Goal: Task Accomplishment & Management: Use online tool/utility

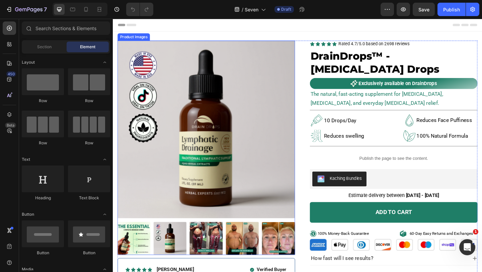
click at [194, 137] on img at bounding box center [214, 138] width 193 height 193
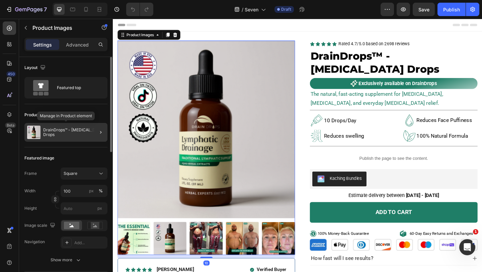
click at [66, 128] on p "DrainDrops™ - [MEDICAL_DATA] Drops" at bounding box center [74, 131] width 62 height 9
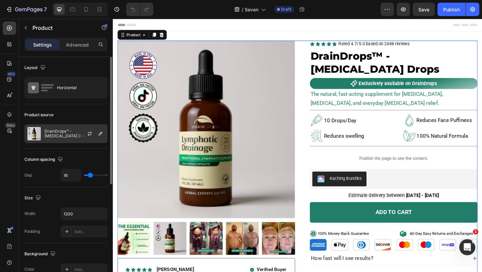
click at [75, 138] on div "DrainDrops™ - [MEDICAL_DATA] Drops" at bounding box center [65, 133] width 83 height 19
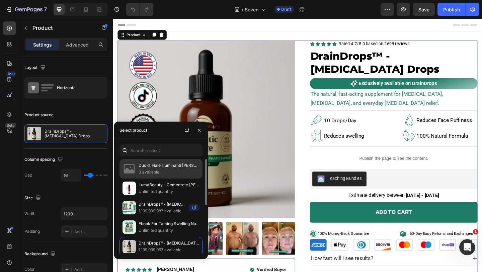
click at [156, 164] on p "Duo di Fiale Illuminanti al Riso Peel Shot di" at bounding box center [168, 165] width 61 height 7
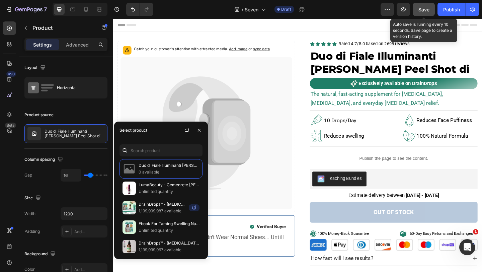
click at [421, 10] on span "Save" at bounding box center [423, 10] width 11 height 6
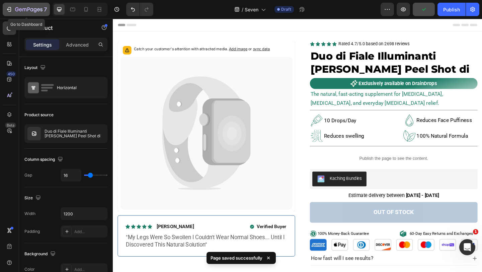
click at [3, 12] on button "7" at bounding box center [26, 9] width 47 height 13
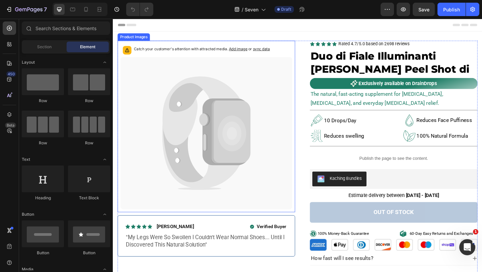
click at [235, 144] on icon at bounding box center [241, 143] width 31 height 39
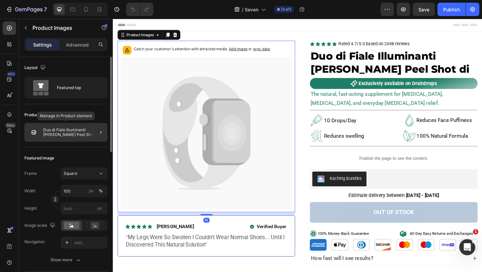
click at [75, 130] on p "Duo di Fiale Illuminanti al Riso Peel Shot di" at bounding box center [74, 131] width 62 height 9
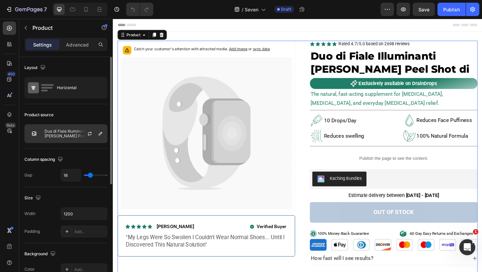
click at [74, 134] on p "Duo di Fiale Illuminanti al Riso Peel Shot di" at bounding box center [74, 133] width 60 height 9
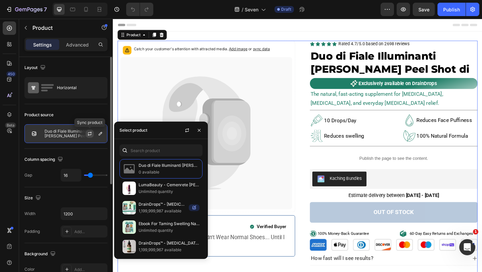
click at [90, 134] on icon "button" at bounding box center [89, 133] width 5 height 5
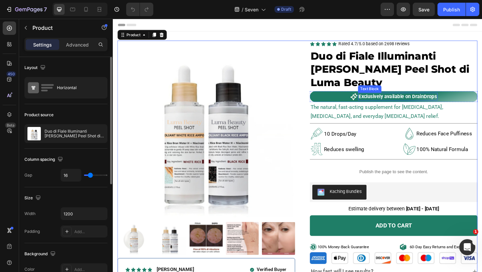
click at [390, 100] on p "Exclusively available on DrainDrops" at bounding box center [422, 103] width 85 height 7
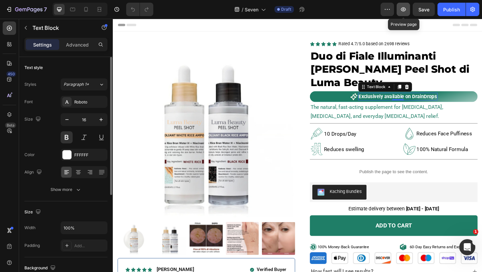
click at [402, 8] on icon "button" at bounding box center [403, 9] width 5 height 4
click at [89, 11] on icon at bounding box center [86, 9] width 7 height 7
type input "15"
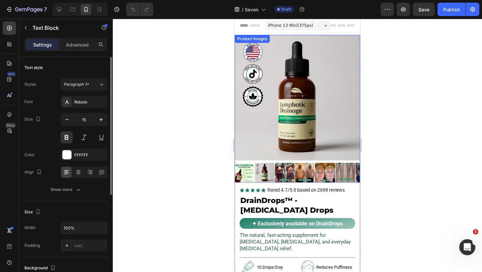
click at [284, 99] on img at bounding box center [296, 97] width 125 height 125
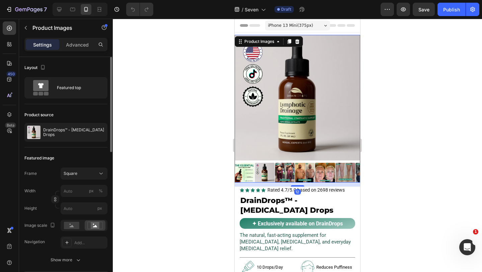
click at [70, 141] on div "Product source DrainDrops™ - Lymphatic Drainage Drops" at bounding box center [65, 125] width 83 height 43
click at [84, 129] on p "DrainDrops™ - [MEDICAL_DATA] Drops" at bounding box center [74, 131] width 62 height 9
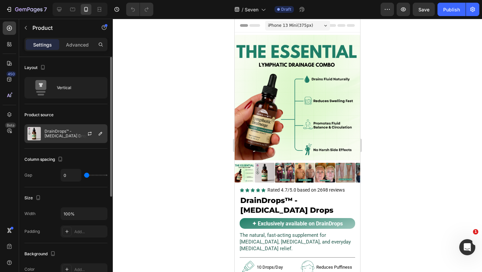
click at [75, 142] on div "DrainDrops™ - [MEDICAL_DATA] Drops" at bounding box center [65, 133] width 83 height 19
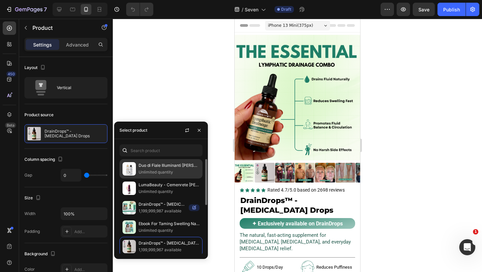
click at [152, 166] on p "Duo di Fiale Illuminanti al Riso Peel Shot di Luma Beauty" at bounding box center [168, 165] width 61 height 7
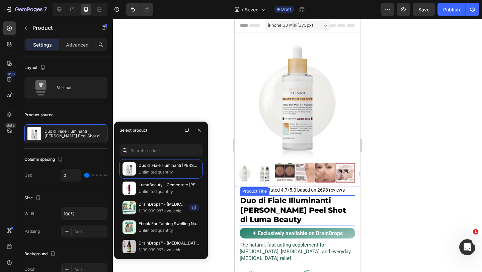
click at [273, 204] on h1 "Duo di Fiale Illuminanti al Riso Peel Shot di Luma Beauty" at bounding box center [297, 210] width 115 height 30
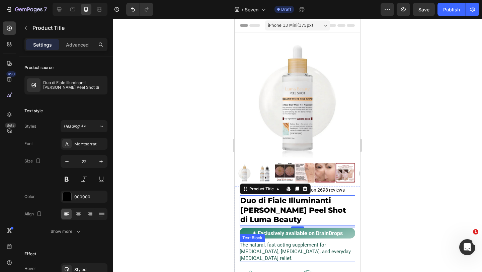
click at [307, 248] on span "The natural, fast-acting supplement for [MEDICAL_DATA], [MEDICAL_DATA], and eve…" at bounding box center [295, 251] width 111 height 19
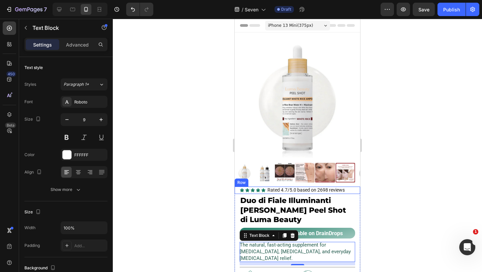
click at [237, 189] on div "Icon Icon Icon Icon Icon Icon List Rated 4.7/5.0 based on 2698 reviews Text Blo…" at bounding box center [296, 189] width 125 height 7
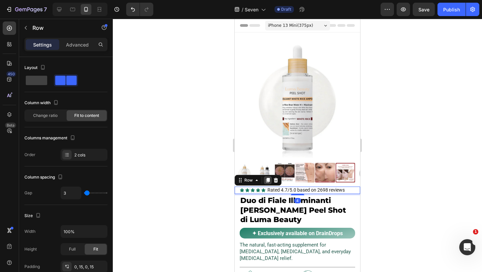
click at [267, 180] on icon at bounding box center [268, 180] width 4 height 5
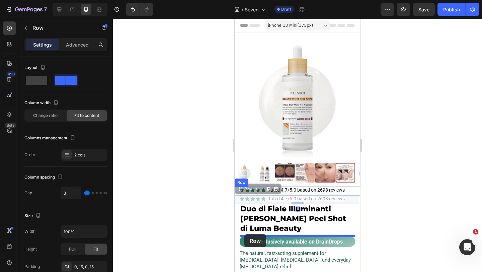
drag, startPoint x: 239, startPoint y: 191, endPoint x: 244, endPoint y: 234, distance: 43.5
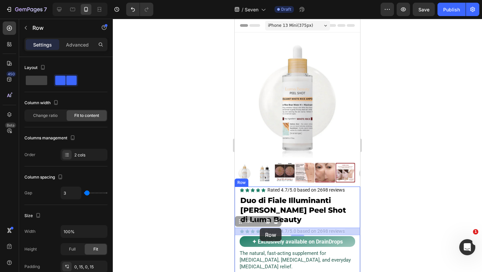
drag, startPoint x: 240, startPoint y: 222, endPoint x: 260, endPoint y: 228, distance: 20.2
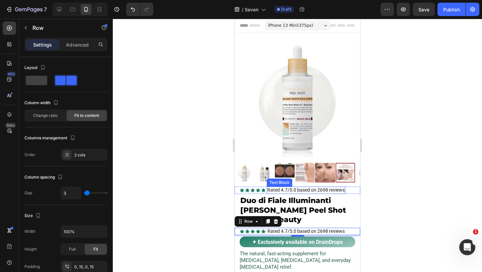
click at [280, 190] on span "Rated 4.7/5.0 based on 2698 reviews" at bounding box center [305, 189] width 77 height 5
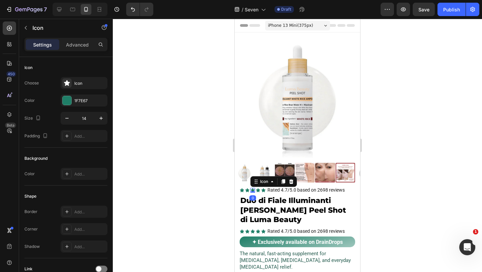
click at [251, 189] on icon at bounding box center [253, 190] width 4 height 4
click at [289, 182] on icon at bounding box center [290, 181] width 5 height 5
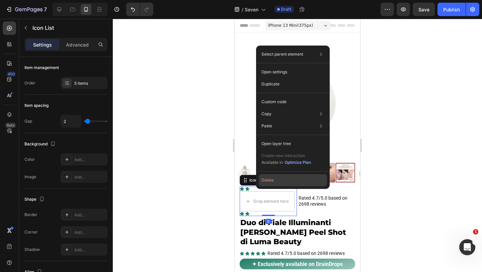
click at [268, 183] on button "Delete" at bounding box center [293, 180] width 68 height 12
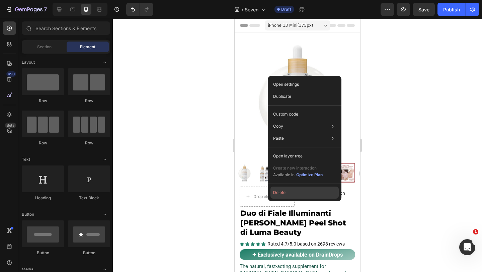
click at [282, 190] on button "Delete" at bounding box center [304, 192] width 68 height 12
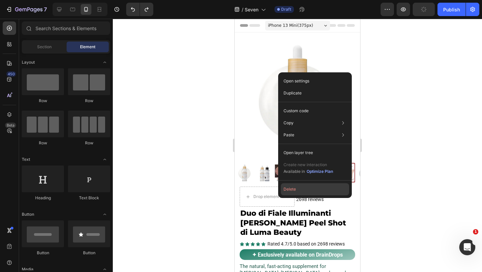
click at [291, 187] on button "Delete" at bounding box center [315, 189] width 68 height 12
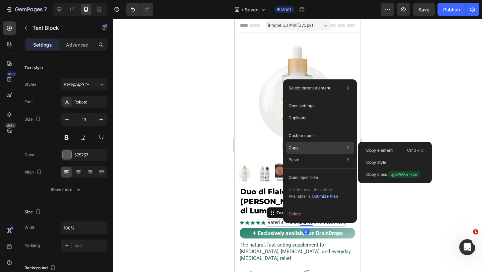
click at [297, 150] on p "Copy" at bounding box center [293, 148] width 10 height 6
click at [373, 150] on p "Copy element" at bounding box center [379, 150] width 26 height 6
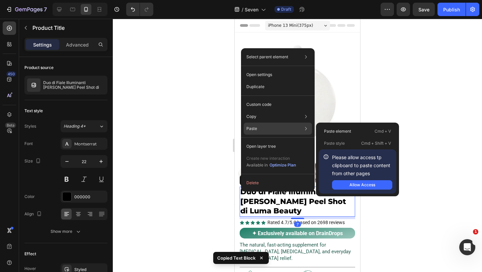
click at [253, 127] on p "Paste" at bounding box center [251, 128] width 11 height 6
click at [349, 131] on p "Paste element" at bounding box center [337, 131] width 27 height 6
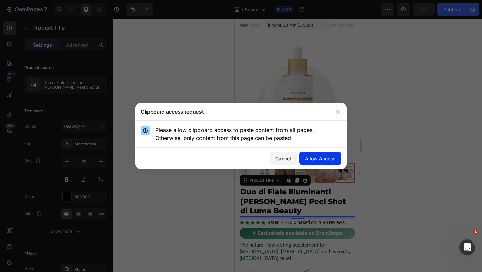
click at [327, 157] on div "Allow Access" at bounding box center [320, 158] width 31 height 7
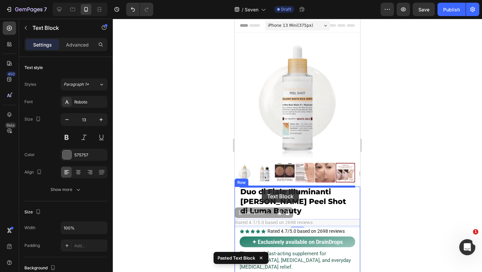
drag, startPoint x: 242, startPoint y: 214, endPoint x: 262, endPoint y: 189, distance: 31.4
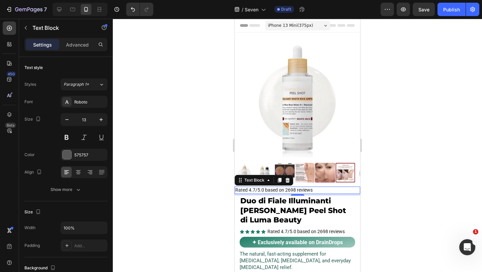
click at [261, 191] on span "Rated 4.7/5.0 based on 2698 reviews" at bounding box center [273, 189] width 77 height 5
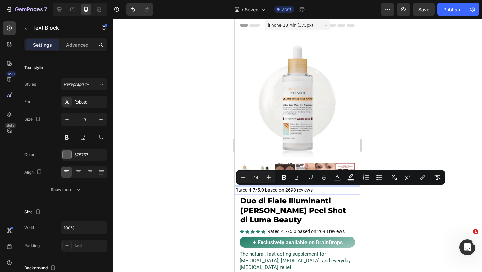
click at [245, 189] on span "Rated 4.7/5.0 based on 2698 reviews" at bounding box center [273, 189] width 77 height 5
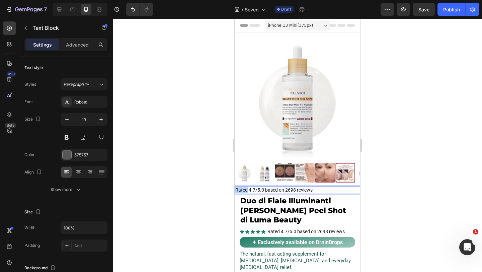
click at [245, 189] on span "Rated 4.7/5.0 based on 2698 reviews" at bounding box center [273, 189] width 77 height 5
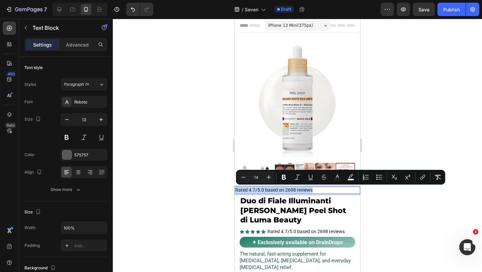
type input "13"
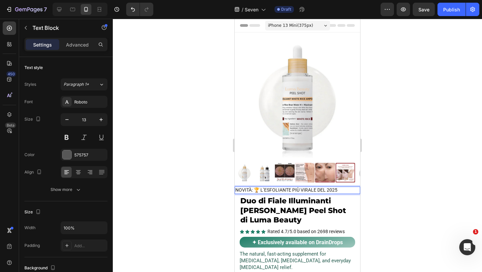
click at [296, 189] on span "NOVITÀ: 🏆 L’ESFOLIANTE PIÙ VIRALE DEL 2025" at bounding box center [286, 189] width 102 height 5
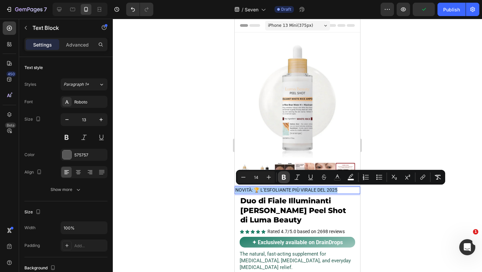
click at [285, 177] on icon "Editor contextual toolbar" at bounding box center [284, 177] width 4 height 5
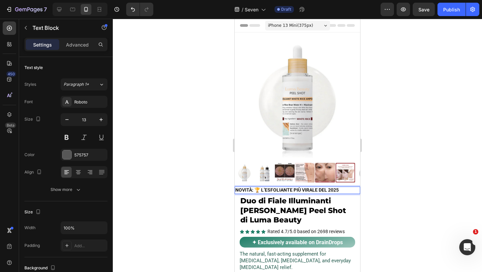
click at [209, 196] on div at bounding box center [297, 145] width 369 height 253
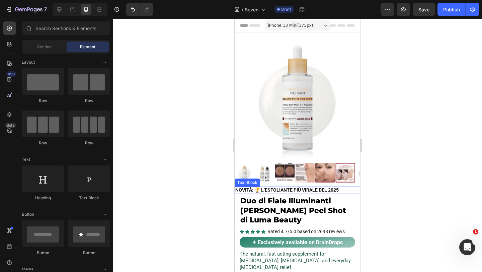
click at [299, 189] on strong "NOVITÀ: 🏆 L’ESFOLIANTE PIÙ VIRALE DEL 2025" at bounding box center [286, 189] width 103 height 5
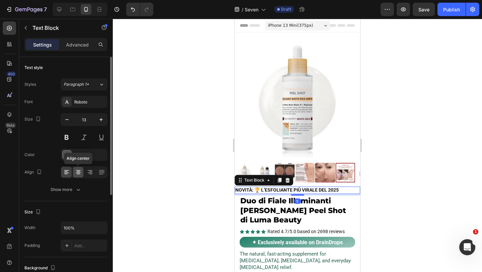
click at [78, 172] on icon at bounding box center [78, 172] width 5 height 1
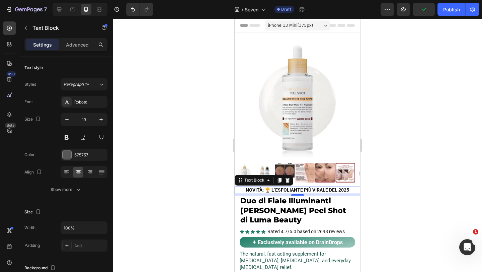
click at [386, 175] on div at bounding box center [297, 145] width 369 height 253
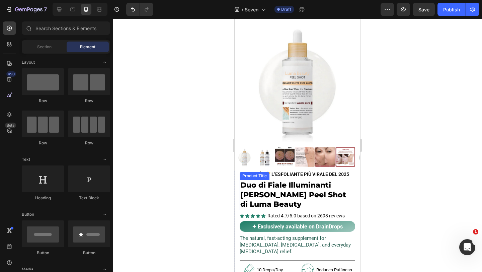
scroll to position [48, 0]
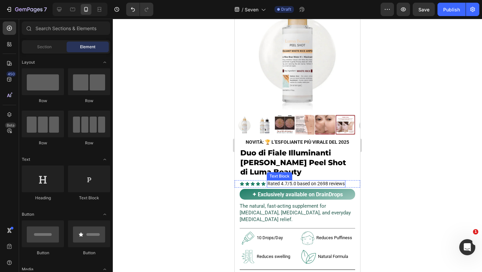
click at [281, 183] on span "Rated 4.7/5.0 based on 2698 reviews" at bounding box center [305, 183] width 77 height 5
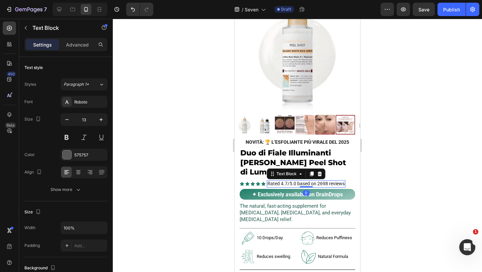
click at [272, 182] on span "Rated 4.7/5.0 based on 2698 reviews" at bounding box center [305, 183] width 77 height 5
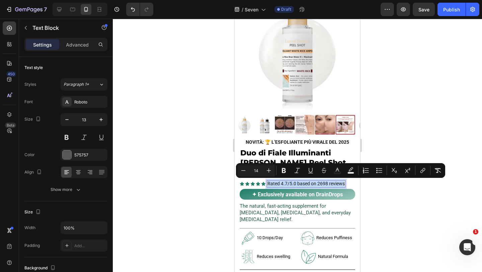
type input "13"
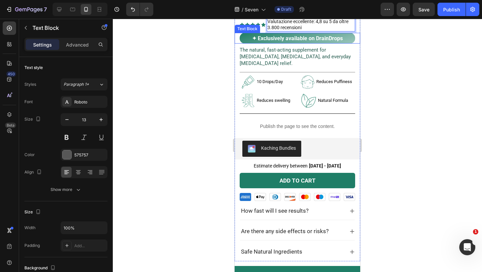
scroll to position [212, 0]
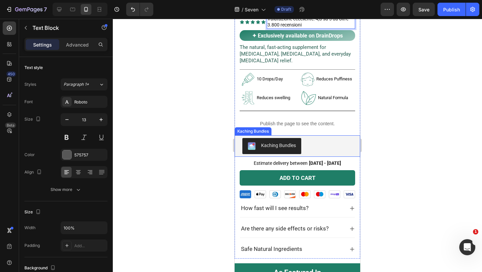
click at [316, 141] on div "Kaching Bundles" at bounding box center [297, 146] width 110 height 16
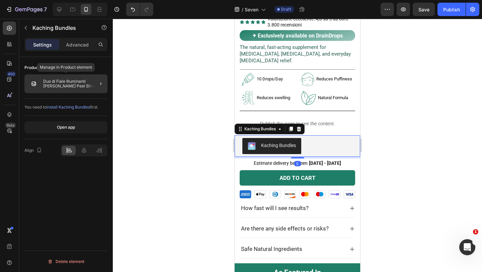
click at [59, 82] on p "Duo di Fiale Illuminanti al Riso Peel Shot di" at bounding box center [74, 83] width 62 height 9
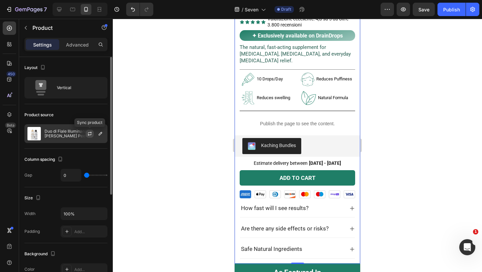
click at [91, 134] on icon "button" at bounding box center [89, 133] width 5 height 5
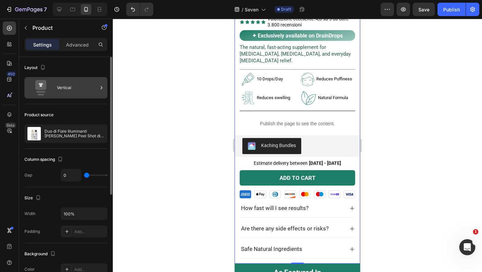
click at [89, 88] on div "Vertical" at bounding box center [77, 87] width 41 height 15
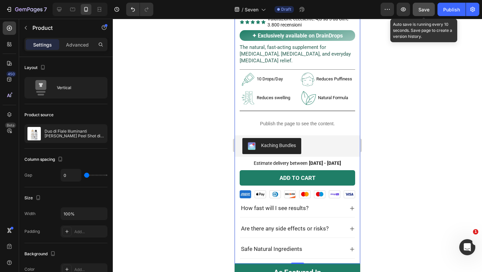
click at [429, 10] on button "Save" at bounding box center [423, 9] width 22 height 13
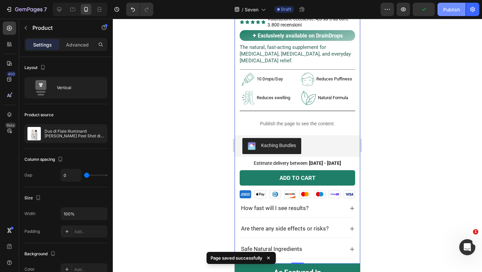
click at [448, 12] on div "Publish" at bounding box center [451, 9] width 17 height 7
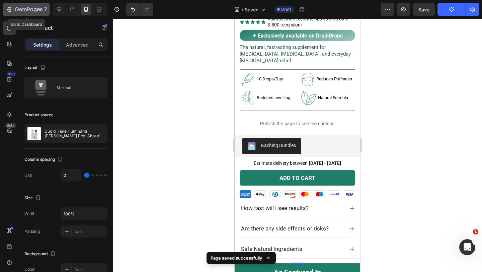
click at [14, 9] on div "7" at bounding box center [26, 9] width 41 height 8
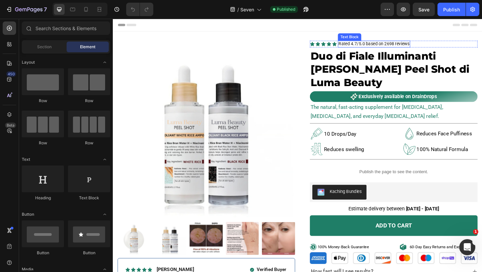
click at [418, 45] on span "Rated 4.7/5.0 based on 2698 reviews" at bounding box center [396, 45] width 77 height 5
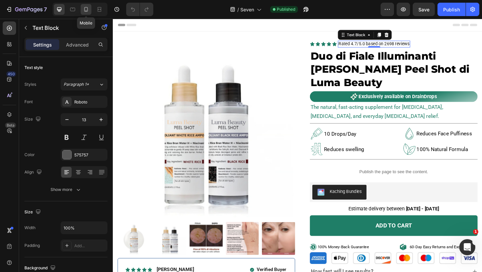
click at [89, 12] on div at bounding box center [86, 9] width 11 height 11
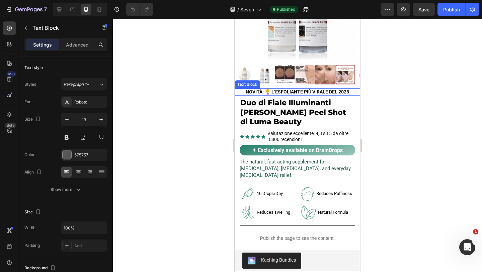
scroll to position [98, 0]
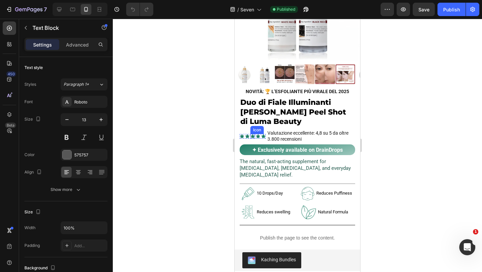
click at [253, 136] on div "Icon" at bounding box center [252, 136] width 5 height 5
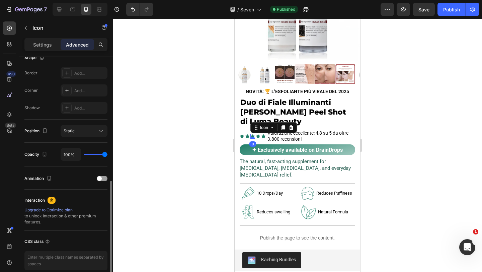
scroll to position [212, 0]
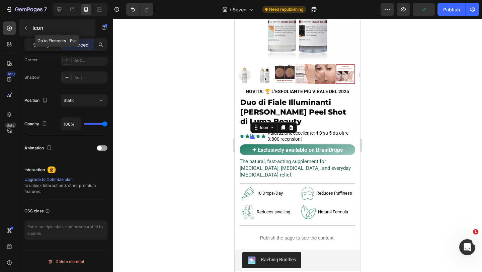
click at [24, 26] on icon "button" at bounding box center [25, 27] width 5 height 5
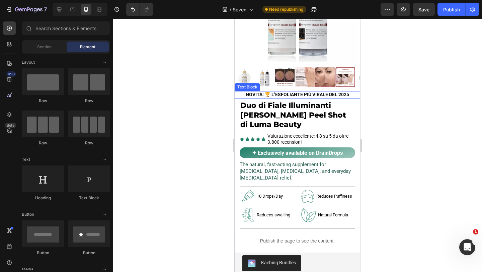
scroll to position [95, 0]
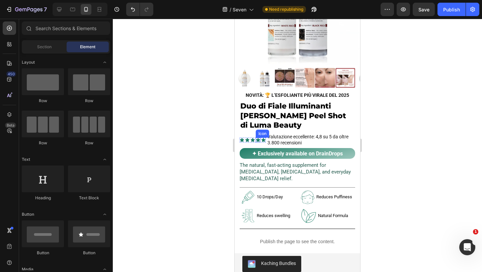
click at [256, 138] on icon at bounding box center [258, 139] width 5 height 5
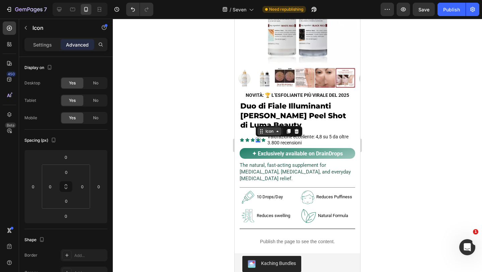
click at [261, 132] on icon at bounding box center [261, 130] width 5 height 5
click at [39, 45] on p "Settings" at bounding box center [42, 44] width 19 height 7
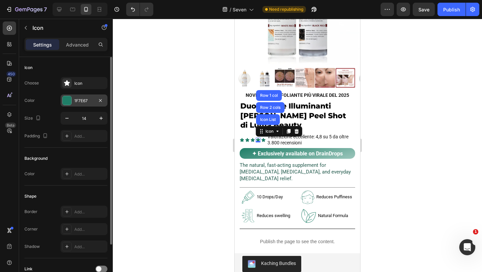
click at [69, 101] on div at bounding box center [67, 100] width 9 height 9
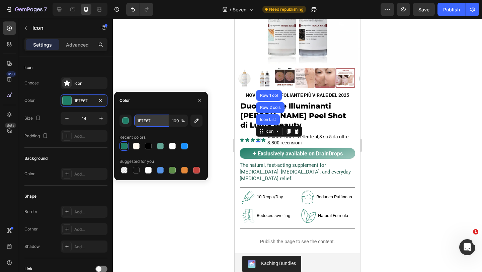
click at [146, 121] on input "1F7E67" at bounding box center [151, 120] width 35 height 12
paste input "b56566"
type input "b56566"
click at [218, 152] on div at bounding box center [297, 145] width 369 height 253
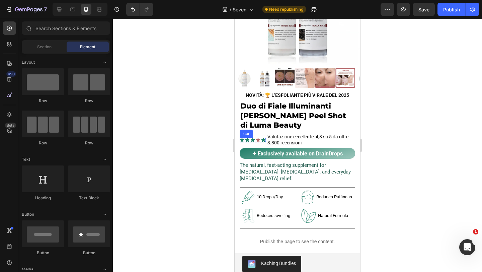
click at [242, 139] on icon at bounding box center [242, 140] width 4 height 4
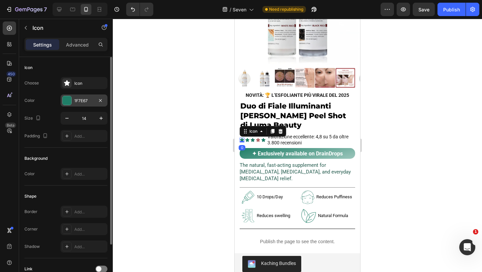
click at [72, 99] on div "1F7E67" at bounding box center [84, 100] width 47 height 12
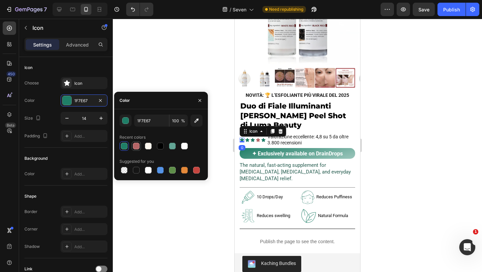
click at [137, 146] on div at bounding box center [136, 145] width 7 height 7
type input "B56566"
click at [202, 70] on div at bounding box center [297, 145] width 369 height 253
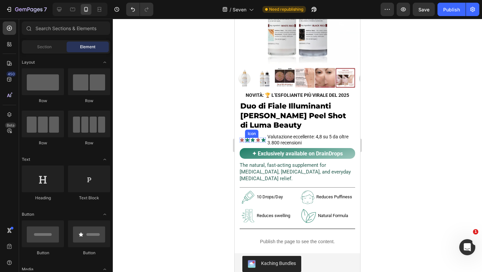
click at [246, 138] on icon at bounding box center [247, 139] width 5 height 5
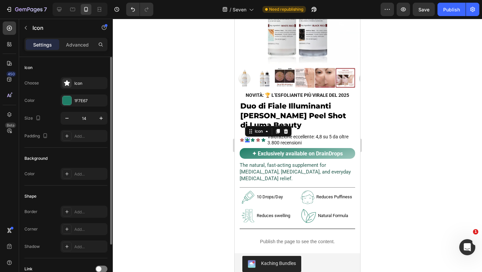
click at [60, 94] on div "Choose Icon Color 1F7E67 Size 14 Padding Add..." at bounding box center [65, 109] width 83 height 65
click at [65, 94] on div "1F7E67" at bounding box center [84, 100] width 47 height 12
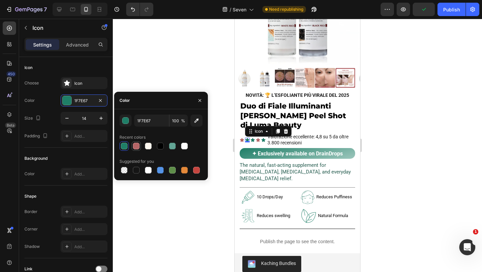
click at [137, 146] on div at bounding box center [136, 145] width 7 height 7
type input "B56566"
click at [194, 195] on div at bounding box center [297, 145] width 369 height 253
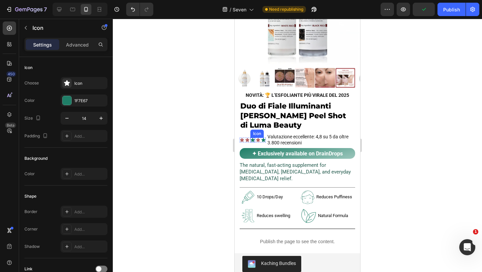
click at [252, 141] on div "Icon" at bounding box center [252, 139] width 5 height 5
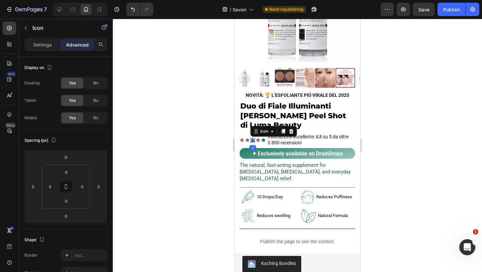
click at [253, 139] on icon at bounding box center [253, 140] width 4 height 4
click at [258, 139] on icon at bounding box center [258, 140] width 4 height 4
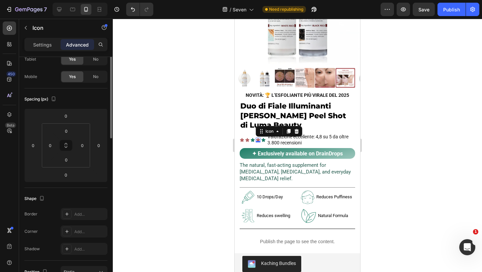
scroll to position [0, 0]
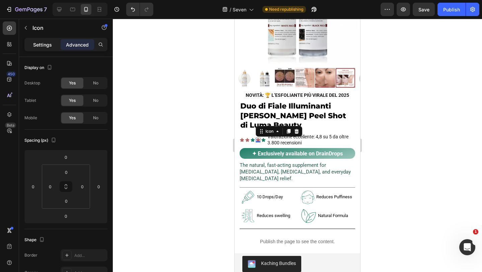
click at [36, 43] on p "Settings" at bounding box center [42, 44] width 19 height 7
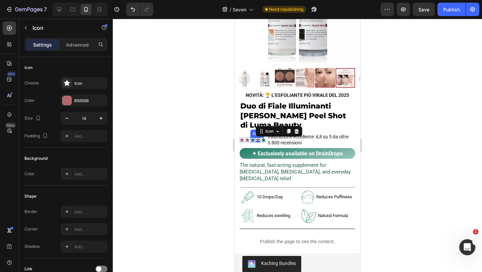
click at [254, 139] on icon at bounding box center [253, 140] width 4 height 4
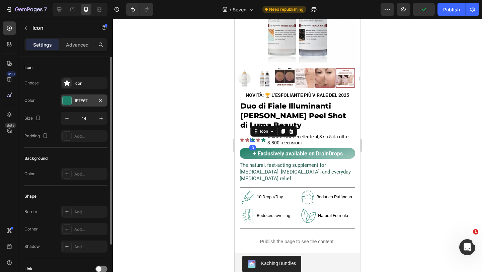
click at [69, 100] on div at bounding box center [67, 100] width 9 height 9
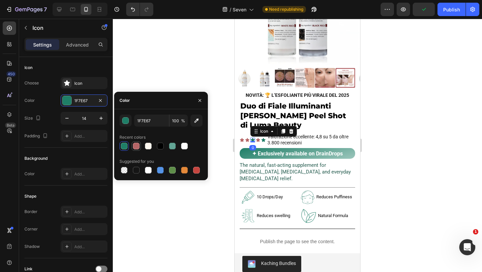
click at [138, 146] on div at bounding box center [136, 145] width 7 height 7
type input "B56566"
click at [264, 139] on div "Icon" at bounding box center [263, 139] width 5 height 5
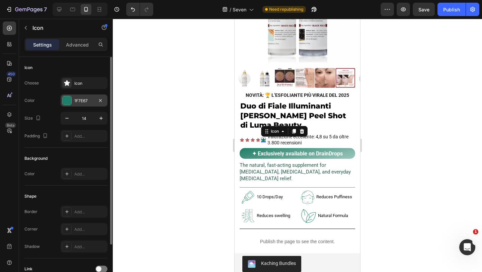
click at [68, 102] on div at bounding box center [67, 100] width 9 height 9
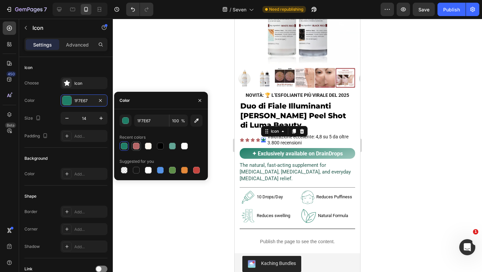
click at [138, 148] on div at bounding box center [136, 145] width 7 height 7
type input "B56566"
click at [213, 213] on div at bounding box center [297, 145] width 369 height 253
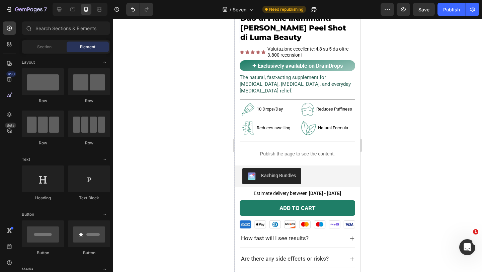
scroll to position [194, 0]
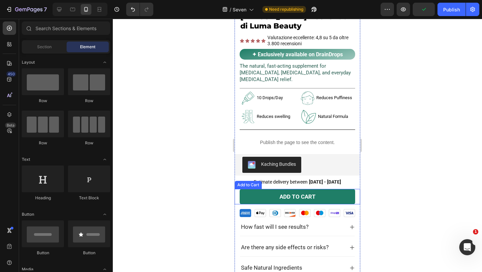
click at [358, 192] on div "Add to cart Add to Cart" at bounding box center [296, 196] width 125 height 15
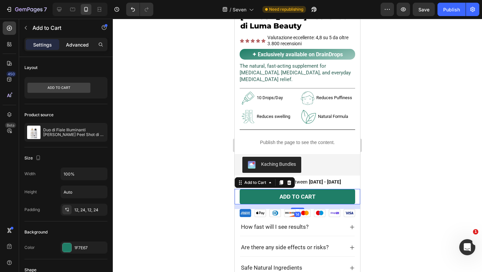
click at [73, 46] on p "Advanced" at bounding box center [77, 44] width 23 height 7
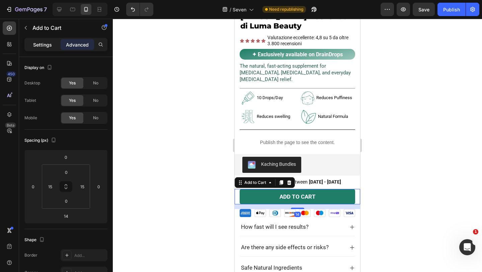
click at [35, 45] on p "Settings" at bounding box center [42, 44] width 19 height 7
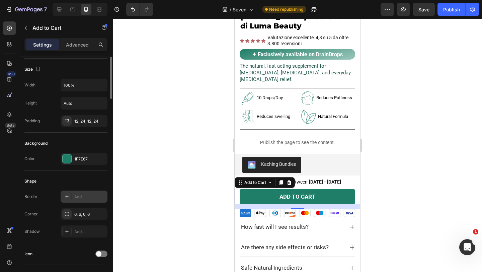
scroll to position [104, 0]
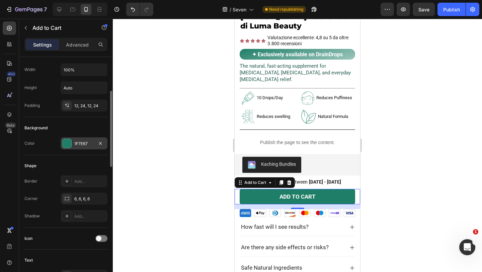
click at [65, 137] on div "1F7E67" at bounding box center [84, 143] width 47 height 12
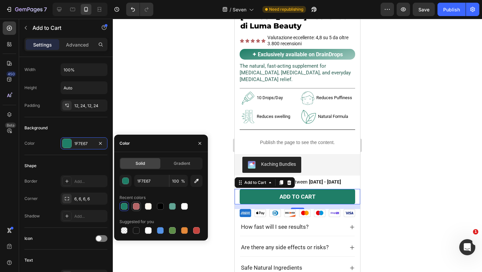
click at [134, 207] on div at bounding box center [136, 206] width 7 height 7
type input "B56566"
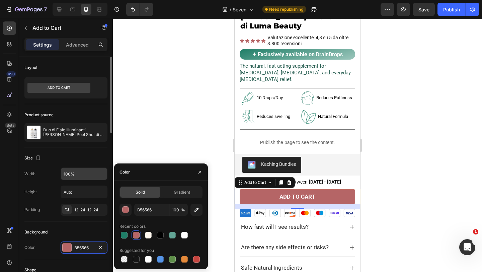
scroll to position [1, 0]
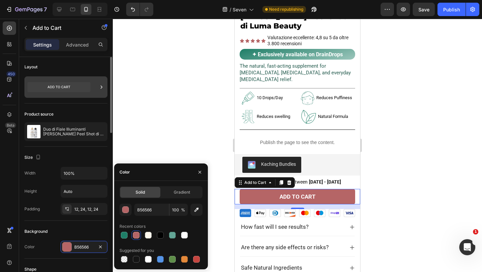
click at [103, 84] on icon at bounding box center [101, 87] width 7 height 7
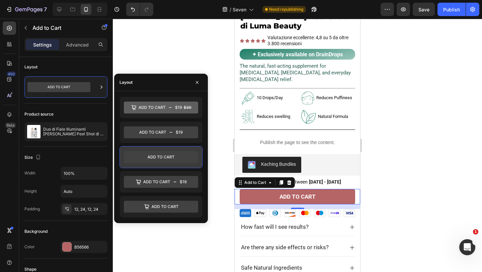
click at [159, 156] on icon at bounding box center [161, 157] width 74 height 12
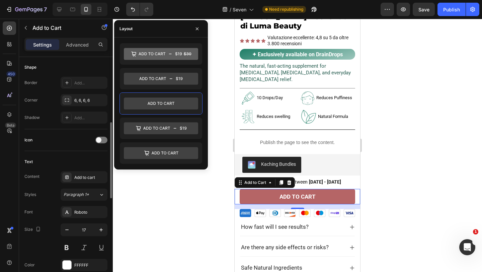
scroll to position [203, 0]
click at [87, 176] on div "Add to cart" at bounding box center [89, 177] width 31 height 6
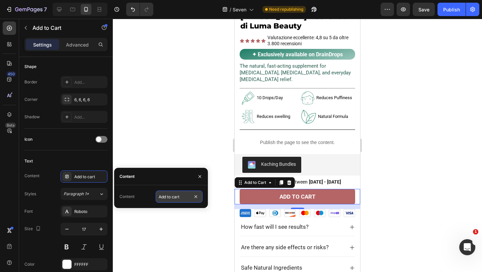
click at [177, 199] on input "Add to cart" at bounding box center [179, 196] width 47 height 12
type input "AGGIUNGI AL CARRELLO"
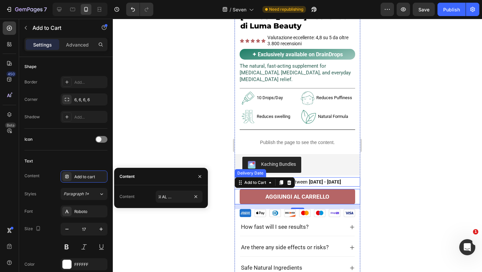
click at [332, 179] on span "[DATE] - [DATE]" at bounding box center [325, 181] width 32 height 5
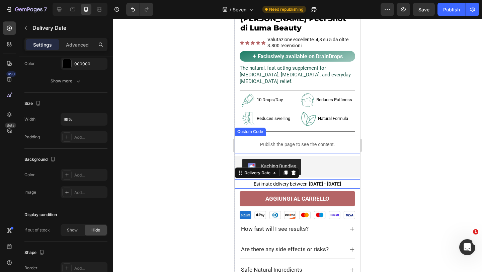
scroll to position [199, 0]
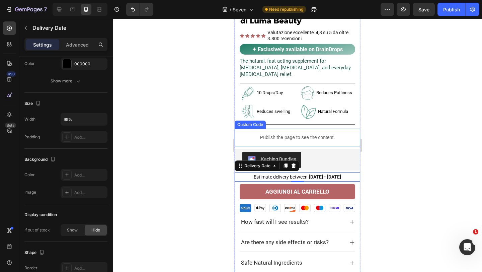
click at [331, 136] on p "Publish the page to see the content." at bounding box center [297, 137] width 115 height 7
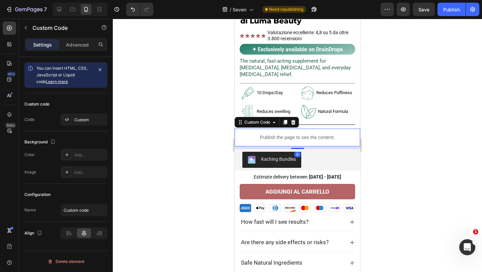
scroll to position [0, 0]
click at [449, 9] on div "Publish" at bounding box center [451, 9] width 17 height 7
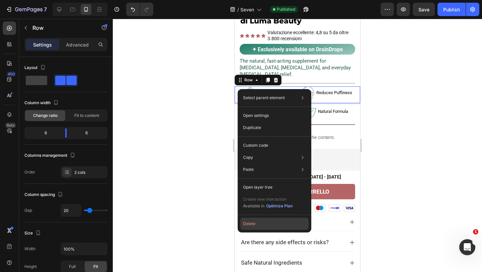
click at [262, 225] on button "Delete" at bounding box center [274, 223] width 68 height 12
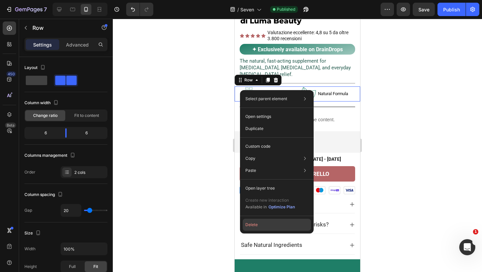
click at [260, 224] on button "Delete" at bounding box center [277, 224] width 68 height 12
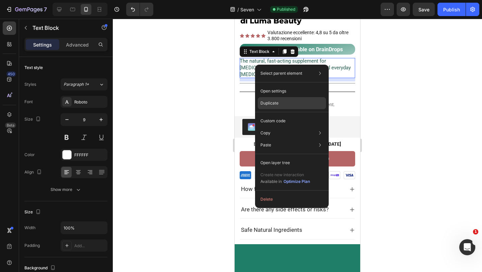
click at [277, 104] on p "Duplicate" at bounding box center [269, 103] width 18 height 6
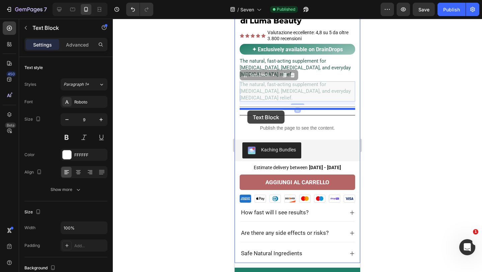
drag, startPoint x: 247, startPoint y: 75, endPoint x: 247, endPoint y: 110, distance: 35.1
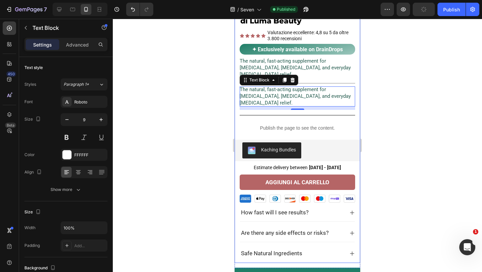
click at [400, 95] on div at bounding box center [297, 145] width 369 height 253
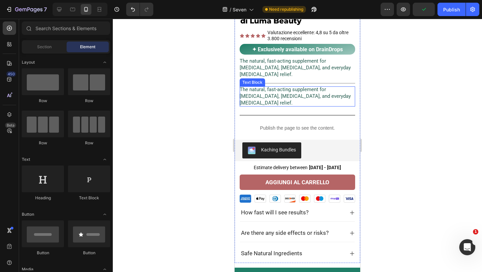
click at [243, 94] on span "The natural, fast-acting supplement for [MEDICAL_DATA], [MEDICAL_DATA], and eve…" at bounding box center [295, 95] width 111 height 19
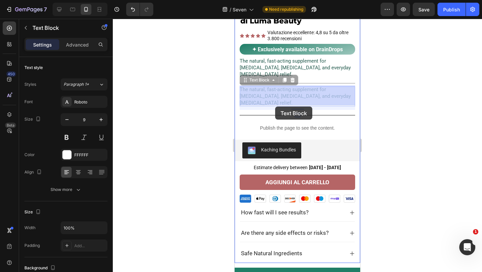
drag, startPoint x: 244, startPoint y: 81, endPoint x: 275, endPoint y: 106, distance: 40.2
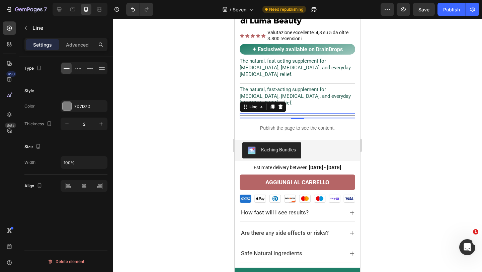
click at [305, 113] on div "Title Line 0" at bounding box center [297, 115] width 115 height 4
click at [279, 107] on icon at bounding box center [280, 106] width 4 height 5
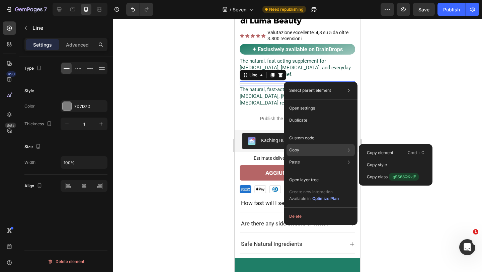
click at [307, 149] on div "Copy Copy element Cmd + C Copy style Copy class .g9S68QKvjE" at bounding box center [320, 150] width 68 height 12
click at [367, 151] on p "Copy element" at bounding box center [380, 153] width 26 height 6
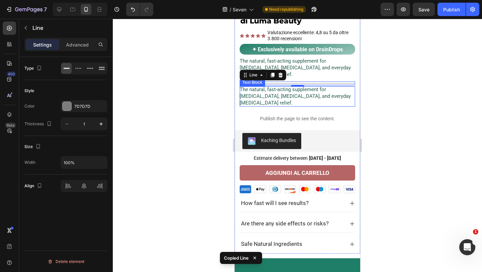
click at [278, 101] on p "The natural, fast-acting supplement for [MEDICAL_DATA], [MEDICAL_DATA], and eve…" at bounding box center [297, 96] width 115 height 20
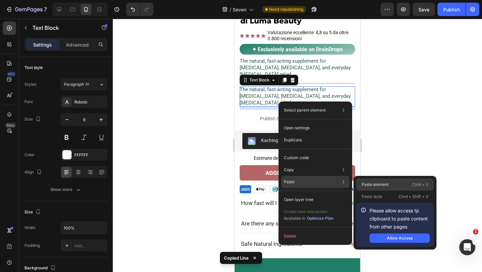
click at [368, 183] on p "Paste element" at bounding box center [374, 184] width 27 height 6
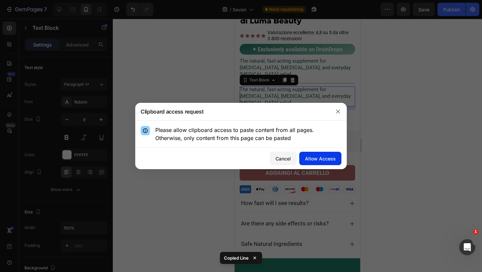
click at [316, 158] on div "Allow Access" at bounding box center [320, 158] width 31 height 7
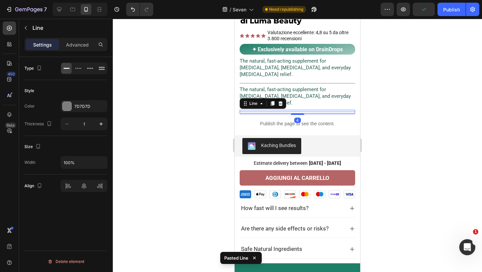
click at [390, 110] on div at bounding box center [297, 145] width 369 height 253
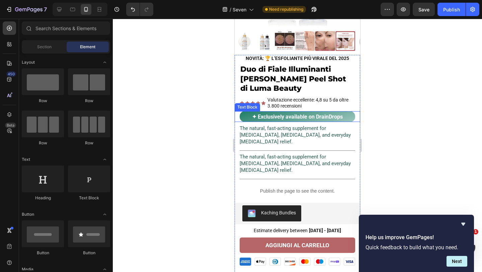
scroll to position [134, 0]
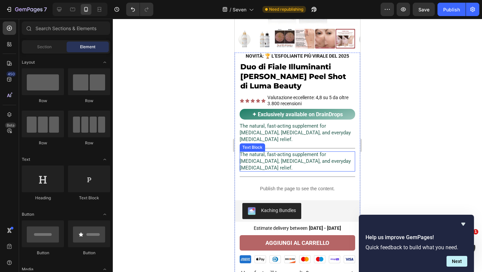
click at [256, 158] on span "The natural, fast-acting supplement for [MEDICAL_DATA], [MEDICAL_DATA], and eve…" at bounding box center [295, 160] width 111 height 19
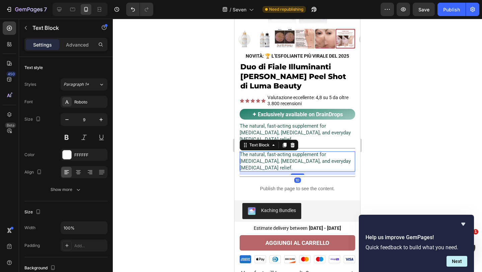
click at [271, 132] on span "The natural, fast-acting supplement for [MEDICAL_DATA], [MEDICAL_DATA], and eve…" at bounding box center [295, 132] width 111 height 19
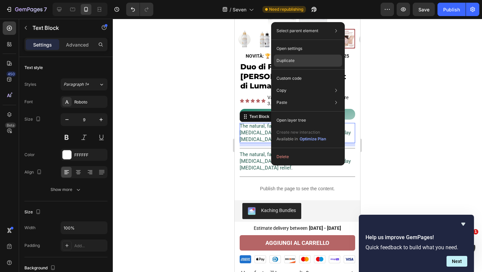
click at [291, 58] on p "Duplicate" at bounding box center [285, 61] width 18 height 6
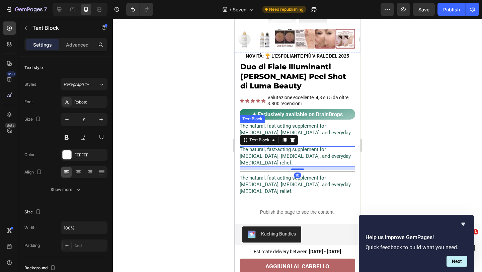
click at [327, 133] on span "The natural, fast-acting supplement for [MEDICAL_DATA], [MEDICAL_DATA], and eve…" at bounding box center [295, 132] width 111 height 19
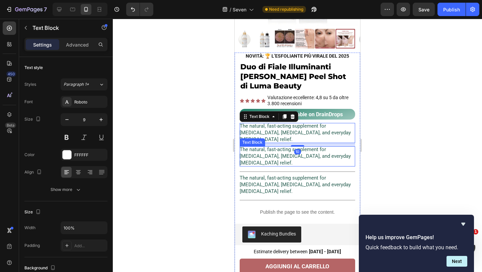
click at [318, 159] on p "The natural, fast-acting supplement for [MEDICAL_DATA], [MEDICAL_DATA], and eve…" at bounding box center [297, 156] width 115 height 20
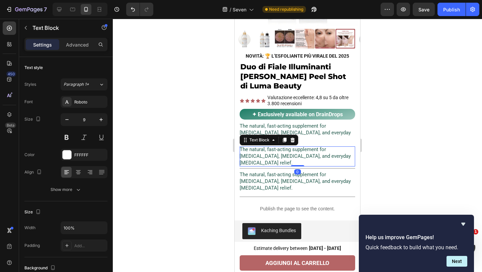
drag, startPoint x: 295, startPoint y: 167, endPoint x: 299, endPoint y: 157, distance: 11.0
click at [299, 157] on div "The natural, fast-acting supplement for lymphatic drainage, fluid retention, an…" at bounding box center [297, 156] width 115 height 20
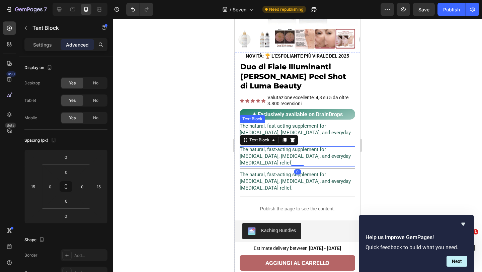
click at [306, 131] on span "The natural, fast-acting supplement for [MEDICAL_DATA], [MEDICAL_DATA], and eve…" at bounding box center [295, 132] width 111 height 19
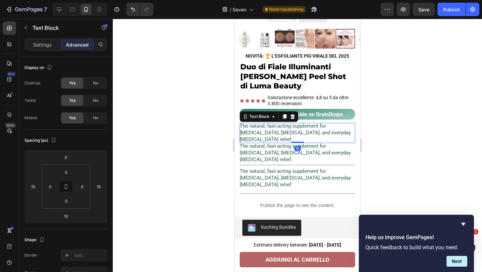
drag, startPoint x: 298, startPoint y: 145, endPoint x: 300, endPoint y: 131, distance: 13.6
click at [300, 131] on div "The natural, fast-acting supplement for lymphatic drainage, fluid retention, an…" at bounding box center [297, 133] width 115 height 20
type input "0"
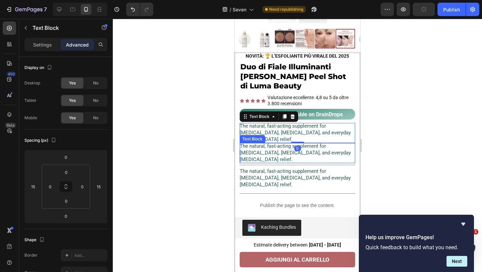
click at [259, 148] on p "The natural, fast-acting supplement for [MEDICAL_DATA], [MEDICAL_DATA], and eve…" at bounding box center [297, 153] width 115 height 20
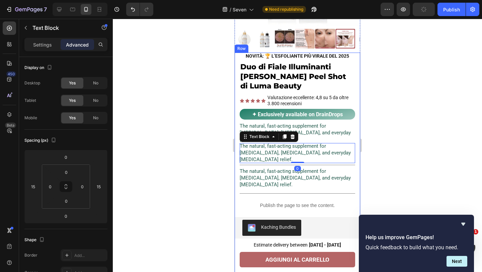
click at [305, 120] on div "NOVITÀ: 🏆 L’ESFOLIANTE PIÙ VIRALE DEL 2025 Text Block Duo di Fiale Illuminanti …" at bounding box center [296, 196] width 125 height 287
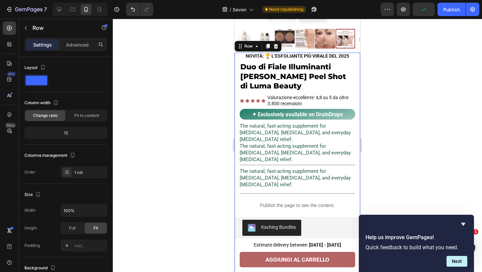
click at [300, 126] on span "The natural, fast-acting supplement for [MEDICAL_DATA], [MEDICAL_DATA], and eve…" at bounding box center [295, 132] width 111 height 19
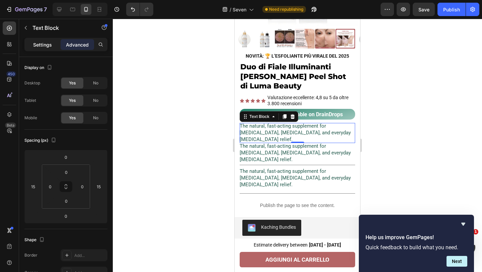
click at [40, 42] on p "Settings" at bounding box center [42, 44] width 19 height 7
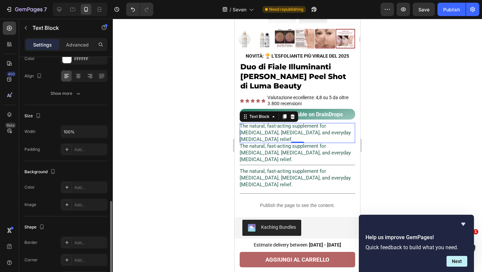
scroll to position [151, 0]
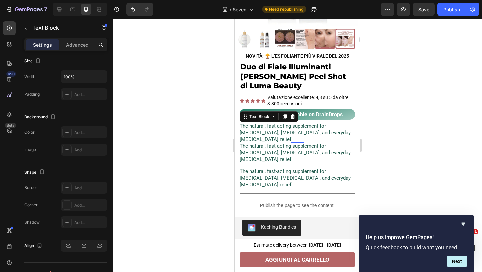
click at [277, 131] on span "The natural, fast-acting supplement for [MEDICAL_DATA], [MEDICAL_DATA], and eve…" at bounding box center [295, 132] width 111 height 19
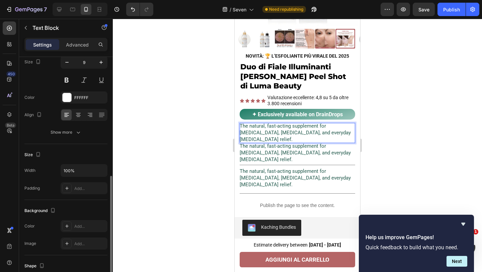
scroll to position [0, 0]
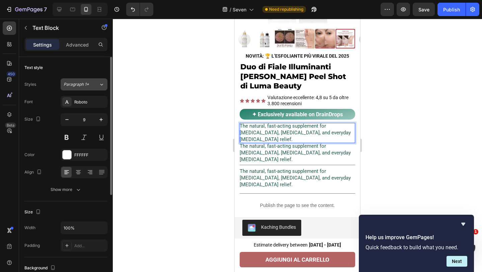
click at [85, 80] on button "Paragraph 1*" at bounding box center [84, 84] width 47 height 12
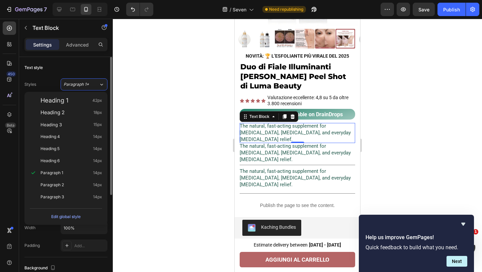
click at [85, 63] on div "Text style" at bounding box center [65, 67] width 83 height 11
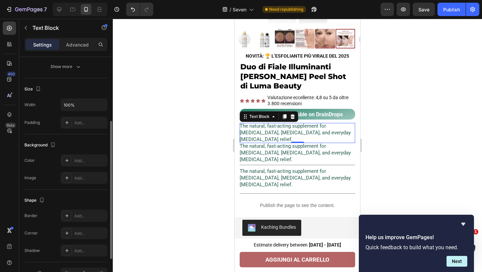
scroll to position [140, 0]
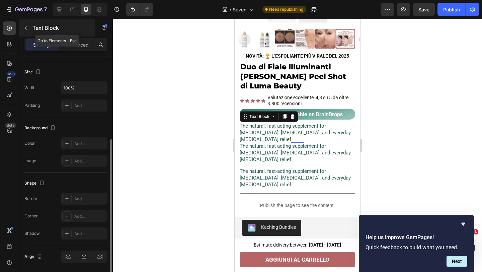
click at [23, 25] on button "button" at bounding box center [25, 27] width 11 height 11
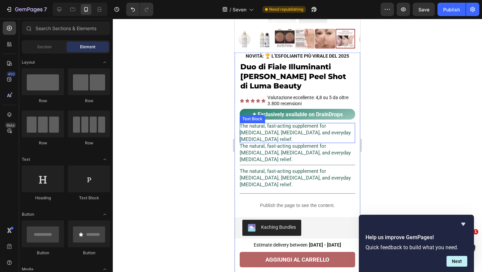
click at [284, 127] on span "The natural, fast-acting supplement for [MEDICAL_DATA], [MEDICAL_DATA], and eve…" at bounding box center [295, 132] width 111 height 19
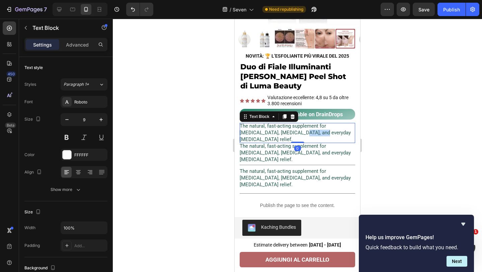
click at [279, 131] on span "The natural, fast-acting supplement for [MEDICAL_DATA], [MEDICAL_DATA], and eve…" at bounding box center [295, 132] width 111 height 19
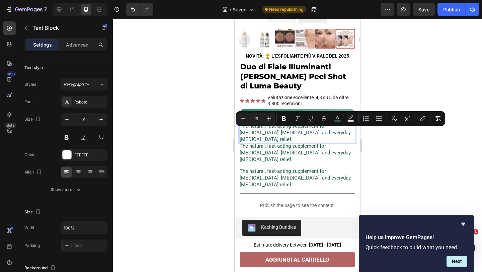
click at [261, 137] on p "The natural, fast-acting supplement for [MEDICAL_DATA], [MEDICAL_DATA], and eve…" at bounding box center [297, 133] width 115 height 20
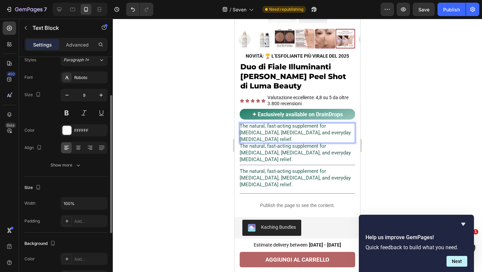
scroll to position [0, 0]
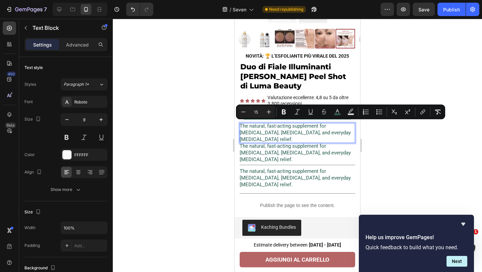
type input "9"
click at [70, 43] on p "Advanced" at bounding box center [77, 44] width 23 height 7
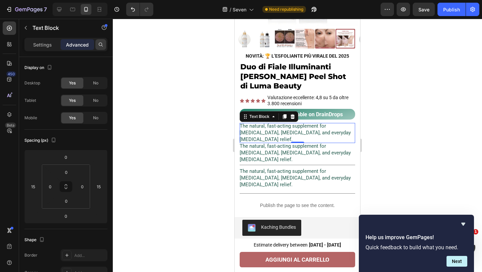
click at [103, 43] on div at bounding box center [100, 44] width 11 height 11
click at [38, 46] on p "Settings" at bounding box center [42, 44] width 19 height 7
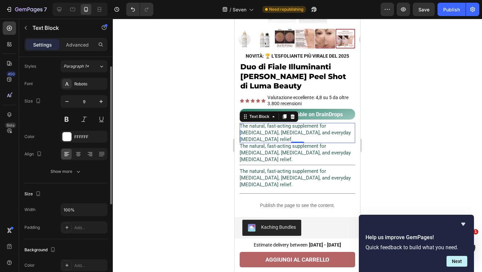
scroll to position [20, 0]
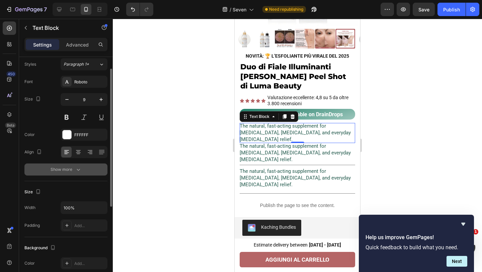
click at [67, 170] on div "Show more" at bounding box center [66, 169] width 31 height 7
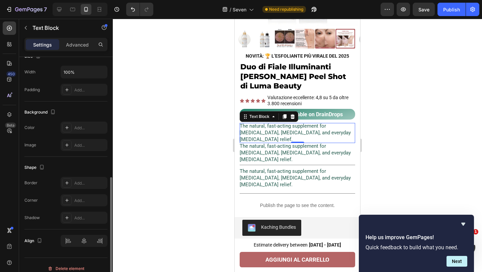
scroll to position [251, 0]
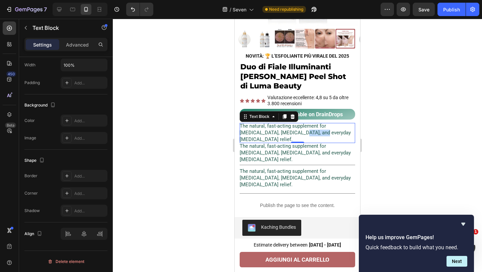
click at [278, 129] on span "The natural, fast-acting supplement for [MEDICAL_DATA], [MEDICAL_DATA], and eve…" at bounding box center [295, 132] width 111 height 19
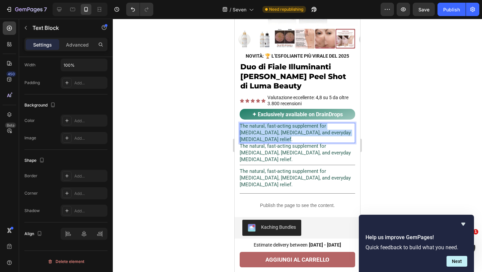
click at [278, 129] on span "The natural, fast-acting supplement for [MEDICAL_DATA], [MEDICAL_DATA], and eve…" at bounding box center [295, 132] width 111 height 19
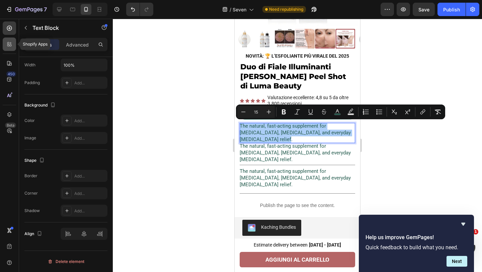
click at [8, 44] on icon at bounding box center [9, 44] width 7 height 7
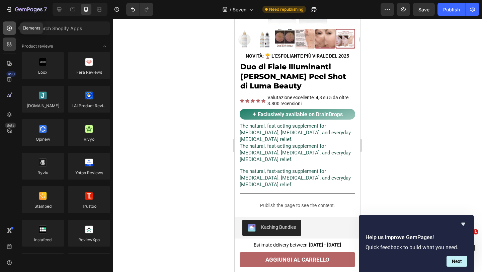
click at [11, 26] on icon at bounding box center [9, 28] width 5 height 5
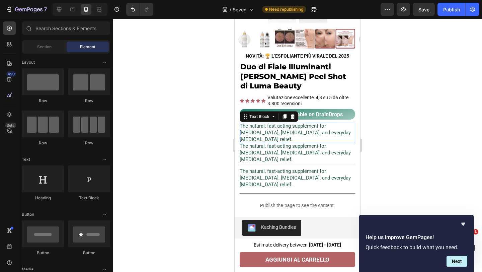
click at [287, 136] on p "The natural, fast-acting supplement for [MEDICAL_DATA], [MEDICAL_DATA], and eve…" at bounding box center [297, 133] width 115 height 20
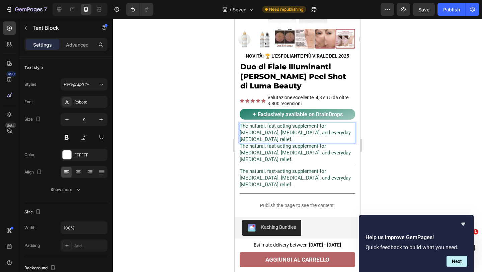
click at [289, 131] on span "The natural, fast-acting supplement for [MEDICAL_DATA], [MEDICAL_DATA], and eve…" at bounding box center [295, 132] width 111 height 19
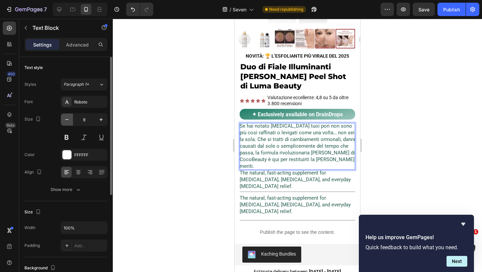
click at [66, 120] on icon "button" at bounding box center [67, 119] width 7 height 7
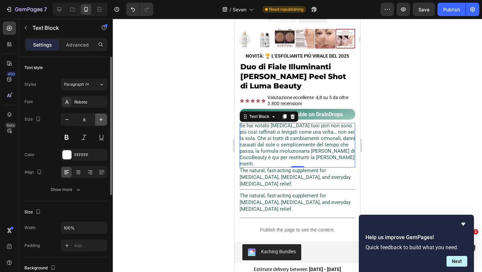
click at [102, 121] on icon "button" at bounding box center [101, 119] width 7 height 7
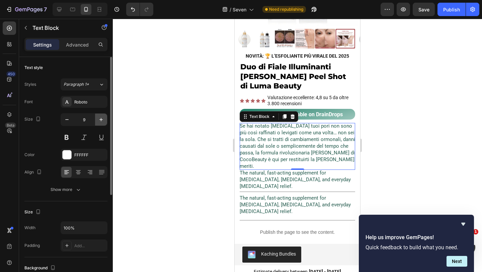
click at [102, 121] on icon "button" at bounding box center [101, 119] width 7 height 7
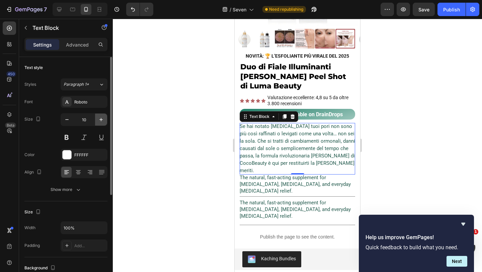
click at [102, 121] on icon "button" at bounding box center [101, 119] width 7 height 7
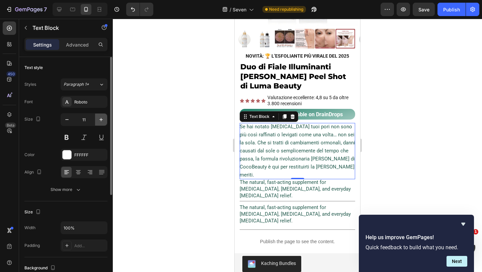
click at [102, 121] on icon "button" at bounding box center [101, 119] width 7 height 7
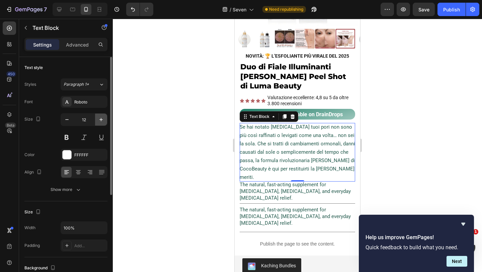
click at [102, 121] on icon "button" at bounding box center [101, 119] width 7 height 7
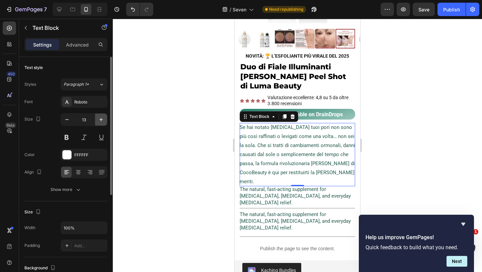
click at [102, 121] on icon "button" at bounding box center [101, 119] width 7 height 7
type input "14"
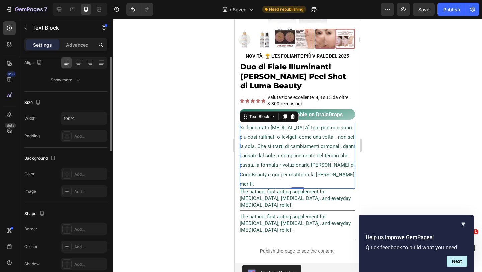
scroll to position [163, 0]
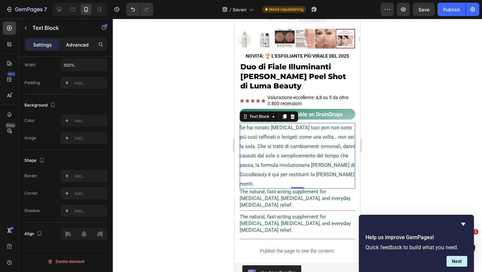
click at [81, 41] on p "Advanced" at bounding box center [77, 44] width 23 height 7
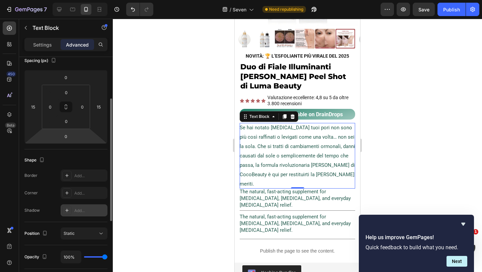
scroll to position [0, 0]
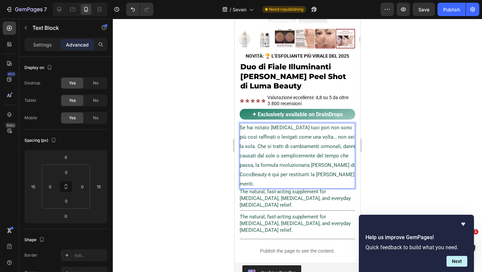
click at [321, 146] on span "Se hai notato che i tuoi pori non sono più così raffinati o levigati come una v…" at bounding box center [297, 155] width 115 height 62
click at [42, 42] on p "Settings" at bounding box center [42, 44] width 19 height 7
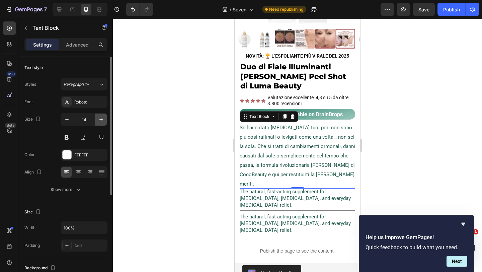
click at [100, 119] on icon "button" at bounding box center [100, 119] width 3 height 3
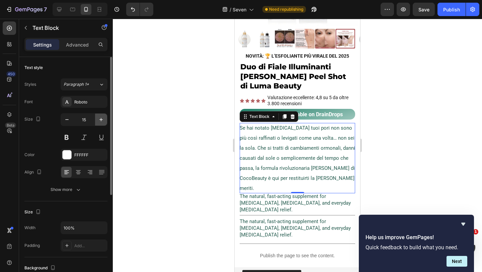
click at [100, 119] on icon "button" at bounding box center [100, 119] width 3 height 3
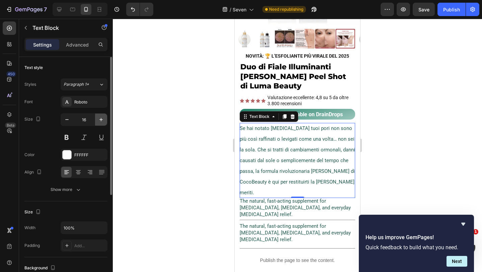
click at [100, 119] on icon "button" at bounding box center [100, 119] width 3 height 3
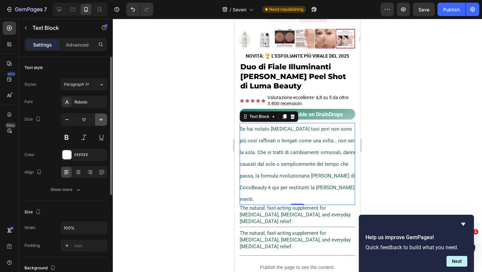
click at [100, 119] on icon "button" at bounding box center [100, 119] width 3 height 3
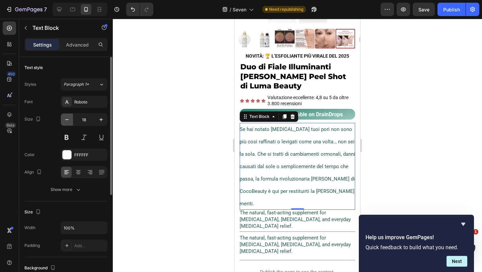
click at [68, 120] on icon "button" at bounding box center [67, 119] width 7 height 7
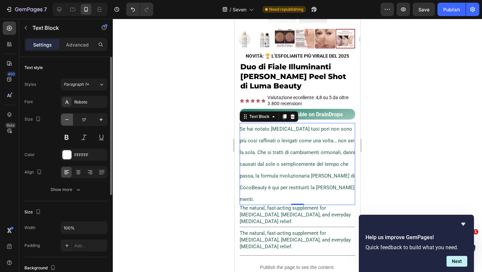
click at [68, 120] on icon "button" at bounding box center [67, 119] width 7 height 7
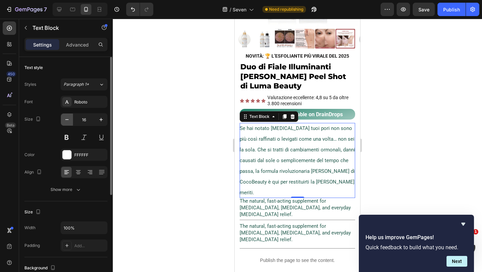
click at [68, 120] on icon "button" at bounding box center [67, 119] width 7 height 7
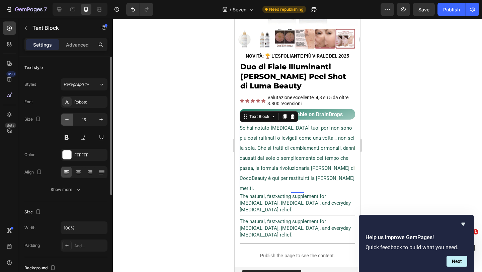
click at [68, 120] on icon "button" at bounding box center [67, 119] width 7 height 7
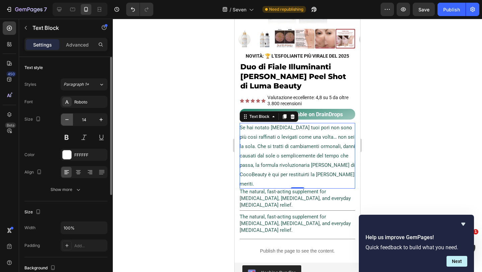
click at [68, 120] on icon "button" at bounding box center [67, 119] width 7 height 7
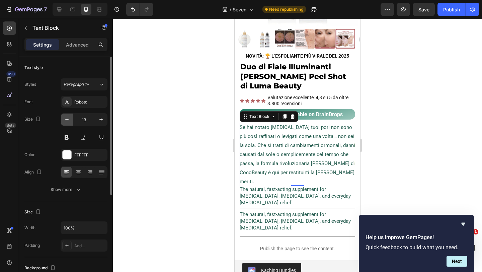
click at [68, 120] on icon "button" at bounding box center [67, 119] width 7 height 7
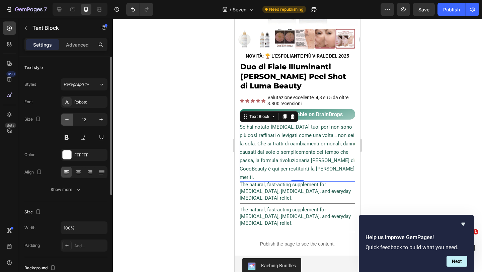
click at [68, 120] on icon "button" at bounding box center [67, 119] width 7 height 7
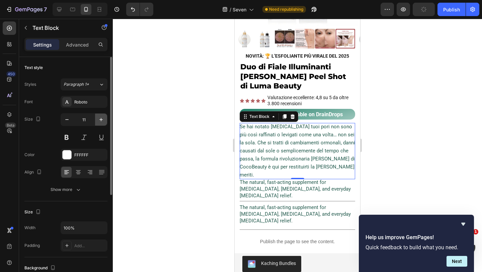
click at [103, 120] on icon "button" at bounding box center [101, 119] width 7 height 7
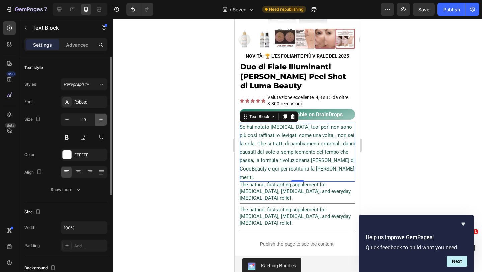
click at [103, 120] on icon "button" at bounding box center [101, 119] width 7 height 7
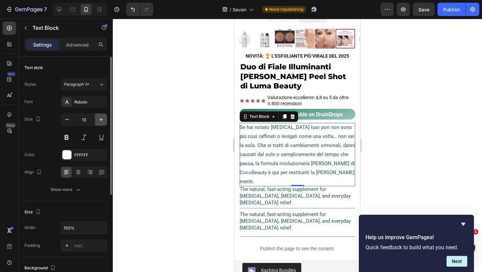
type input "14"
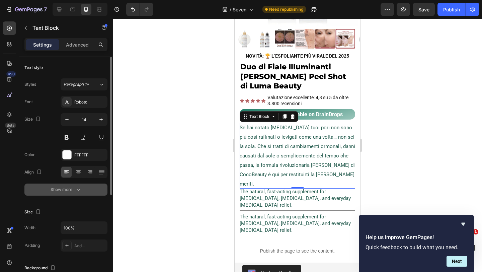
click at [66, 188] on div "Show more" at bounding box center [66, 189] width 31 height 7
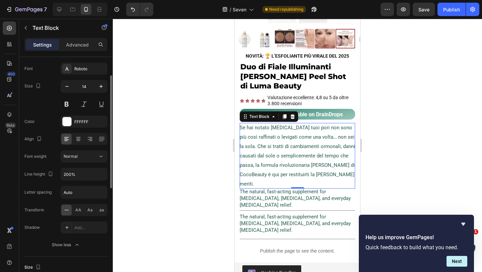
scroll to position [35, 0]
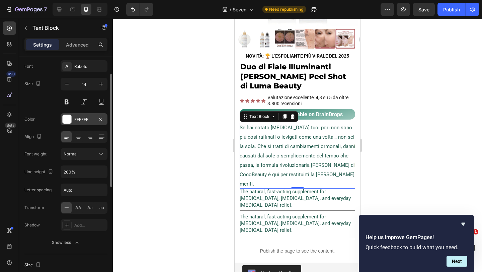
click at [69, 122] on div at bounding box center [67, 119] width 9 height 9
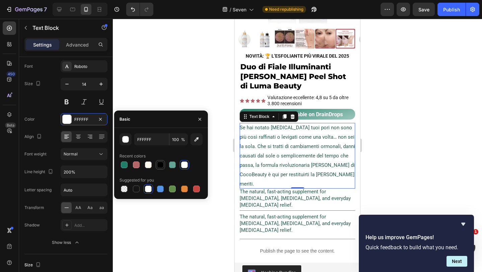
click at [160, 165] on div at bounding box center [160, 164] width 7 height 7
click at [149, 166] on div at bounding box center [148, 164] width 7 height 7
click at [135, 165] on div at bounding box center [136, 164] width 7 height 7
click at [160, 165] on div at bounding box center [160, 164] width 7 height 7
type input "000000"
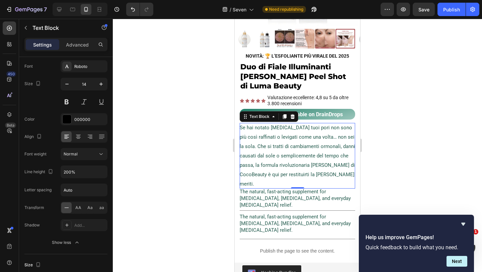
click at [180, 71] on div at bounding box center [297, 145] width 369 height 253
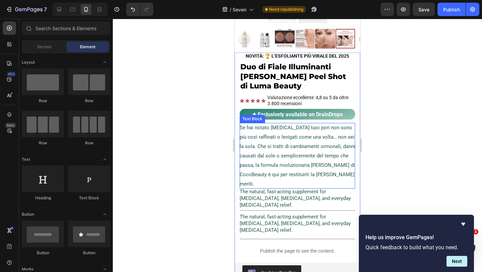
click at [281, 141] on p "Se hai notato che i tuoi pori non sono più così raffinati o levigati come una v…" at bounding box center [297, 156] width 115 height 66
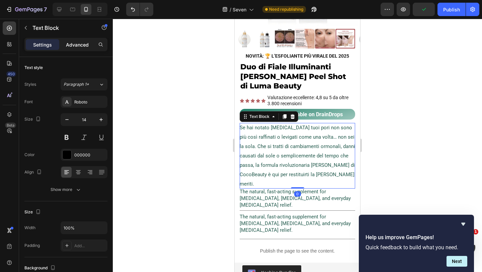
click at [78, 44] on p "Advanced" at bounding box center [77, 44] width 23 height 7
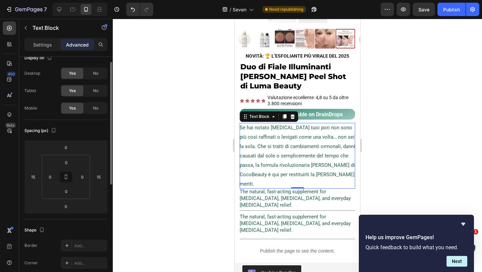
scroll to position [0, 0]
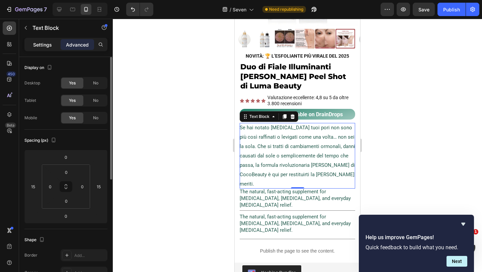
click at [42, 48] on div "Settings" at bounding box center [42, 44] width 33 height 11
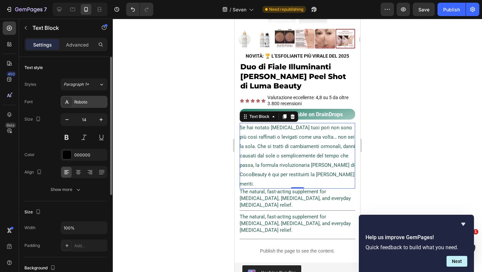
click at [70, 103] on div at bounding box center [66, 101] width 9 height 9
click at [85, 79] on button "Paragraph 1*" at bounding box center [84, 84] width 47 height 12
click at [98, 64] on div "Text style" at bounding box center [65, 67] width 83 height 11
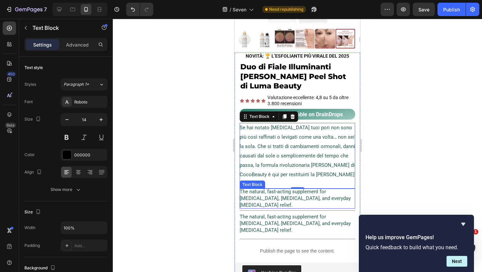
click at [276, 190] on span "The natural, fast-acting supplement for [MEDICAL_DATA], [MEDICAL_DATA], and eve…" at bounding box center [295, 197] width 111 height 19
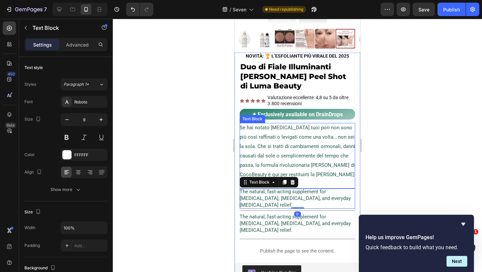
click at [292, 145] on span "Se hai notato che i tuoi pori non sono più così raffinati o levigati come una v…" at bounding box center [297, 155] width 115 height 62
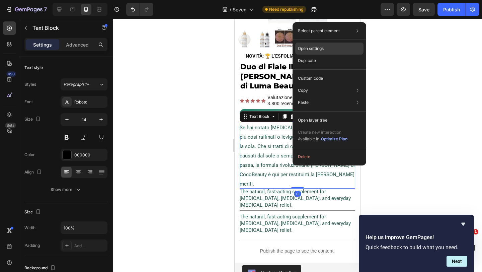
click at [316, 45] on div "Open settings" at bounding box center [329, 48] width 68 height 12
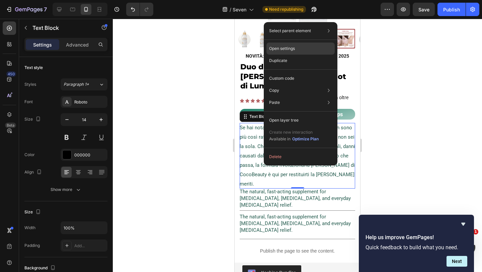
click at [288, 49] on p "Open settings" at bounding box center [282, 48] width 26 height 6
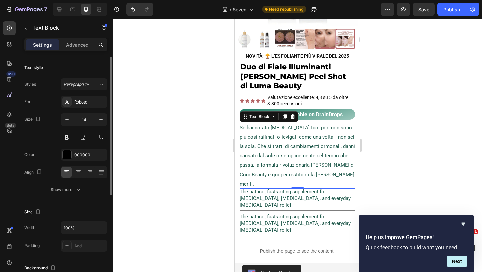
click at [61, 196] on div "Text style Styles Paragraph 1* Font Roboto Size 14 Color 000000 Align Show more" at bounding box center [65, 129] width 83 height 144
click at [61, 187] on div "Show more" at bounding box center [66, 189] width 31 height 7
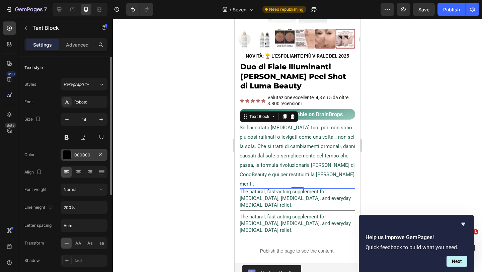
click at [69, 155] on div at bounding box center [67, 154] width 9 height 9
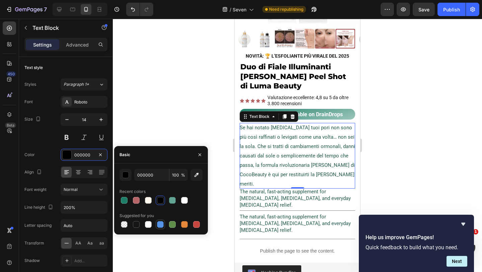
click at [159, 224] on div at bounding box center [160, 224] width 7 height 7
click at [137, 202] on div at bounding box center [136, 200] width 7 height 7
click at [136, 223] on div at bounding box center [136, 224] width 7 height 7
click at [123, 224] on div at bounding box center [124, 224] width 7 height 7
type input "000000"
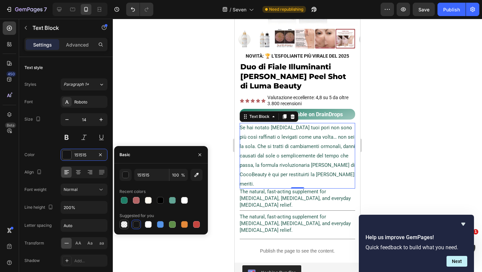
type input "0"
click at [124, 201] on div at bounding box center [124, 200] width 7 height 7
type input "1F7E67"
type input "100"
click at [222, 99] on div at bounding box center [297, 145] width 369 height 253
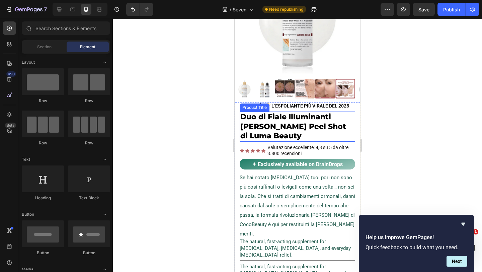
scroll to position [91, 0]
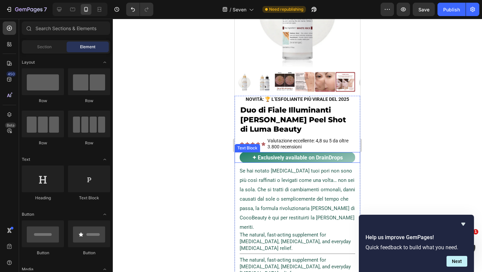
click at [355, 154] on div "✦ Exclusively available on DrainDrops" at bounding box center [297, 157] width 115 height 11
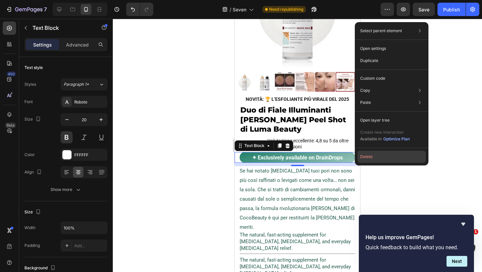
click at [388, 156] on button "Delete" at bounding box center [391, 157] width 68 height 12
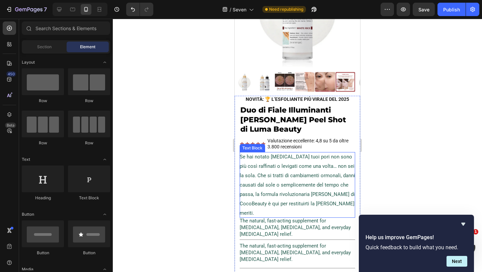
click at [317, 163] on span "Se hai notato che i tuoi pori non sono più così raffinati o levigati come una v…" at bounding box center [297, 185] width 115 height 62
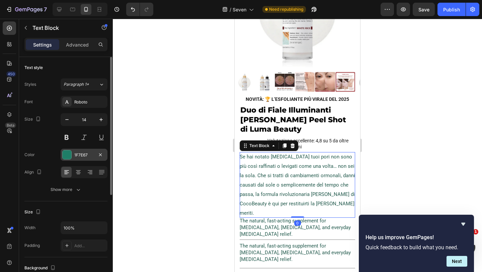
click at [70, 153] on div at bounding box center [67, 154] width 9 height 9
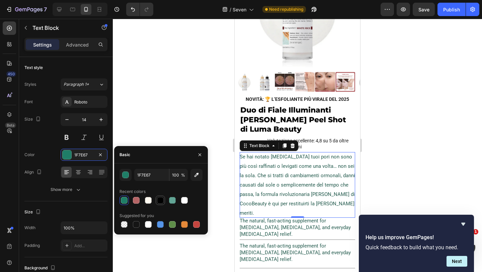
click at [160, 200] on div at bounding box center [160, 200] width 7 height 7
type input "000000"
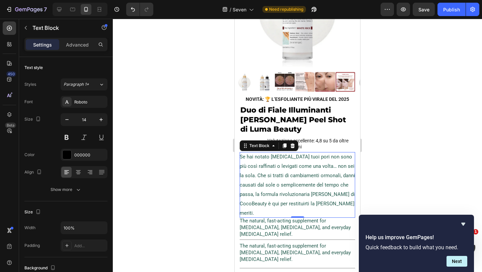
click at [275, 162] on p "Se hai notato che i tuoi pori non sono più così raffinati o levigati come una v…" at bounding box center [297, 185] width 115 height 66
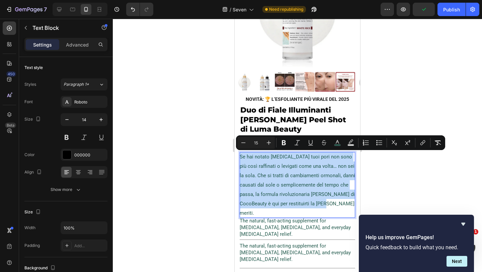
drag, startPoint x: 241, startPoint y: 155, endPoint x: 329, endPoint y: 203, distance: 100.3
click at [329, 203] on p "Se hai notato che i tuoi pori non sono più così raffinati o levigati come una v…" at bounding box center [297, 185] width 115 height 66
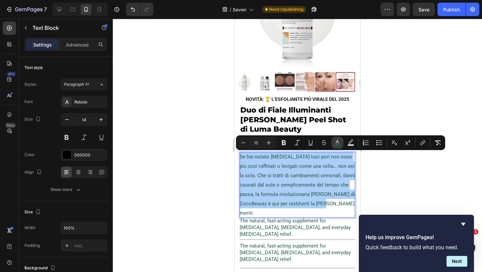
click at [334, 143] on icon "Editor contextual toolbar" at bounding box center [337, 142] width 7 height 7
type input "245B4E"
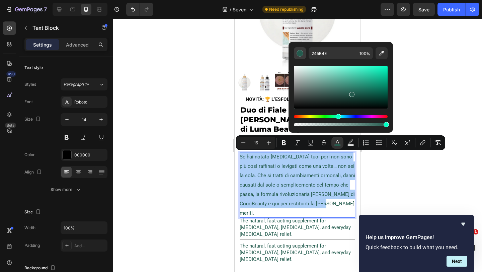
click at [297, 53] on div "Editor contextual toolbar" at bounding box center [299, 53] width 7 height 7
click at [300, 51] on div "Editor contextual toolbar" at bounding box center [299, 53] width 7 height 7
click at [385, 50] on button "Editor contextual toolbar" at bounding box center [381, 53] width 12 height 12
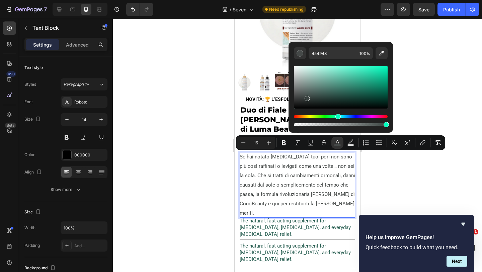
click at [306, 97] on div "Editor contextual toolbar" at bounding box center [341, 87] width 94 height 42
type input "000000"
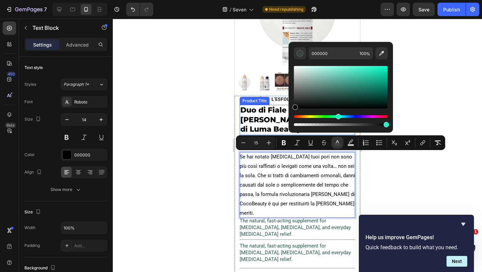
drag, startPoint x: 540, startPoint y: 116, endPoint x: 281, endPoint y: 121, distance: 259.6
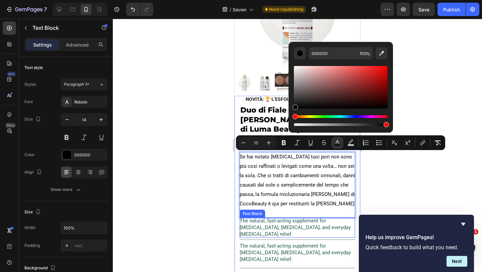
click at [327, 217] on span "The natural, fast-acting supplement for [MEDICAL_DATA], [MEDICAL_DATA], and eve…" at bounding box center [295, 226] width 111 height 19
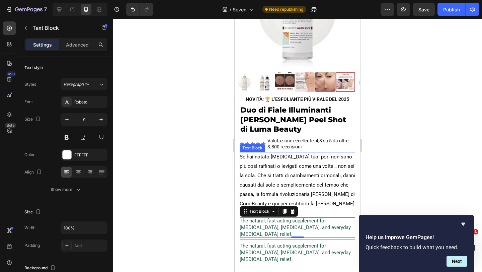
click at [326, 190] on p "Se hai notato che i tuoi pori non sono più così raffinati o levigati come una v…" at bounding box center [297, 185] width 115 height 66
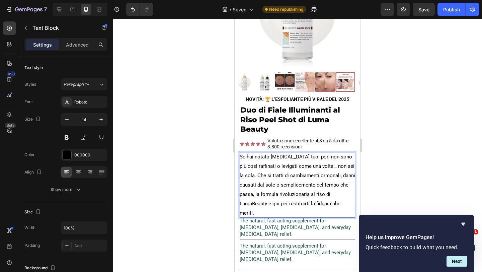
click at [323, 193] on span "Se hai notato che i tuoi pori non sono più così raffinati o levigati come una v…" at bounding box center [297, 185] width 115 height 62
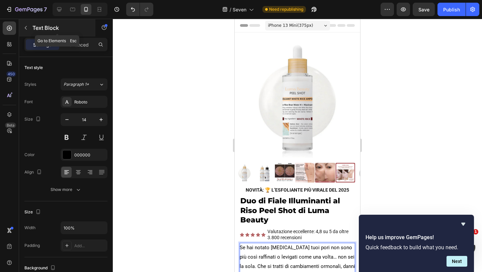
click at [25, 29] on icon "button" at bounding box center [25, 27] width 5 height 5
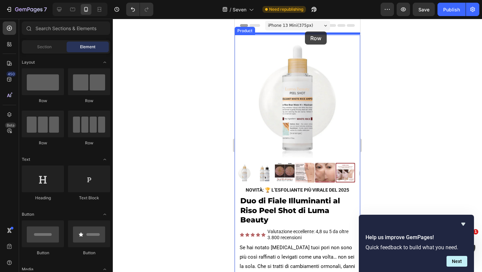
drag, startPoint x: 286, startPoint y: 99, endPoint x: 305, endPoint y: 31, distance: 70.2
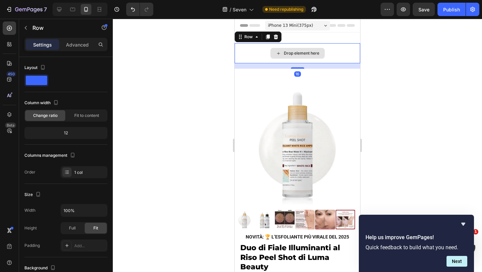
click at [288, 53] on div "Drop element here" at bounding box center [301, 53] width 35 height 5
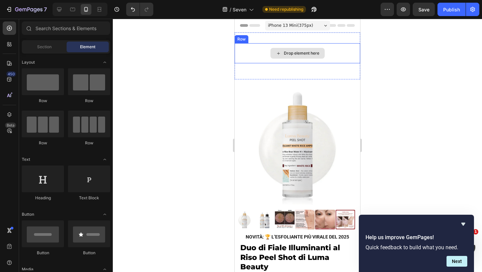
click at [295, 52] on div "Drop element here" at bounding box center [301, 53] width 35 height 5
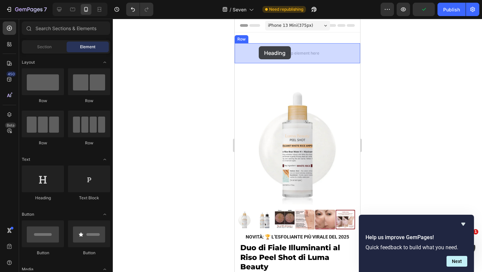
drag, startPoint x: 287, startPoint y: 199, endPoint x: 259, endPoint y: 46, distance: 155.5
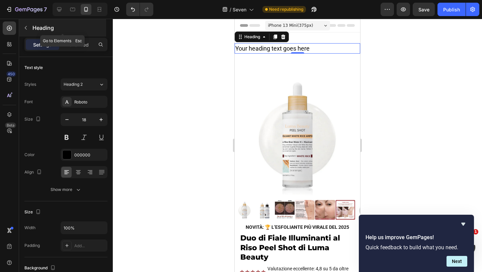
click at [27, 28] on icon "button" at bounding box center [25, 27] width 5 height 5
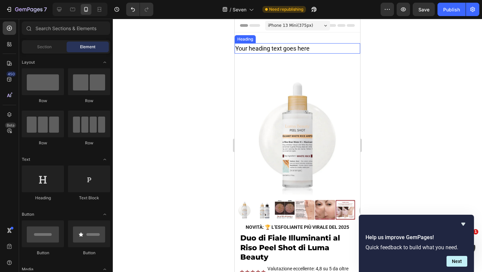
click at [315, 48] on h2 "Your heading text goes here" at bounding box center [296, 48] width 125 height 10
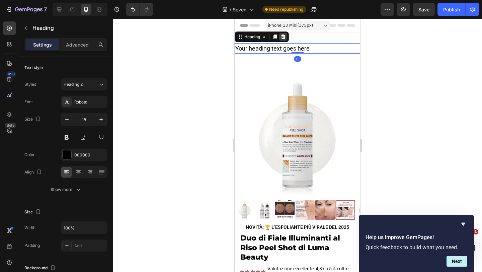
click at [285, 36] on icon at bounding box center [283, 36] width 4 height 5
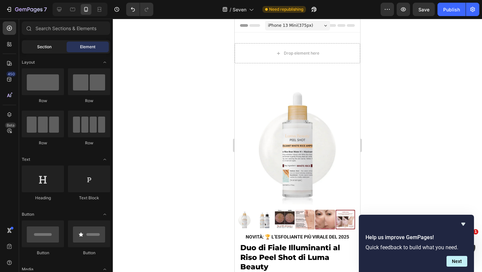
click at [46, 50] on div "Section" at bounding box center [44, 46] width 42 height 11
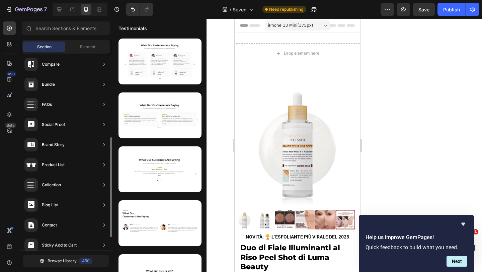
scroll to position [165, 0]
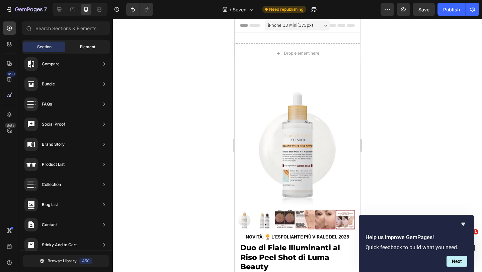
click at [80, 50] on div "Element" at bounding box center [88, 46] width 42 height 11
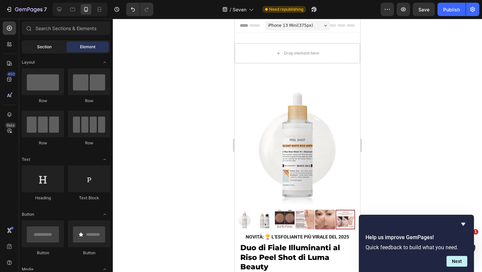
click at [61, 50] on div "Section" at bounding box center [44, 46] width 42 height 11
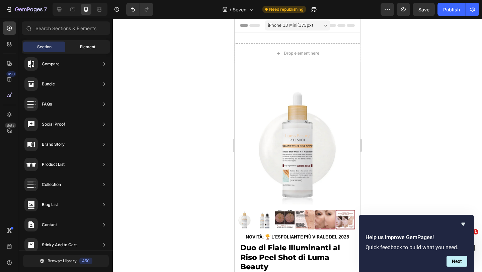
click at [83, 47] on span "Element" at bounding box center [87, 47] width 15 height 6
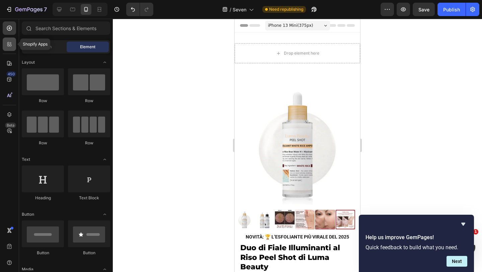
click at [7, 41] on icon at bounding box center [9, 44] width 7 height 7
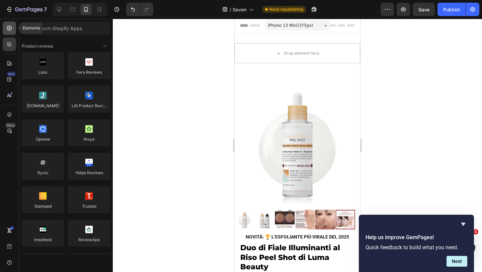
click at [11, 32] on div at bounding box center [9, 27] width 13 height 13
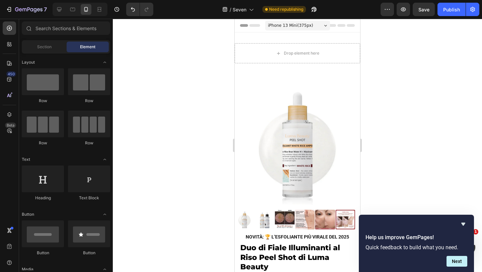
click at [95, 47] on span "Element" at bounding box center [87, 47] width 15 height 6
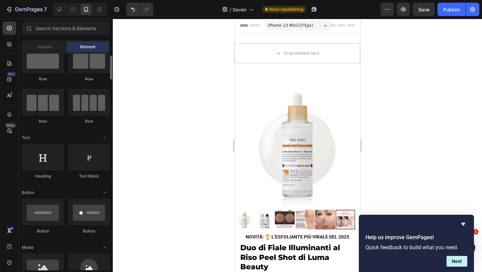
scroll to position [13, 0]
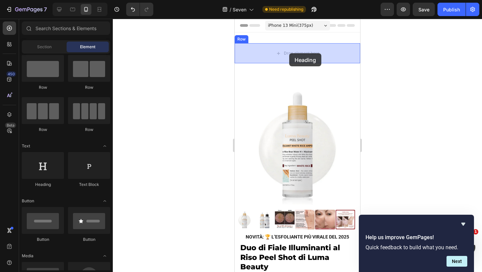
drag, startPoint x: 288, startPoint y: 191, endPoint x: 289, endPoint y: 53, distance: 138.2
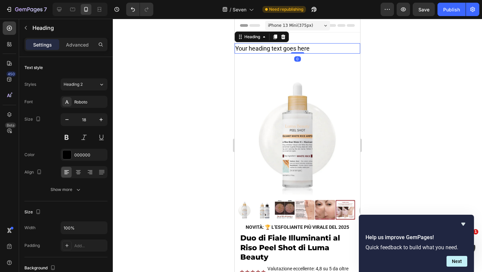
click at [255, 46] on h2 "Your heading text goes here" at bounding box center [296, 48] width 125 height 10
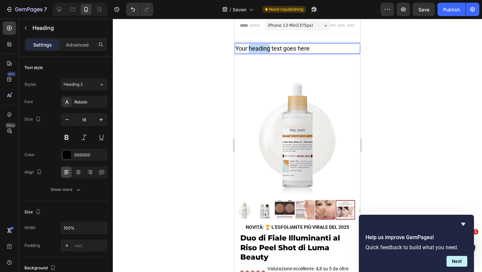
click at [255, 46] on p "Your heading text goes here" at bounding box center [297, 48] width 124 height 9
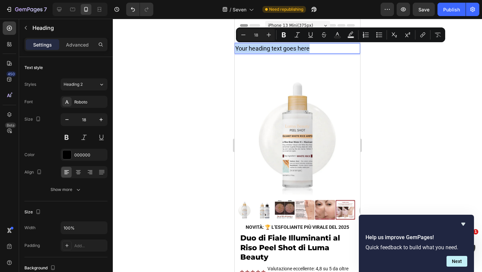
click at [255, 46] on p "Your heading text goes here" at bounding box center [297, 48] width 124 height 9
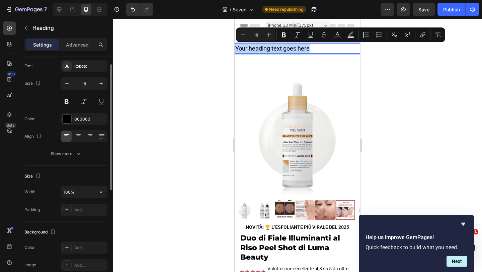
scroll to position [14, 0]
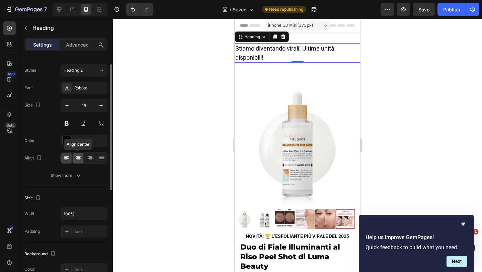
click at [82, 157] on div at bounding box center [78, 158] width 10 height 11
click at [70, 108] on icon "button" at bounding box center [67, 105] width 7 height 7
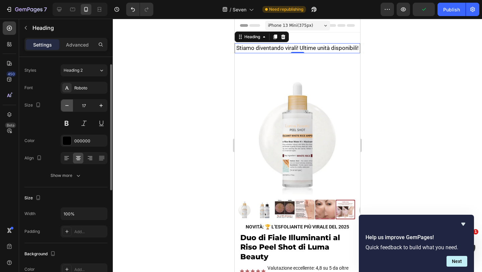
click at [70, 108] on icon "button" at bounding box center [67, 105] width 7 height 7
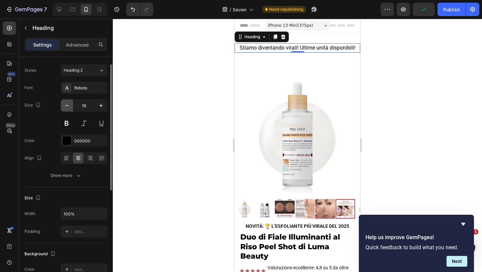
type input "15"
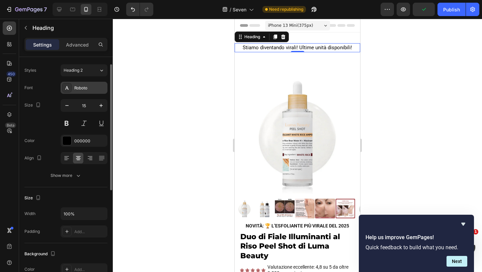
click at [80, 88] on div "Roboto" at bounding box center [89, 88] width 31 height 6
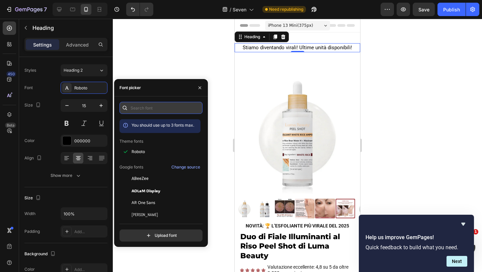
click at [144, 106] on input "text" at bounding box center [160, 108] width 83 height 12
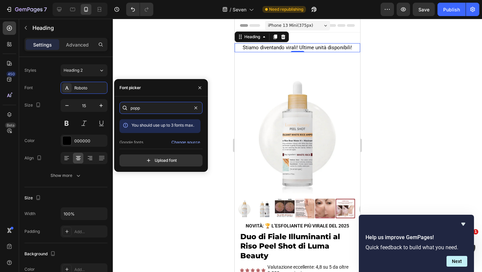
scroll to position [16, 0]
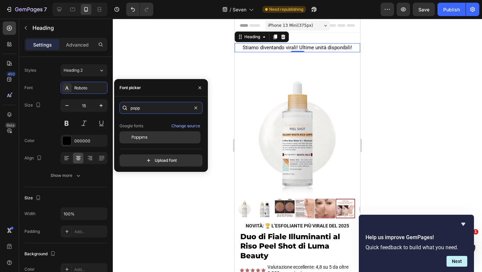
type input "popp"
click at [145, 137] on span "Poppins" at bounding box center [139, 137] width 16 height 6
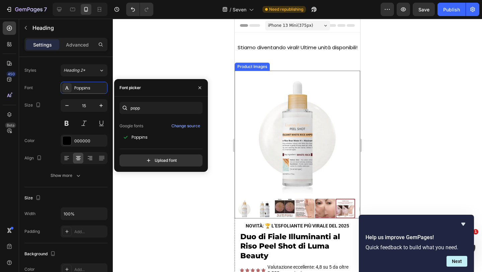
scroll to position [56, 0]
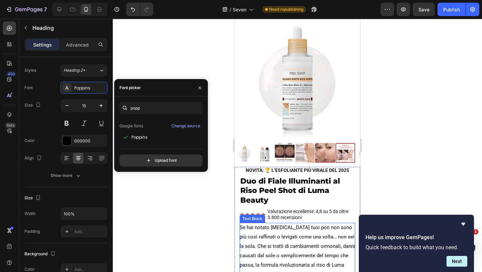
click at [287, 244] on span "Se hai notato [MEDICAL_DATA] tuoi pori non sono più così raffinati o levigati c…" at bounding box center [297, 250] width 115 height 53
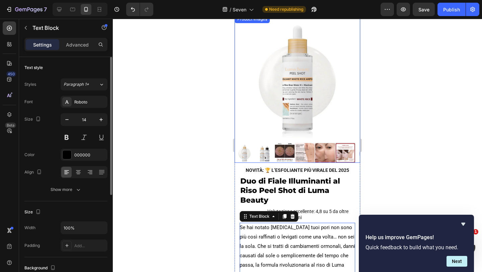
scroll to position [0, 0]
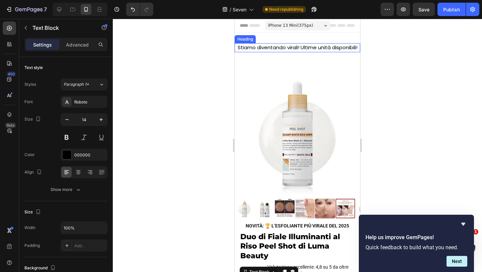
click at [267, 46] on h2 "Stiamo diventando virali! Ultime unità disponibili!" at bounding box center [296, 47] width 125 height 9
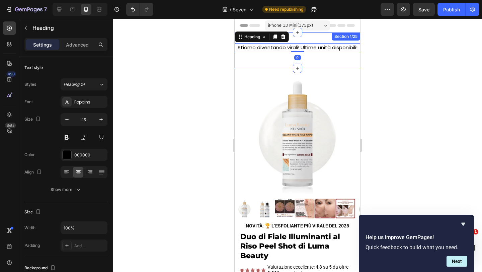
click at [259, 61] on div "Stiamo diventando virali! Ultime unità disponibili! Heading 0 Row Section 1/25" at bounding box center [296, 50] width 125 height 36
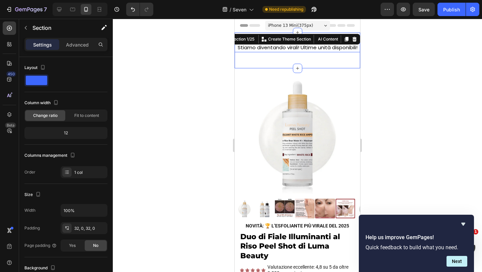
click at [276, 46] on h2 "Stiamo diventando virali! Ultime unità disponibili!" at bounding box center [296, 47] width 125 height 9
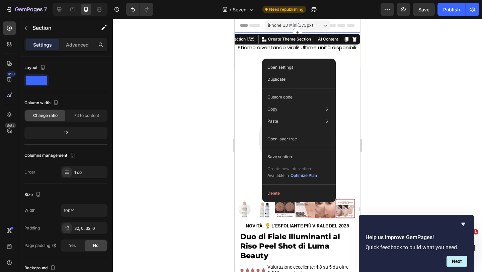
click at [250, 48] on h2 "Stiamo diventando virali! Ultime unità disponibili!" at bounding box center [296, 47] width 125 height 9
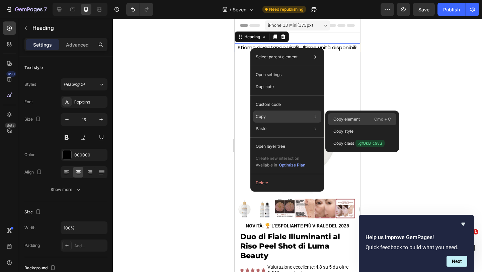
click at [353, 121] on p "Copy element" at bounding box center [346, 119] width 26 height 6
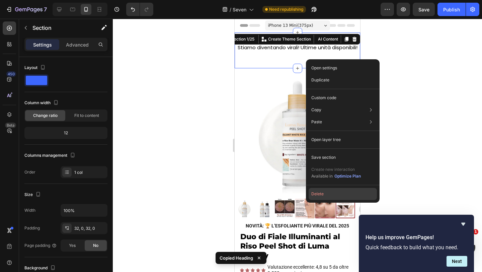
drag, startPoint x: 327, startPoint y: 190, endPoint x: 74, endPoint y: 55, distance: 287.3
click at [327, 190] on button "Delete" at bounding box center [342, 194] width 68 height 12
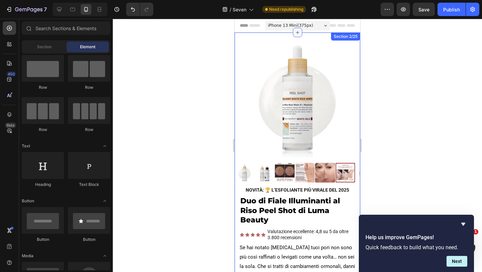
click at [298, 33] on icon at bounding box center [297, 32] width 5 height 5
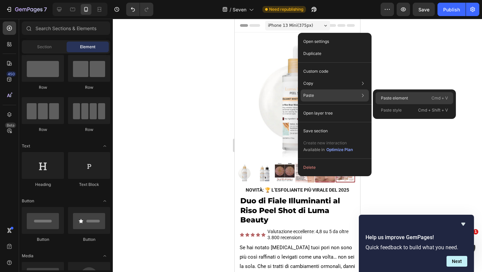
click at [389, 95] on p "Paste element" at bounding box center [394, 98] width 27 height 6
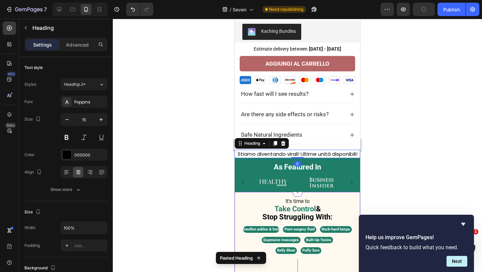
scroll to position [343, 0]
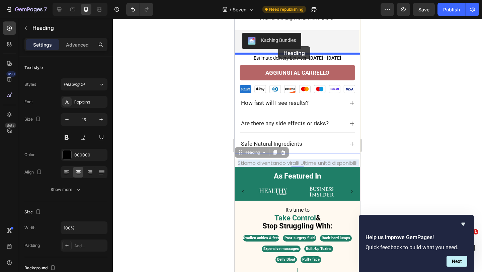
drag, startPoint x: 288, startPoint y: 164, endPoint x: 278, endPoint y: 46, distance: 117.8
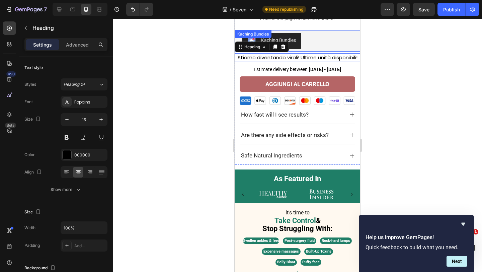
scroll to position [362, 0]
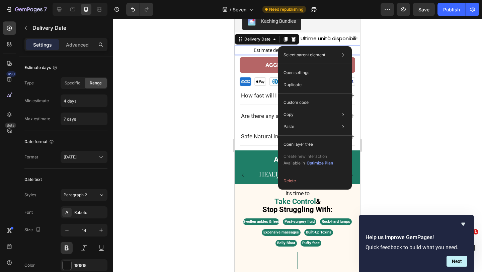
click at [349, 41] on h2 "Stiamo diventando virali! Ultime unità disponibili!" at bounding box center [296, 38] width 125 height 9
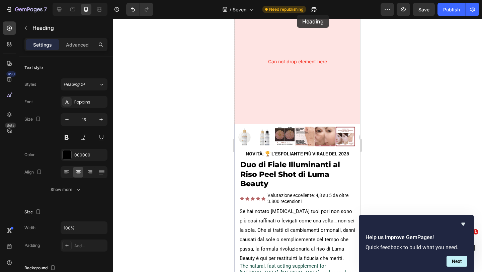
scroll to position [0, 0]
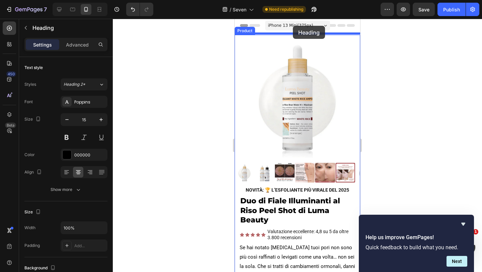
drag, startPoint x: 298, startPoint y: 229, endPoint x: 293, endPoint y: 26, distance: 203.1
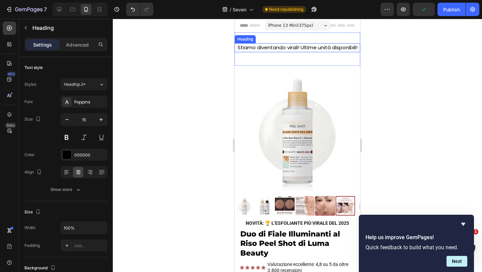
drag, startPoint x: 298, startPoint y: 63, endPoint x: 299, endPoint y: 42, distance: 21.1
click at [298, 42] on div "Stiamo diventando virali! Ultime unità disponibili! Heading 0 Section 1/25" at bounding box center [296, 48] width 125 height 33
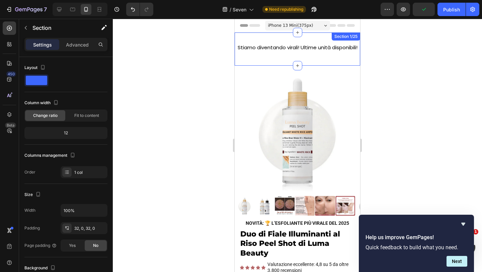
click at [299, 38] on div "Stiamo diventando virali! Ultime unità disponibili! Heading 0 Section 1/25" at bounding box center [296, 48] width 125 height 33
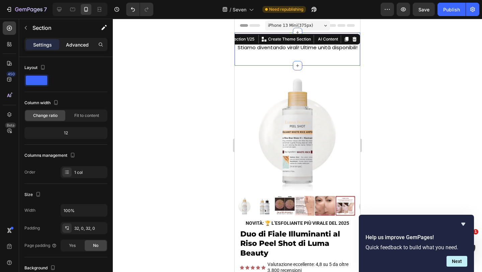
click at [79, 44] on p "Advanced" at bounding box center [77, 44] width 23 height 7
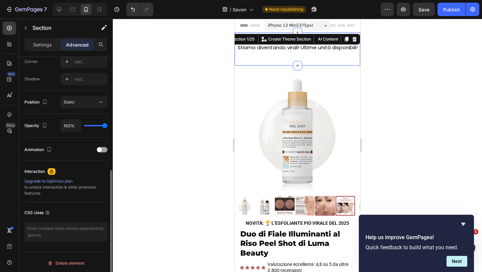
scroll to position [212, 0]
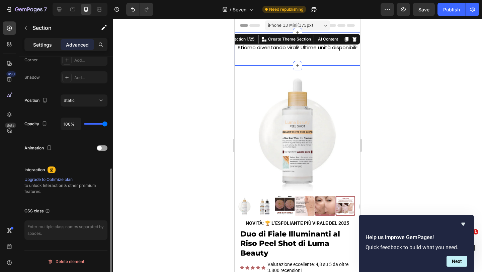
click at [42, 43] on p "Settings" at bounding box center [42, 44] width 19 height 7
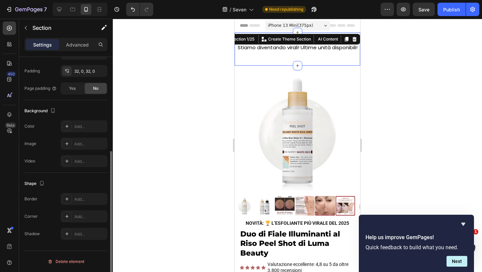
scroll to position [157, 0]
click at [81, 123] on div "Add..." at bounding box center [89, 126] width 31 height 6
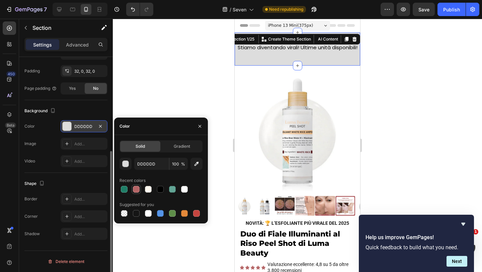
click at [137, 190] on div at bounding box center [136, 189] width 7 height 7
type input "B56566"
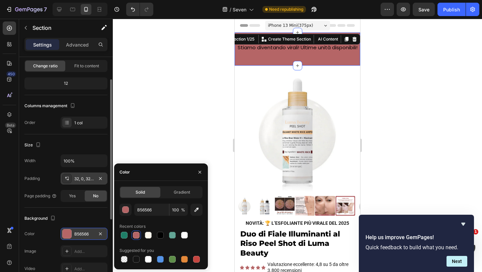
scroll to position [45, 0]
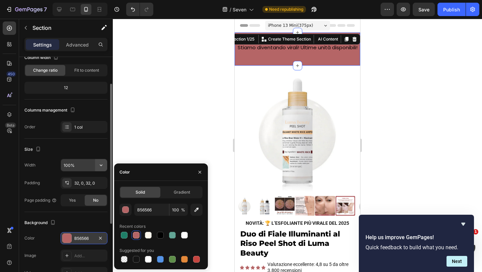
click at [99, 165] on icon "button" at bounding box center [101, 165] width 7 height 7
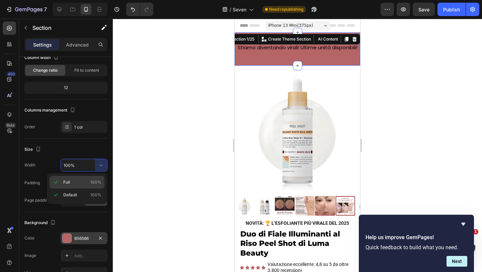
click at [77, 184] on p "Full 100%" at bounding box center [82, 182] width 38 height 6
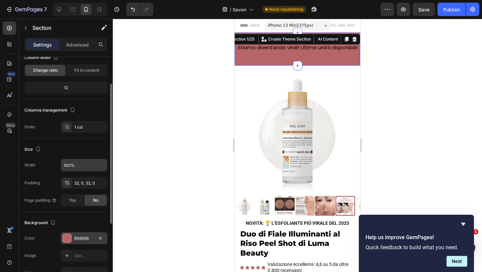
click at [90, 170] on input "100%" at bounding box center [84, 165] width 46 height 12
click at [98, 163] on icon "button" at bounding box center [101, 165] width 7 height 7
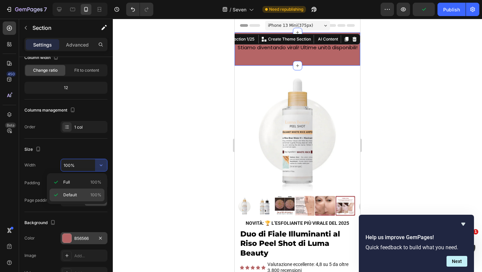
click at [75, 192] on span "Default" at bounding box center [70, 195] width 14 height 6
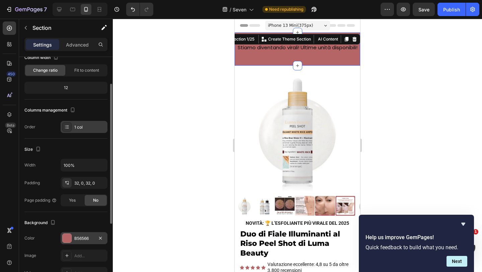
click at [87, 129] on div "1 col" at bounding box center [89, 127] width 31 height 6
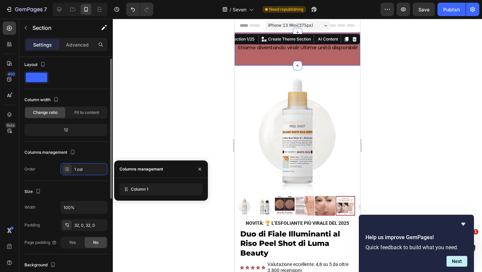
scroll to position [0, 0]
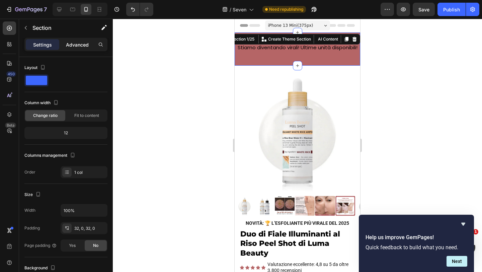
click at [77, 43] on p "Advanced" at bounding box center [77, 44] width 23 height 7
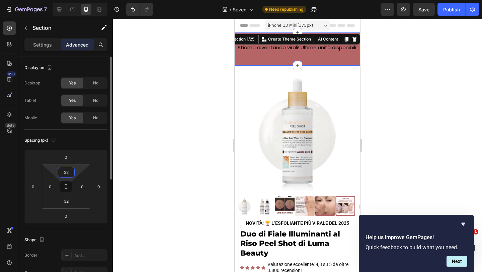
click at [66, 172] on input "32" at bounding box center [66, 172] width 13 height 10
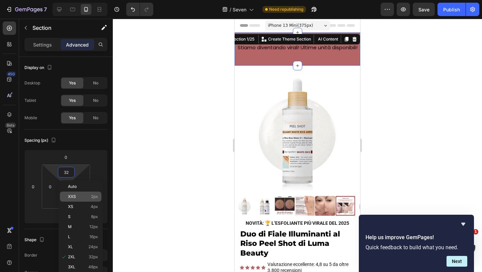
type input "2"
click at [92, 200] on div "XXS 2px" at bounding box center [80, 196] width 41 height 10
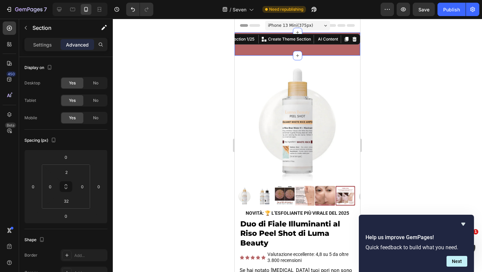
click at [311, 59] on img at bounding box center [296, 120] width 125 height 125
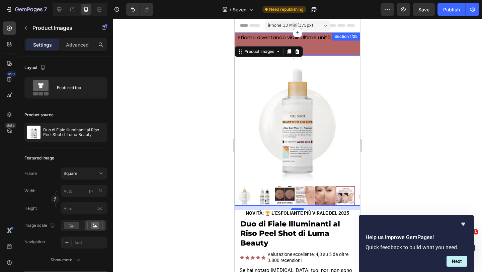
click at [308, 45] on div "Stiamo diventando virali! Ultime unità disponibili! Heading Section 1/25" at bounding box center [296, 43] width 125 height 23
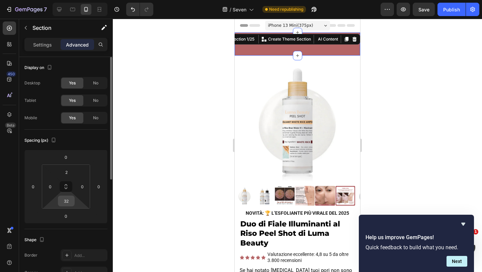
click at [69, 202] on input "32" at bounding box center [66, 201] width 13 height 10
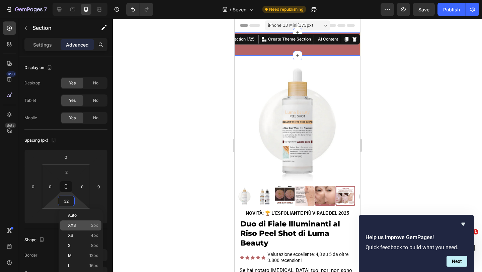
click at [92, 226] on span "2px" at bounding box center [94, 225] width 7 height 5
type input "2"
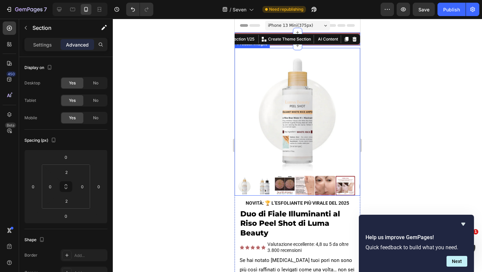
click at [338, 50] on img at bounding box center [296, 110] width 125 height 125
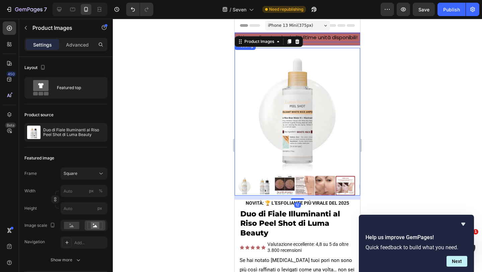
click at [335, 38] on h2 "Stiamo diventando virali! Ultime unità disponibili!" at bounding box center [296, 37] width 125 height 9
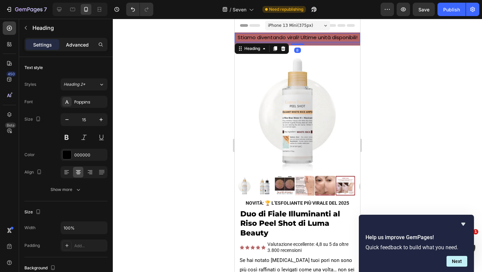
click at [79, 46] on p "Advanced" at bounding box center [77, 44] width 23 height 7
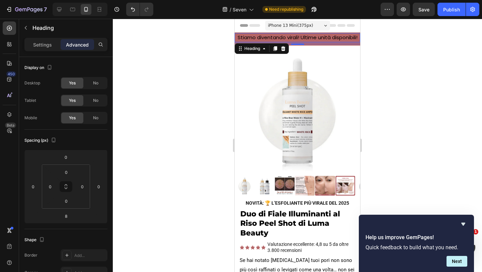
click at [316, 41] on h2 "Stiamo diventando virali! Ultime unità disponibili!" at bounding box center [296, 37] width 125 height 9
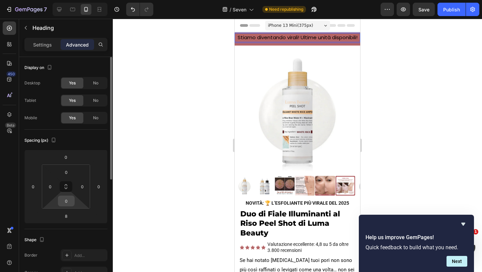
click at [69, 200] on input "0" at bounding box center [66, 201] width 13 height 10
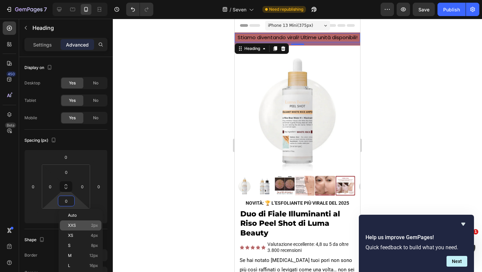
click at [88, 223] on p "XXS 2px" at bounding box center [83, 225] width 30 height 5
type input "2"
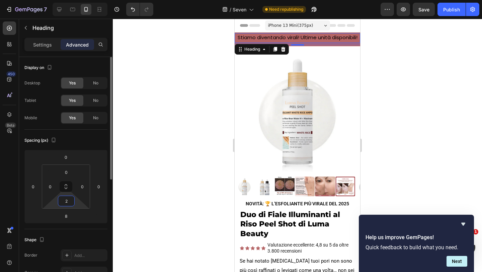
click at [68, 201] on input "2" at bounding box center [66, 201] width 13 height 10
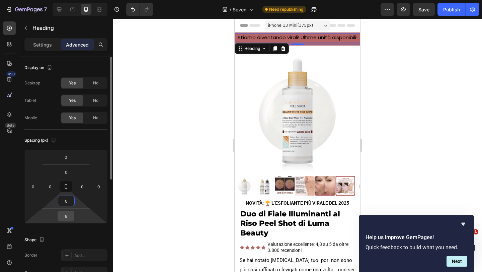
type input "0"
click at [66, 217] on input "8" at bounding box center [65, 216] width 13 height 10
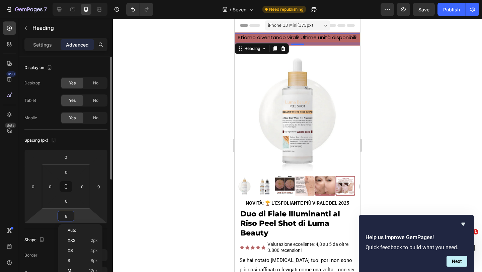
click at [66, 217] on input "8" at bounding box center [65, 216] width 13 height 10
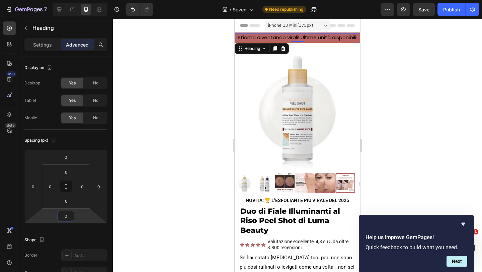
type input "0"
click at [47, 45] on p "Settings" at bounding box center [42, 44] width 19 height 7
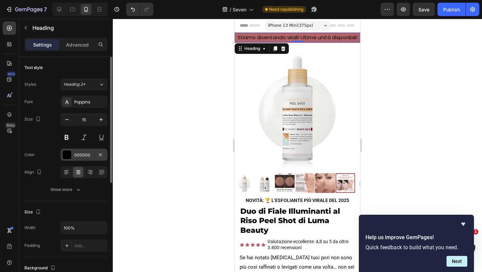
click at [66, 156] on div at bounding box center [67, 154] width 9 height 9
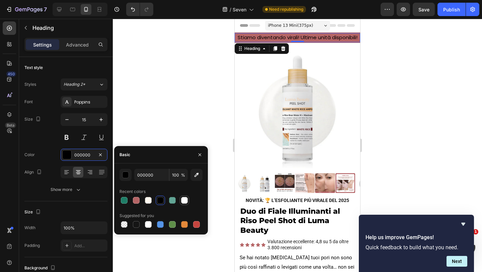
click at [188, 201] on div at bounding box center [184, 200] width 8 height 8
type input "FFFFFF"
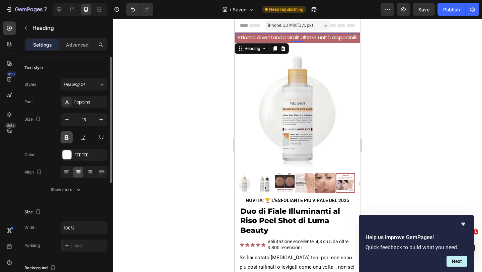
click at [65, 136] on button at bounding box center [67, 137] width 12 height 12
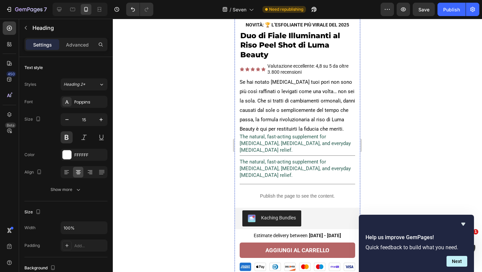
scroll to position [182, 0]
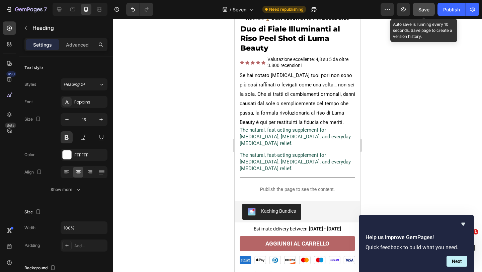
click at [423, 7] on span "Save" at bounding box center [423, 10] width 11 height 6
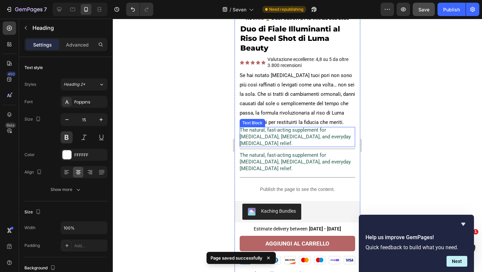
click at [307, 137] on span "The natural, fast-acting supplement for [MEDICAL_DATA], [MEDICAL_DATA], and eve…" at bounding box center [295, 136] width 111 height 19
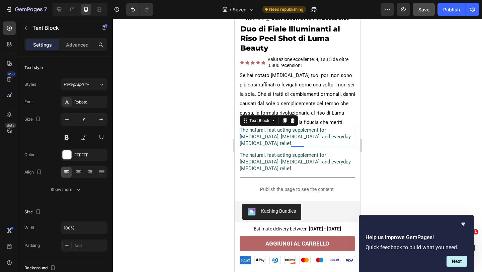
click at [253, 135] on span "The natural, fast-acting supplement for [MEDICAL_DATA], [MEDICAL_DATA], and eve…" at bounding box center [295, 136] width 111 height 19
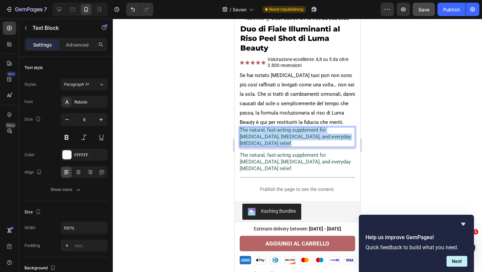
click at [253, 135] on span "The natural, fast-acting supplement for [MEDICAL_DATA], [MEDICAL_DATA], and eve…" at bounding box center [295, 136] width 111 height 19
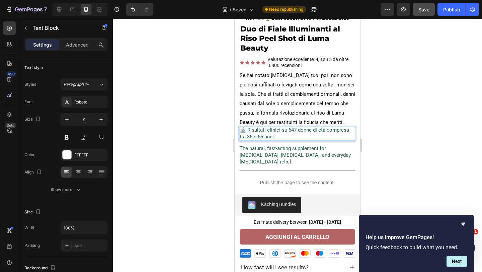
click at [264, 131] on span "🔬 Risultati clinici su 647 donne di età compresa tra 35 e 55 anni:" at bounding box center [294, 133] width 109 height 13
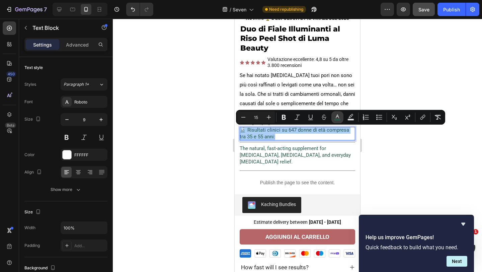
click at [338, 114] on icon "Editor contextual toolbar" at bounding box center [337, 117] width 7 height 7
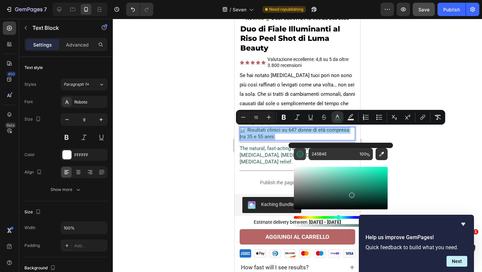
click at [300, 154] on div "Editor contextual toolbar" at bounding box center [299, 154] width 7 height 7
click at [377, 151] on button "Editor contextual toolbar" at bounding box center [381, 154] width 12 height 12
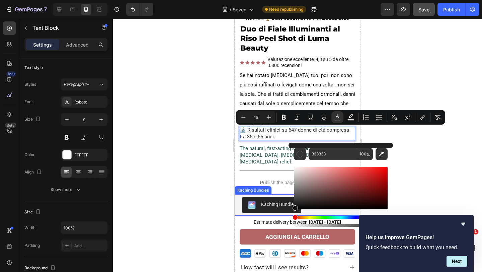
type input "0F0F0F"
drag, startPoint x: 547, startPoint y: 217, endPoint x: 280, endPoint y: 210, distance: 267.0
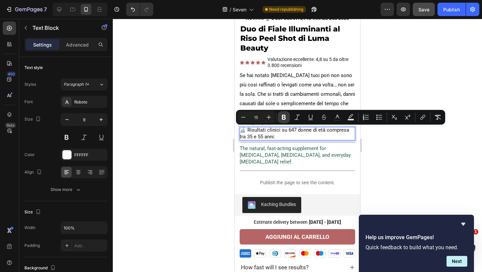
click at [284, 115] on icon "Editor contextual toolbar" at bounding box center [283, 117] width 7 height 7
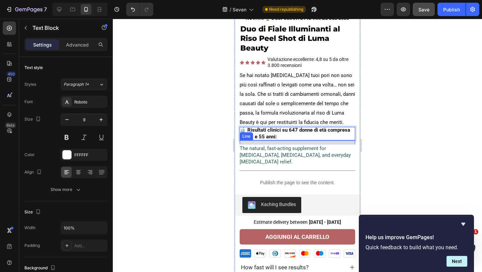
click at [316, 142] on div at bounding box center [297, 142] width 115 height 0
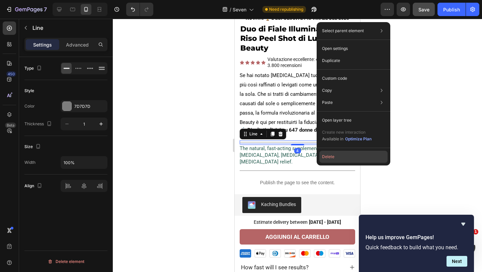
click at [334, 155] on button "Delete" at bounding box center [353, 157] width 68 height 12
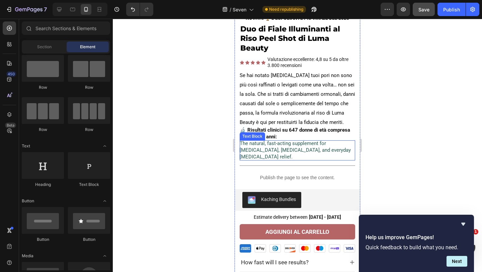
click at [287, 146] on span "The natural, fast-acting supplement for [MEDICAL_DATA], [MEDICAL_DATA], and eve…" at bounding box center [295, 149] width 111 height 19
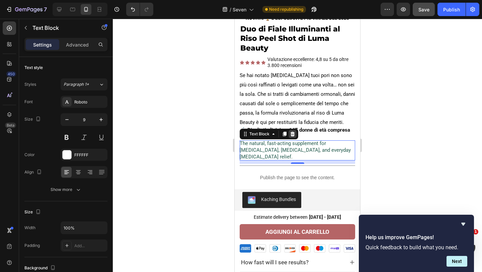
click at [291, 134] on icon at bounding box center [292, 133] width 4 height 5
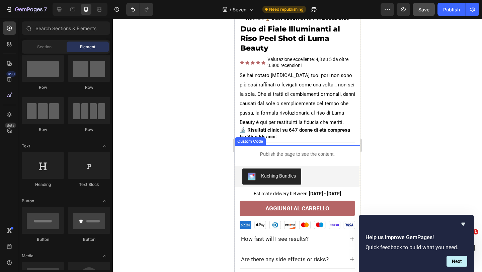
click at [272, 152] on p "Publish the page to see the content." at bounding box center [297, 154] width 115 height 7
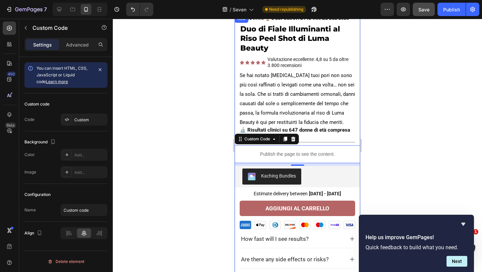
click at [358, 140] on div "NOVITÀ: 🏆 L’ESFOLIANTE PIÙ VIRALE DEL 2025 Text Block Duo di Fiale Illuminanti …" at bounding box center [296, 152] width 125 height 274
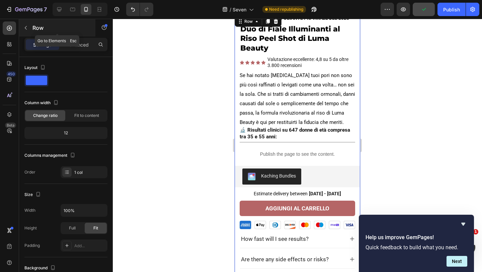
click at [27, 29] on icon "button" at bounding box center [25, 27] width 5 height 5
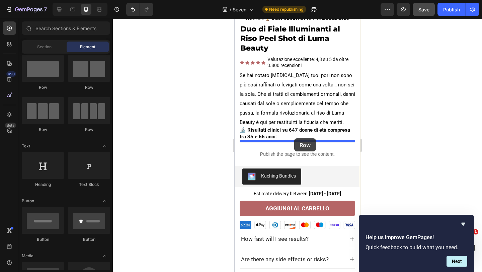
drag, startPoint x: 282, startPoint y: 89, endPoint x: 294, endPoint y: 138, distance: 50.4
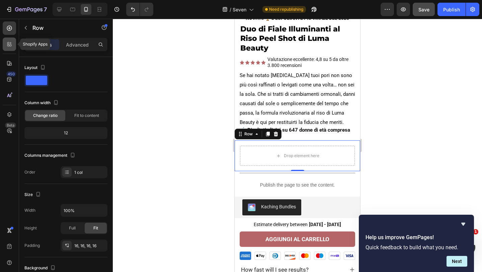
click at [11, 44] on icon at bounding box center [11, 45] width 2 height 2
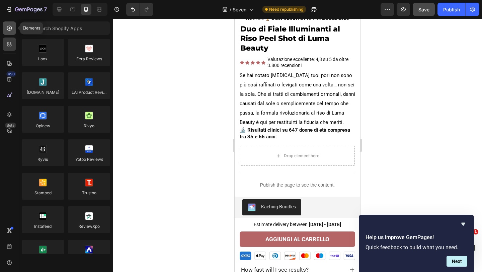
click at [10, 31] on icon at bounding box center [9, 28] width 7 height 7
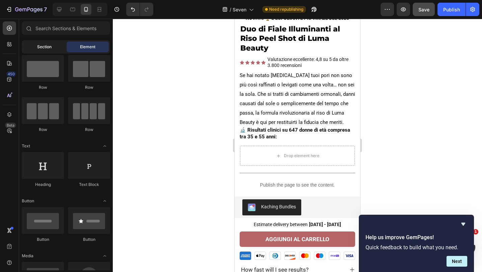
click at [59, 46] on div "Section" at bounding box center [44, 46] width 42 height 11
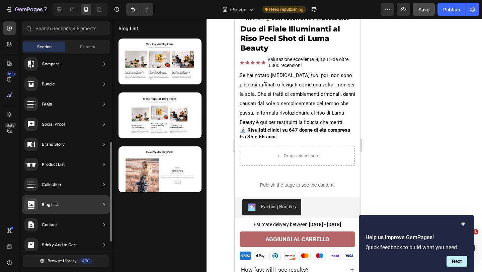
scroll to position [191, 0]
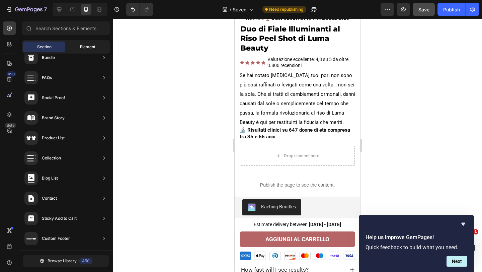
click at [82, 48] on span "Element" at bounding box center [87, 47] width 15 height 6
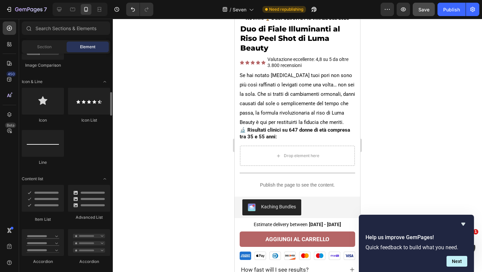
scroll to position [416, 0]
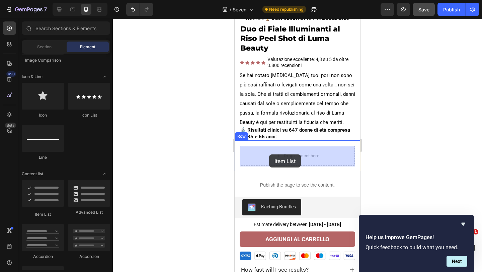
drag, startPoint x: 285, startPoint y: 217, endPoint x: 269, endPoint y: 154, distance: 65.3
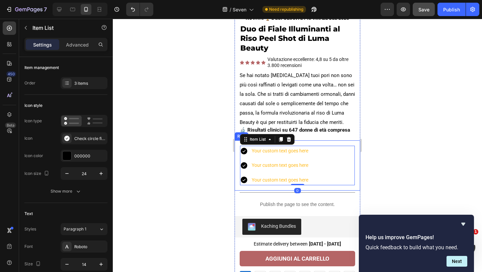
click at [326, 138] on p "🔬 Risultati clinici su 647 donne di età compresa tra 35 e 55 anni:" at bounding box center [297, 133] width 115 height 13
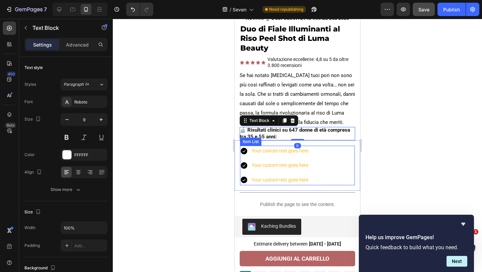
click at [284, 153] on div "Your custom text goes here" at bounding box center [280, 151] width 59 height 10
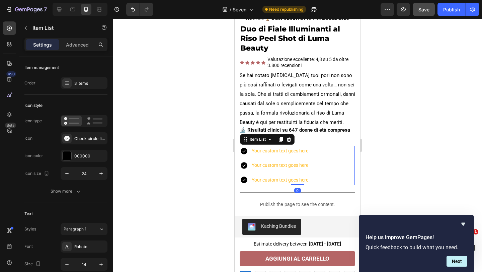
click at [242, 152] on icon at bounding box center [244, 151] width 7 height 7
click at [266, 151] on div "Your custom text goes here" at bounding box center [280, 151] width 59 height 10
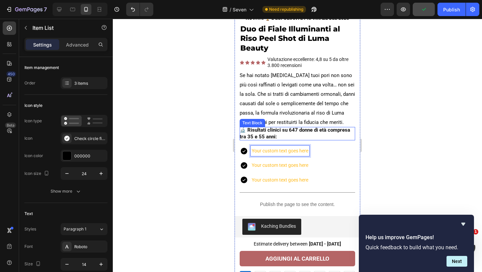
click at [262, 131] on strong "🔬 Risultati clinici su 647 donne di età compresa tra 35 e 55 anni:" at bounding box center [295, 133] width 110 height 13
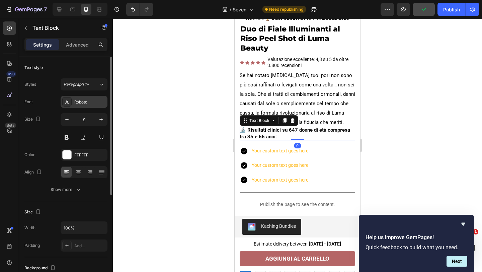
click at [86, 97] on div "Roboto" at bounding box center [84, 102] width 47 height 12
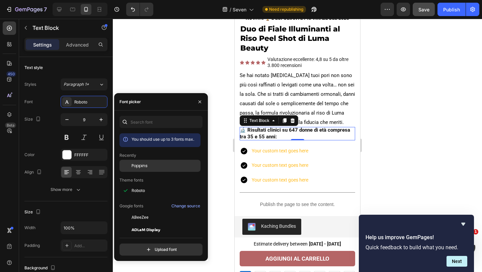
click at [142, 168] on span "Poppins" at bounding box center [139, 166] width 16 height 6
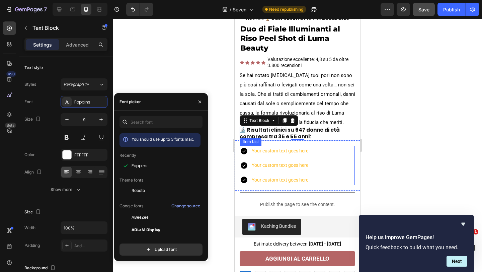
click at [301, 153] on p "Your custom text goes here" at bounding box center [280, 151] width 57 height 8
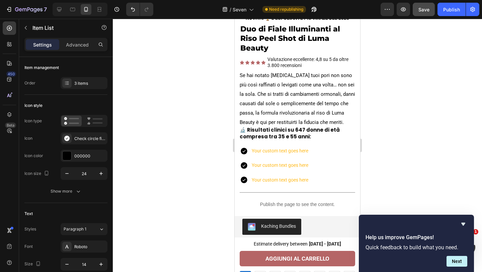
click at [325, 156] on div "Your custom text goes here Your custom text goes here Your custom text goes here" at bounding box center [297, 165] width 115 height 39
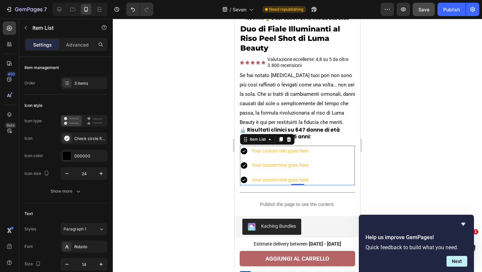
click at [324, 160] on div "Your custom text goes here Your custom text goes here Your custom text goes here" at bounding box center [297, 165] width 115 height 39
click at [314, 165] on div "Your custom text goes here Your custom text goes here Your custom text goes here" at bounding box center [297, 165] width 115 height 39
click at [87, 82] on div "3 items" at bounding box center [89, 83] width 31 height 6
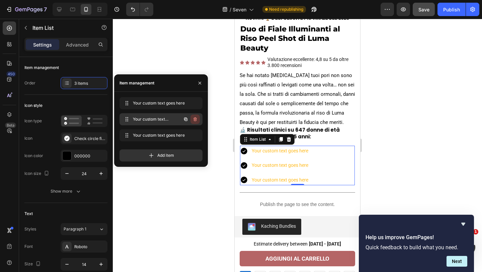
click at [195, 118] on icon "button" at bounding box center [194, 119] width 3 height 4
click at [195, 118] on div "Delete" at bounding box center [190, 119] width 12 height 6
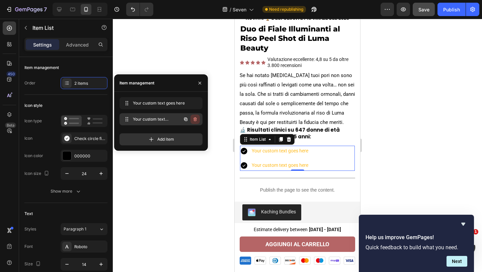
click at [195, 120] on icon "button" at bounding box center [194, 120] width 0 height 2
click at [195, 120] on div "Delete" at bounding box center [190, 119] width 12 height 6
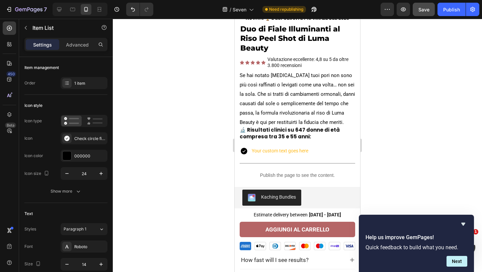
click at [245, 151] on icon at bounding box center [244, 151] width 8 height 8
click at [244, 150] on icon at bounding box center [244, 151] width 7 height 7
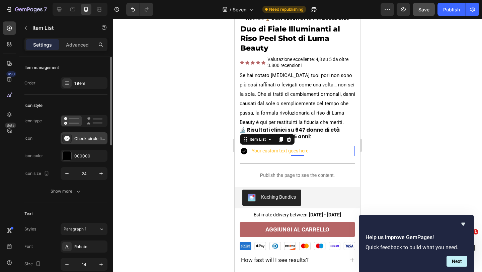
click at [75, 137] on div "Check circle filled" at bounding box center [89, 138] width 31 height 6
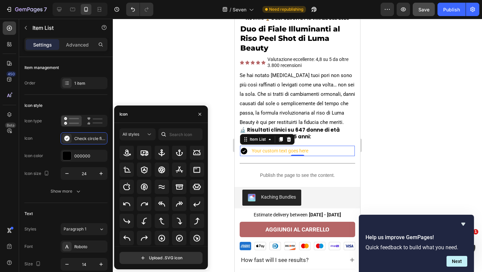
scroll to position [92, 0]
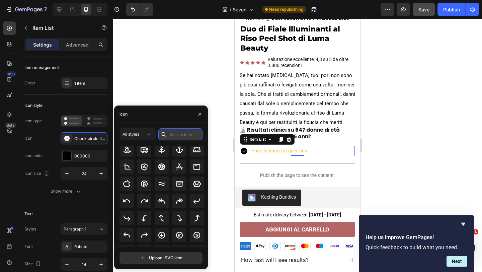
click at [176, 133] on input "text" at bounding box center [180, 134] width 44 height 12
type input "approved"
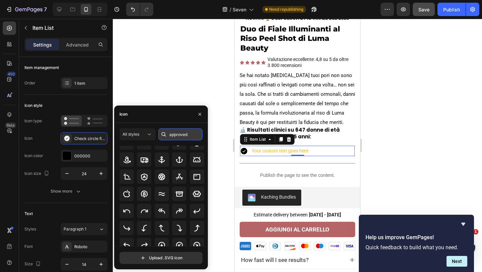
scroll to position [0, 0]
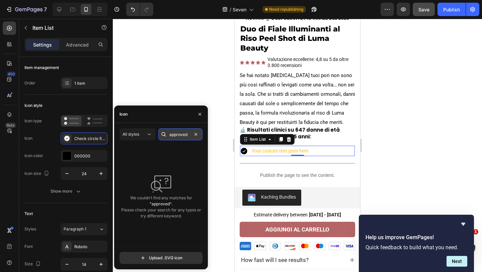
click at [188, 136] on input "approved" at bounding box center [180, 134] width 44 height 12
type input "check"
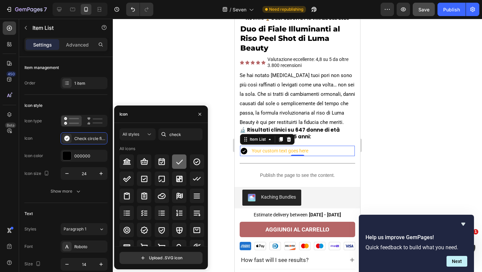
click at [179, 160] on icon at bounding box center [179, 162] width 8 height 8
click at [197, 113] on icon "button" at bounding box center [199, 113] width 5 height 5
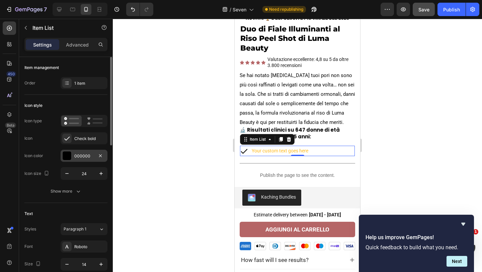
click at [66, 155] on div at bounding box center [67, 155] width 9 height 9
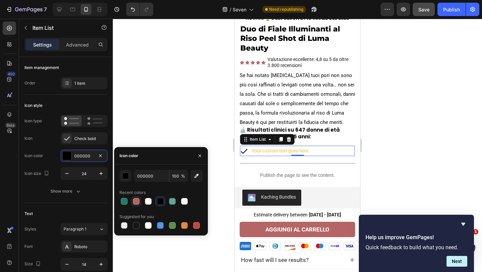
click at [136, 200] on div at bounding box center [136, 201] width 7 height 7
type input "B56566"
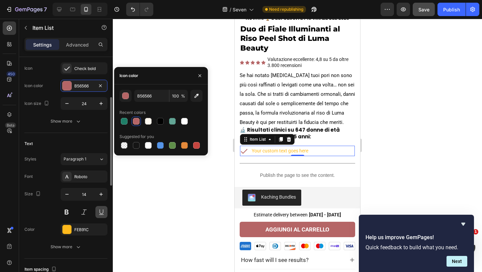
scroll to position [84, 0]
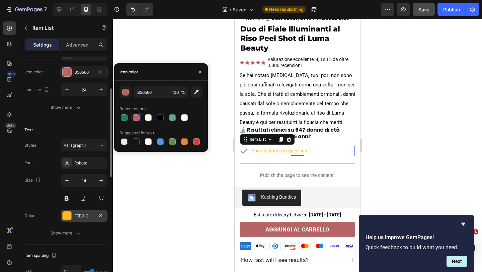
click at [67, 213] on div at bounding box center [67, 215] width 9 height 9
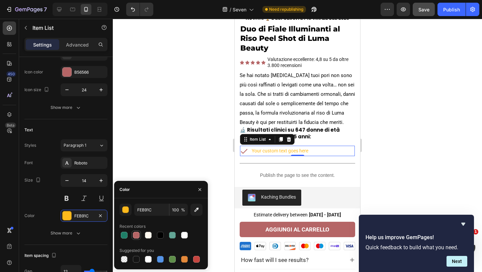
click at [134, 236] on div at bounding box center [136, 234] width 7 height 7
type input "B56566"
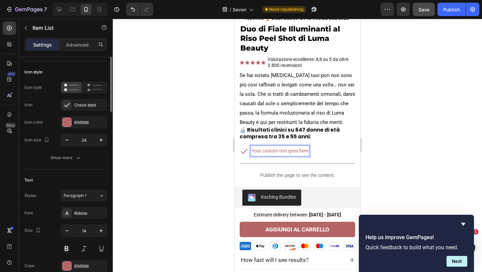
scroll to position [0, 0]
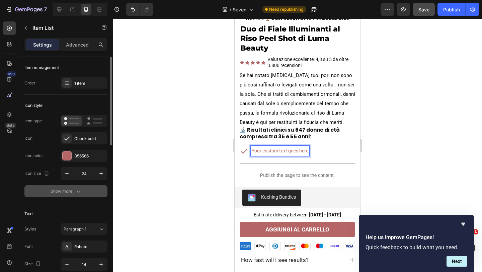
click at [63, 191] on div "Show more" at bounding box center [66, 191] width 31 height 7
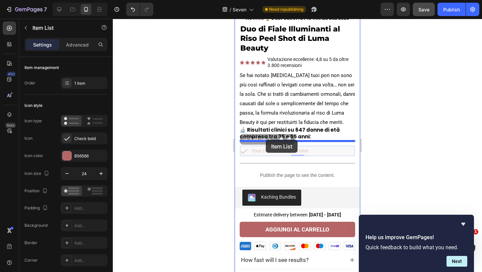
drag, startPoint x: 244, startPoint y: 143, endPoint x: 266, endPoint y: 139, distance: 22.0
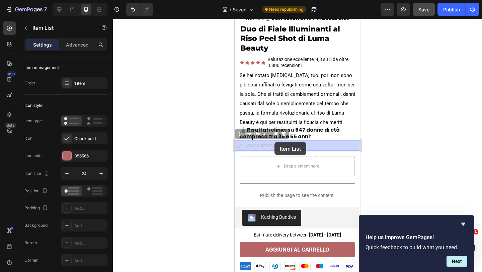
drag, startPoint x: 240, startPoint y: 134, endPoint x: 274, endPoint y: 142, distance: 35.2
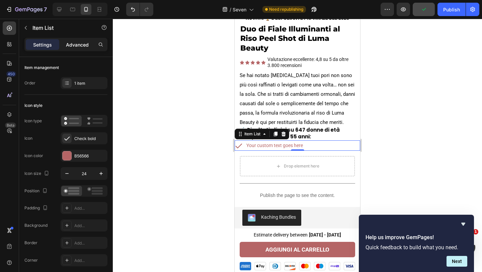
click at [70, 41] on p "Advanced" at bounding box center [77, 44] width 23 height 7
type input "100%"
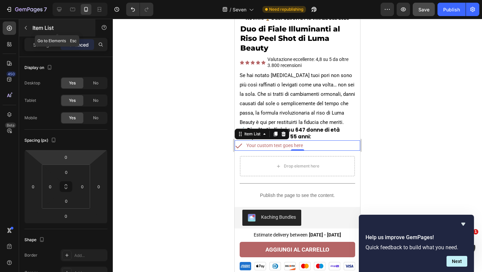
click at [28, 24] on button "button" at bounding box center [25, 27] width 11 height 11
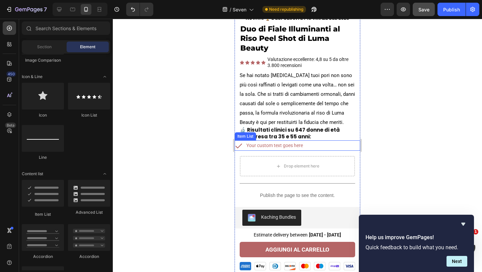
click at [242, 145] on icon at bounding box center [238, 145] width 8 height 8
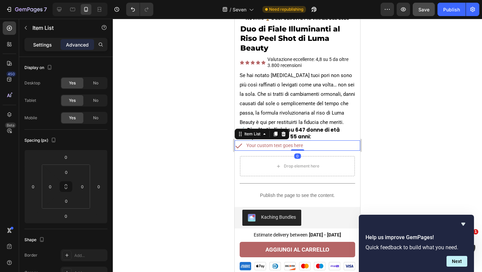
click at [47, 46] on p "Settings" at bounding box center [42, 44] width 19 height 7
type input "8"
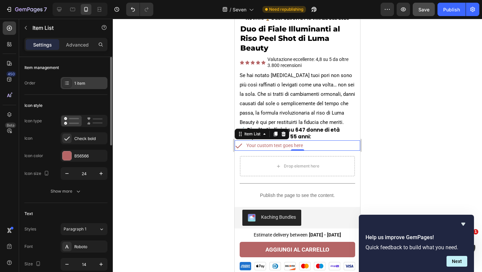
click at [79, 86] on div "1 item" at bounding box center [89, 83] width 31 height 6
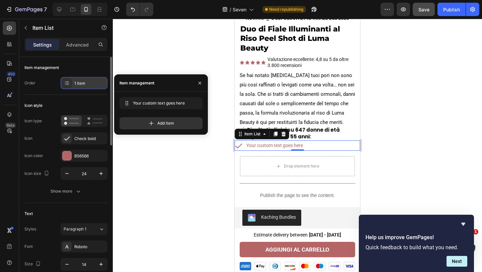
click at [82, 86] on div "1 item" at bounding box center [89, 83] width 31 height 6
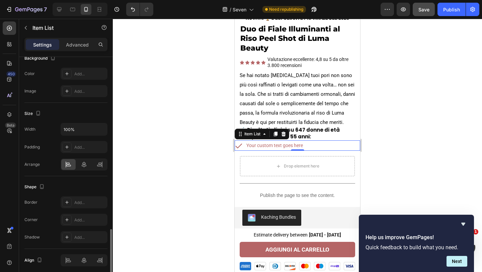
scroll to position [384, 0]
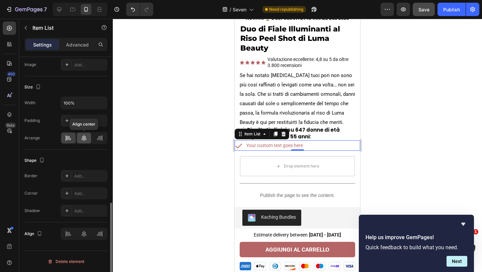
click at [80, 138] on div at bounding box center [84, 137] width 14 height 11
click at [72, 137] on div at bounding box center [68, 137] width 14 height 11
click at [283, 136] on icon at bounding box center [283, 133] width 4 height 5
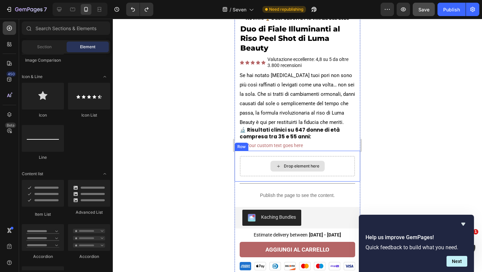
click at [257, 165] on div "Drop element here" at bounding box center [297, 166] width 115 height 20
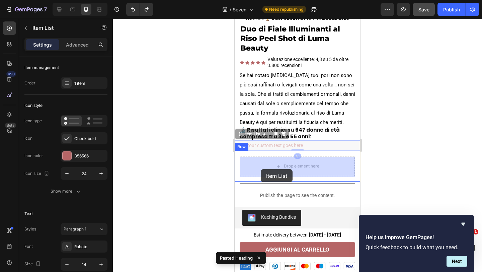
drag, startPoint x: 244, startPoint y: 142, endPoint x: 261, endPoint y: 169, distance: 31.6
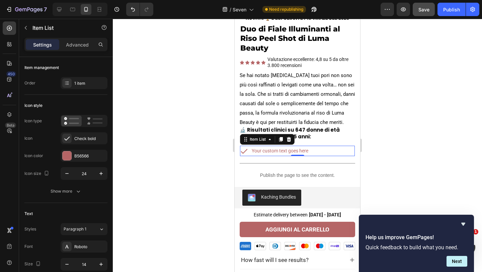
click at [290, 150] on div "Your custom text goes here" at bounding box center [280, 151] width 59 height 10
click at [290, 150] on p "Your custom text goes here" at bounding box center [280, 151] width 57 height 8
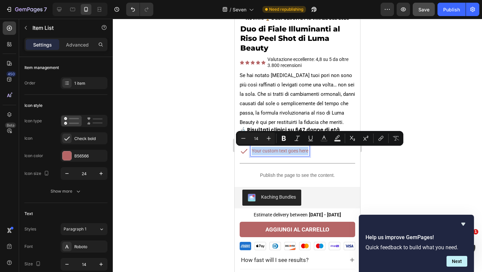
click at [290, 150] on p "Your custom text goes here" at bounding box center [280, 151] width 57 height 8
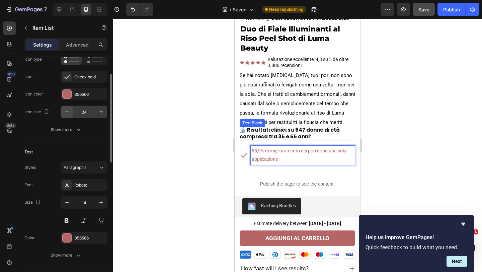
scroll to position [68, 0]
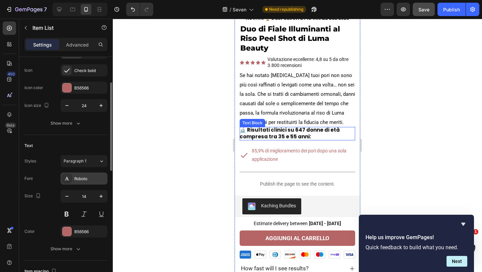
click at [87, 178] on div "Roboto" at bounding box center [89, 179] width 31 height 6
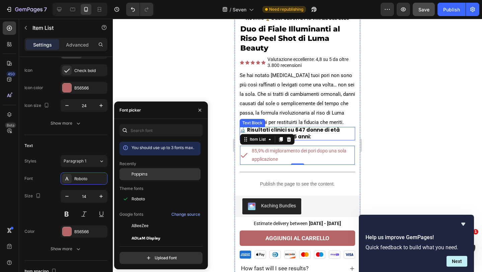
click at [146, 175] on span "Poppins" at bounding box center [139, 174] width 16 height 6
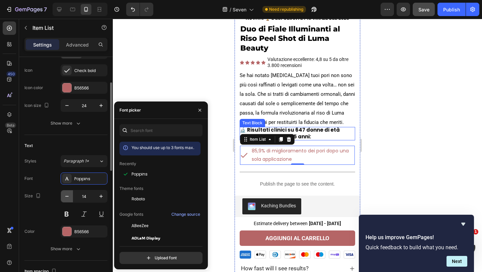
click at [69, 197] on icon "button" at bounding box center [67, 196] width 7 height 7
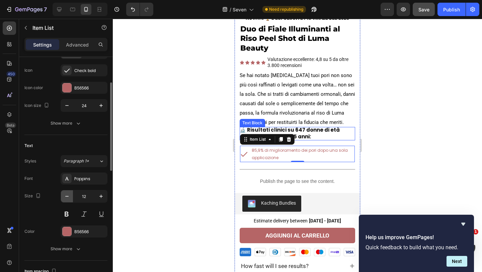
click at [69, 197] on icon "button" at bounding box center [67, 196] width 7 height 7
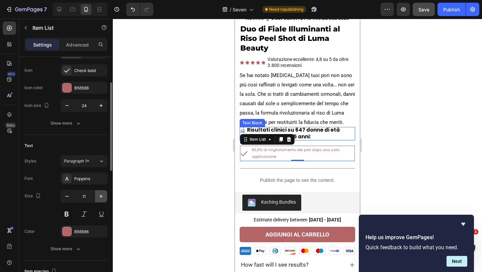
click at [105, 194] on button "button" at bounding box center [101, 196] width 12 height 12
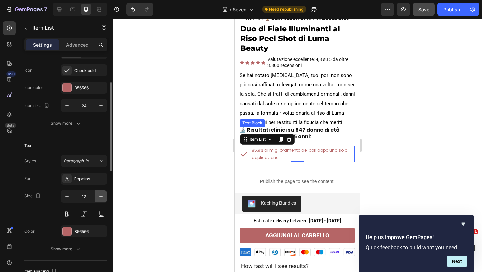
click at [105, 194] on button "button" at bounding box center [101, 196] width 12 height 12
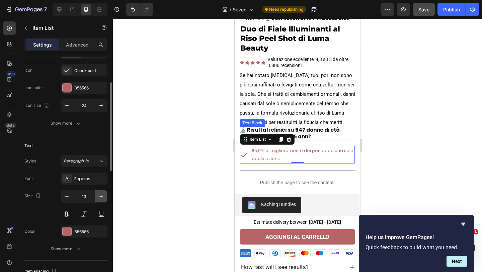
click at [105, 194] on button "button" at bounding box center [101, 196] width 12 height 12
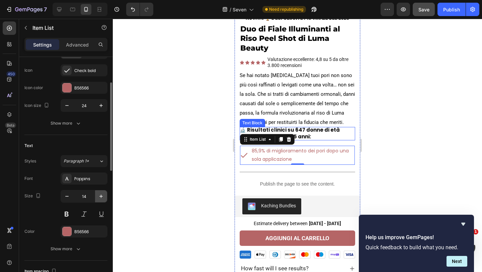
click at [105, 194] on button "button" at bounding box center [101, 196] width 12 height 12
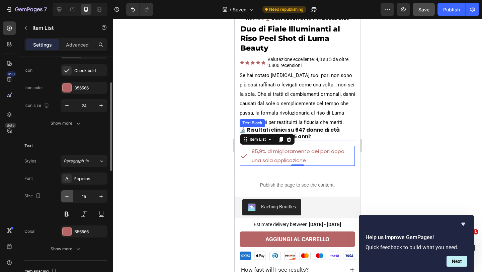
click at [69, 197] on icon "button" at bounding box center [67, 196] width 7 height 7
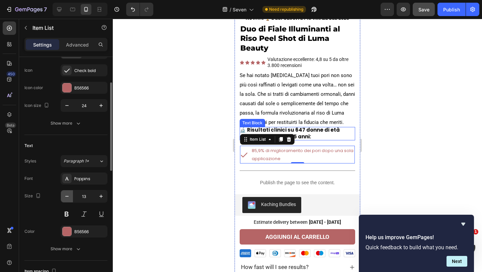
click at [69, 197] on icon "button" at bounding box center [67, 196] width 7 height 7
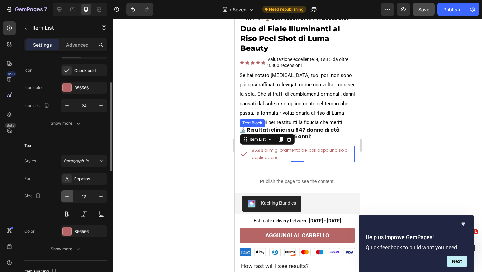
click at [69, 197] on icon "button" at bounding box center [67, 196] width 7 height 7
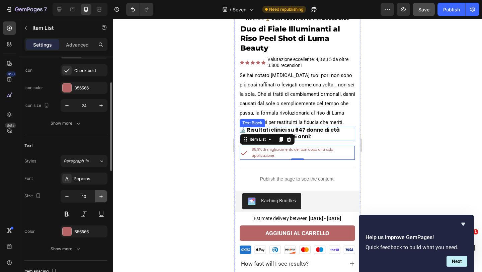
click at [102, 194] on icon "button" at bounding box center [101, 196] width 7 height 7
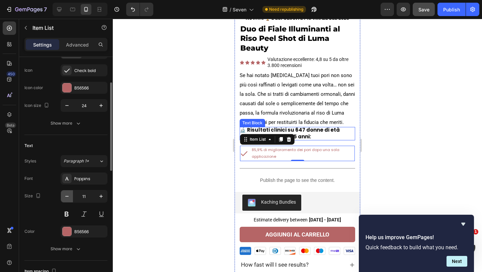
click at [68, 199] on icon "button" at bounding box center [67, 196] width 7 height 7
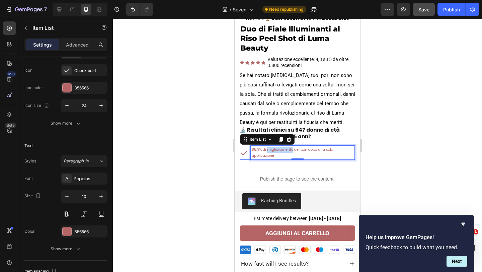
click at [273, 150] on p "85,9% di miglioramento dei pori dopo una sola applicazione" at bounding box center [303, 153] width 102 height 12
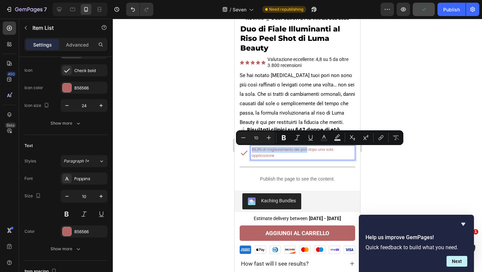
drag, startPoint x: 304, startPoint y: 150, endPoint x: 249, endPoint y: 150, distance: 55.5
click at [249, 150] on div "85,9% di miglioramento dei pori dopo una sola applicazione" at bounding box center [297, 153] width 115 height 14
click at [310, 138] on icon "Editor contextual toolbar" at bounding box center [310, 137] width 7 height 7
drag, startPoint x: 322, startPoint y: 150, endPoint x: 351, endPoint y: 150, distance: 28.4
click at [351, 150] on p "85,9% di miglioramento dei pori dopo una sola applicazione" at bounding box center [303, 153] width 102 height 12
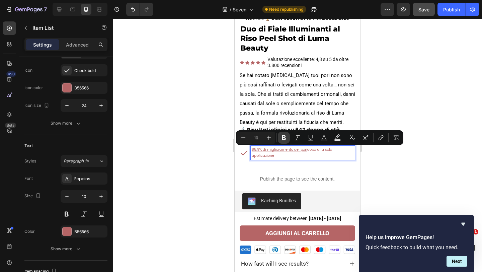
click at [284, 138] on icon "Editor contextual toolbar" at bounding box center [284, 137] width 4 height 5
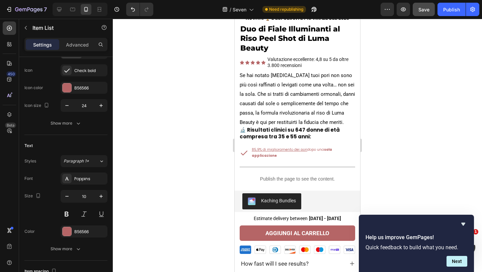
click at [244, 149] on icon at bounding box center [244, 153] width 8 height 8
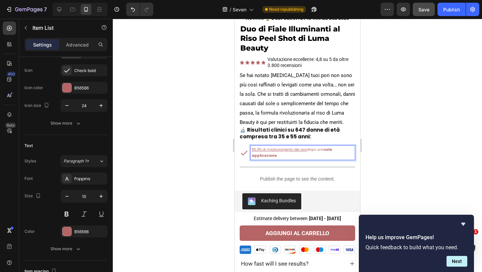
click at [263, 149] on u "85,9% di miglioramento dei pori" at bounding box center [280, 149] width 56 height 5
click at [103, 197] on icon "button" at bounding box center [101, 196] width 7 height 7
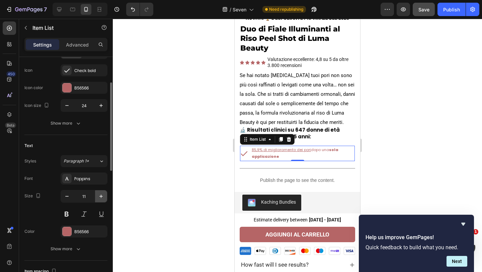
click at [103, 197] on icon "button" at bounding box center [101, 196] width 7 height 7
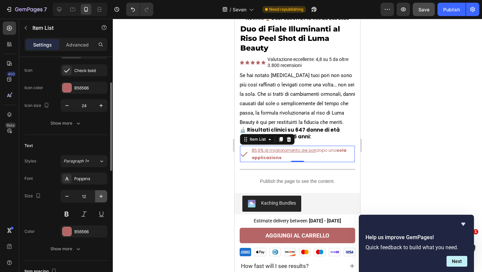
click at [103, 197] on icon "button" at bounding box center [101, 196] width 7 height 7
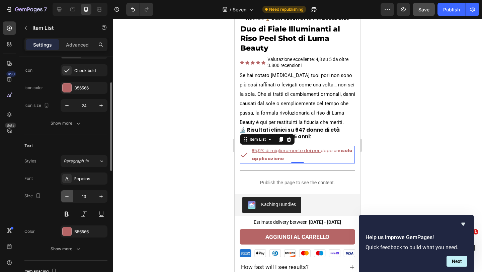
click at [68, 195] on icon "button" at bounding box center [67, 196] width 7 height 7
type input "12"
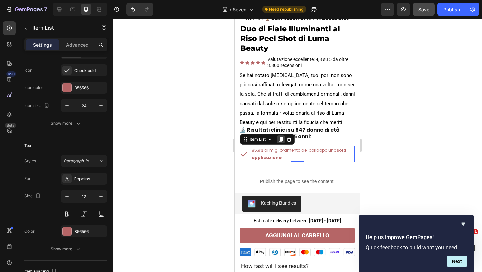
click at [279, 140] on icon at bounding box center [280, 138] width 5 height 5
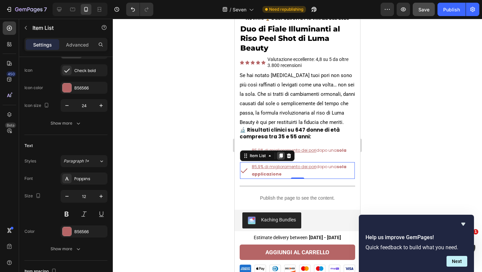
click at [281, 157] on icon at bounding box center [281, 156] width 4 height 5
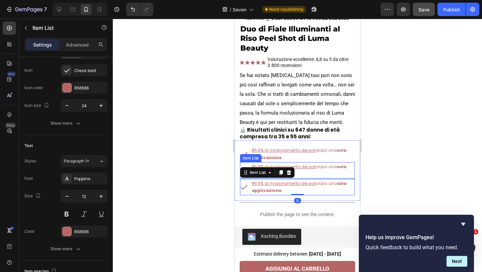
click at [298, 167] on u "85,9% di miglioramento dei pori" at bounding box center [284, 167] width 65 height 6
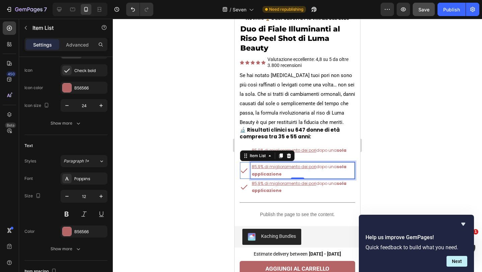
click at [295, 169] on u "85,9% di miglioramento dei pori" at bounding box center [284, 167] width 65 height 6
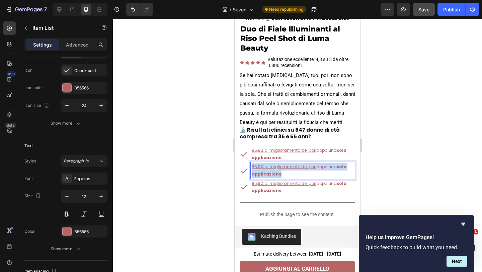
click at [295, 169] on u "85,9% di miglioramento dei pori" at bounding box center [284, 167] width 65 height 6
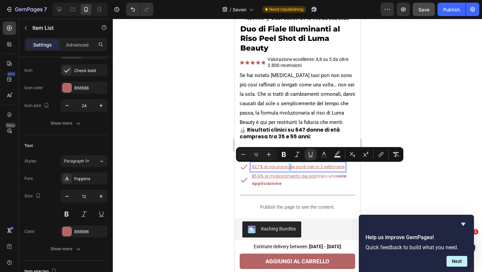
click at [291, 168] on u "92,7% di riduzione dei punti neri in 2 settimane" at bounding box center [298, 167] width 93 height 6
drag, startPoint x: 306, startPoint y: 168, endPoint x: 303, endPoint y: 169, distance: 3.4
click at [303, 169] on u "92,7% di riduzione dei punti neri in 2 settimane" at bounding box center [298, 167] width 93 height 6
drag, startPoint x: 319, startPoint y: 168, endPoint x: 315, endPoint y: 168, distance: 4.0
click at [315, 168] on u "92,7% di riduzione dei punti neri in 2 settimane" at bounding box center [298, 167] width 93 height 6
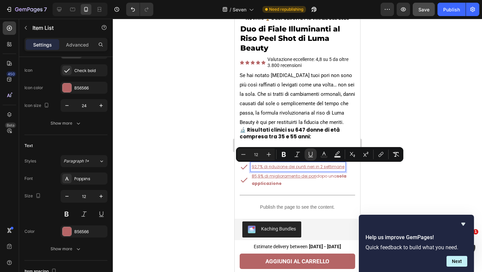
click at [313, 167] on u "92,7% di riduzione dei punti neri in 2 settimane" at bounding box center [298, 167] width 93 height 6
drag, startPoint x: 314, startPoint y: 167, endPoint x: 345, endPoint y: 165, distance: 31.2
click at [345, 165] on div "92,7% di riduzione dei punti neri in 2 settimane" at bounding box center [297, 166] width 115 height 9
click at [311, 151] on icon "Editor contextual toolbar" at bounding box center [310, 154] width 7 height 7
click at [330, 168] on p "92,7% di riduzione dei punti neri in 2 settimane" at bounding box center [298, 166] width 92 height 7
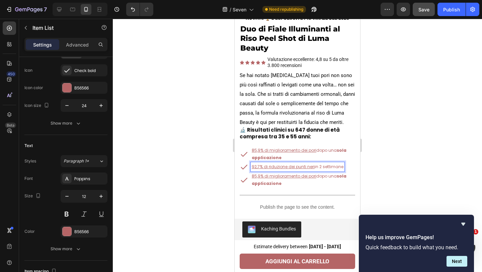
click at [330, 168] on p "92,7% di riduzione dei punti neri in 2 settimane" at bounding box center [298, 166] width 92 height 7
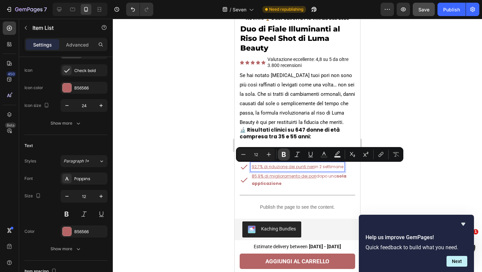
click at [284, 155] on icon "Editor contextual toolbar" at bounding box center [284, 154] width 4 height 5
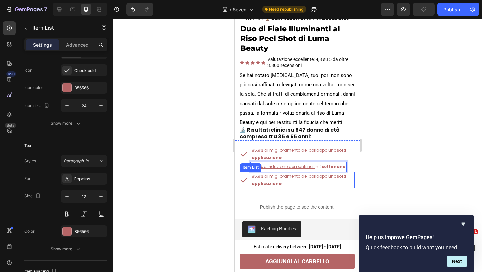
click at [265, 175] on u "85,9% di miglioramento dei pori" at bounding box center [284, 176] width 65 height 6
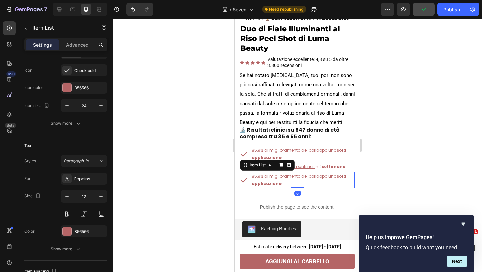
click at [271, 175] on u "85,9% di miglioramento dei pori" at bounding box center [284, 176] width 65 height 6
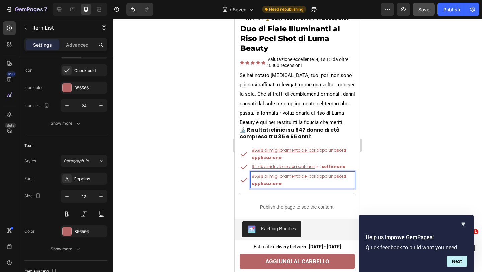
click at [272, 177] on u "85,9% di miglioramento dei pori" at bounding box center [284, 176] width 65 height 6
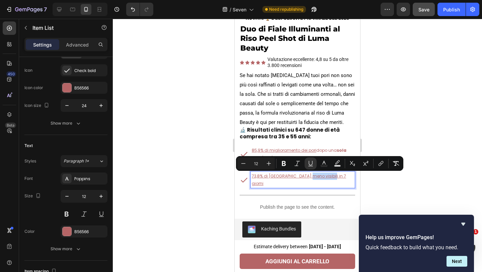
drag, startPoint x: 302, startPoint y: 177, endPoint x: 322, endPoint y: 177, distance: 20.1
click at [322, 177] on div "73,8% di pori meno visibili in 7 giorni" at bounding box center [303, 179] width 104 height 16
click at [308, 161] on icon "Editor contextual toolbar" at bounding box center [310, 163] width 4 height 5
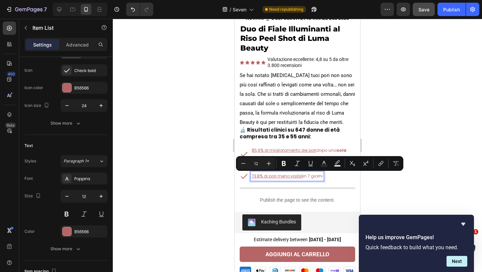
click at [314, 176] on p "73,8% di pori meno visibili in 7 giorni" at bounding box center [287, 175] width 71 height 7
click at [283, 165] on icon "Editor contextual toolbar" at bounding box center [284, 163] width 4 height 5
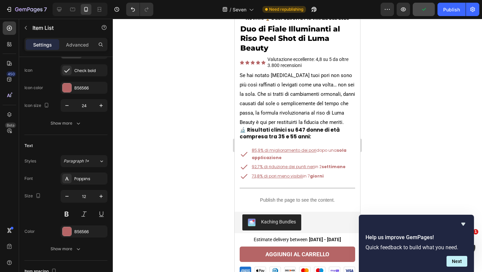
click at [309, 176] on p "73,8% di pori meno visibili in 7 giorni" at bounding box center [288, 175] width 72 height 7
click at [308, 176] on p "73,8% di pori meno visibili in 7 giorni" at bounding box center [288, 175] width 72 height 7
click at [308, 174] on p "73,8% di pori meno visibili in 7 giorni" at bounding box center [288, 175] width 72 height 7
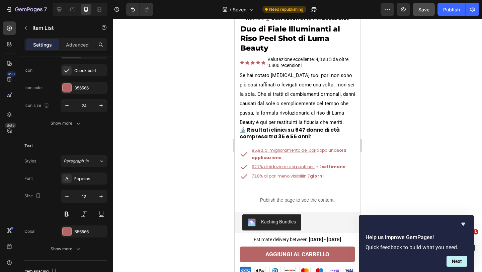
click at [310, 175] on p "73,8% di pori meno visibili in 7 giorni" at bounding box center [288, 175] width 72 height 7
click at [306, 176] on p "73,8% di pori meno visibili in 7 giorni" at bounding box center [288, 175] width 72 height 7
click at [298, 160] on p "85,9% di miglioramento dei pori dopo una sola applicazione" at bounding box center [303, 154] width 102 height 14
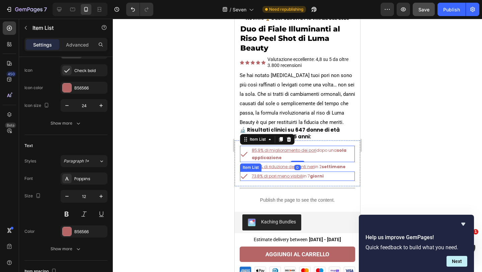
click at [313, 179] on strong "giorni" at bounding box center [317, 176] width 14 height 6
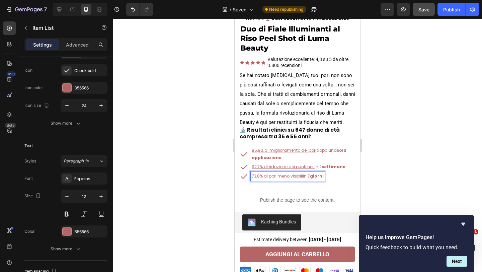
drag, startPoint x: 304, startPoint y: 176, endPoint x: 312, endPoint y: 176, distance: 8.0
click at [312, 176] on p "73,8% di pori meno visibili in 7 giorni" at bounding box center [288, 175] width 72 height 7
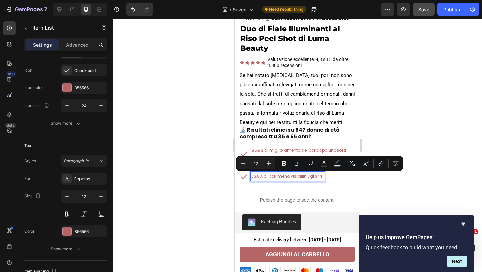
click at [309, 177] on p "73,8% di pori meno visibili in 7 giorni" at bounding box center [288, 175] width 72 height 7
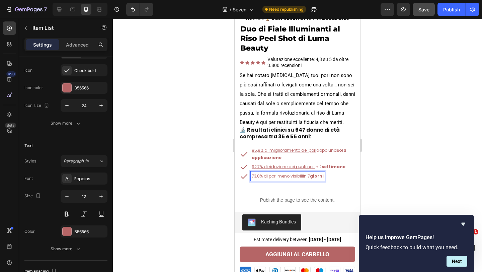
click at [309, 175] on p "73,8% di pori meno visibili in 7 giorni" at bounding box center [288, 175] width 72 height 7
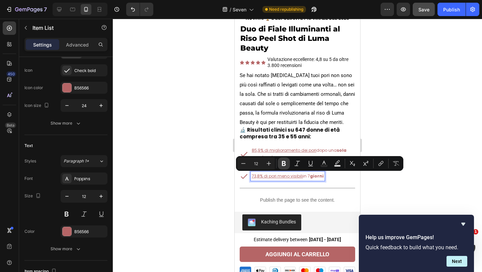
click at [285, 163] on icon "Editor contextual toolbar" at bounding box center [284, 163] width 4 height 5
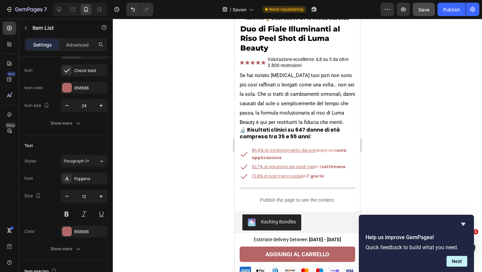
click at [327, 176] on div "73,8% di pori meno visibili in 7 giorni" at bounding box center [297, 175] width 115 height 9
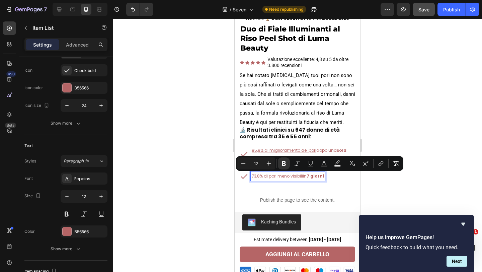
click at [289, 180] on p "73,8% di pori meno visibili in 7 giorni" at bounding box center [288, 175] width 72 height 7
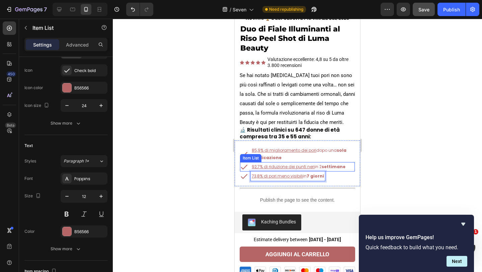
click at [242, 171] on div "92,7% di riduzione dei punti neri in 2 settimane" at bounding box center [293, 166] width 106 height 9
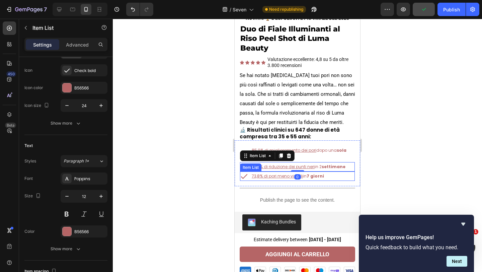
click at [264, 175] on u "73,8% di pori meno visibili" at bounding box center [277, 176] width 51 height 6
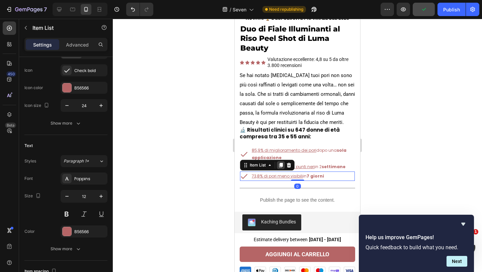
click at [281, 165] on icon at bounding box center [281, 165] width 4 height 5
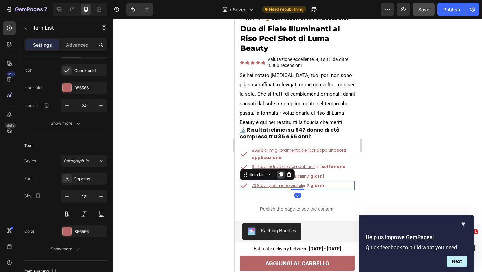
click at [282, 174] on icon at bounding box center [281, 174] width 4 height 5
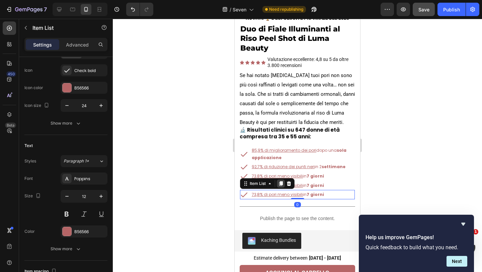
click at [281, 184] on icon at bounding box center [281, 183] width 4 height 5
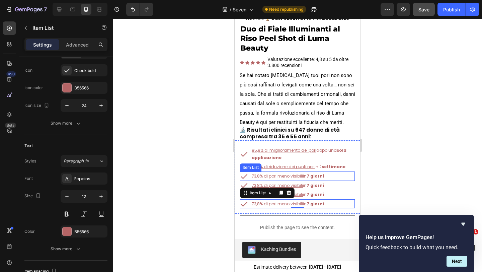
click at [310, 179] on p "73,8% di pori meno visibili in 7 giorni" at bounding box center [288, 175] width 72 height 7
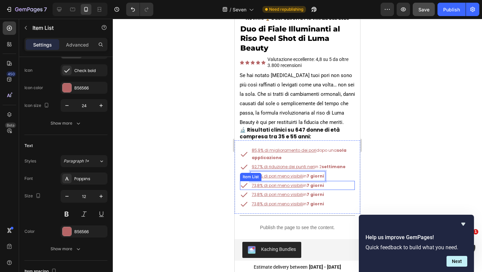
click at [273, 184] on u "73,8% di pori meno visibili" at bounding box center [277, 185] width 51 height 6
click at [283, 186] on u "73,8% di pori meno visibili" at bounding box center [277, 185] width 51 height 6
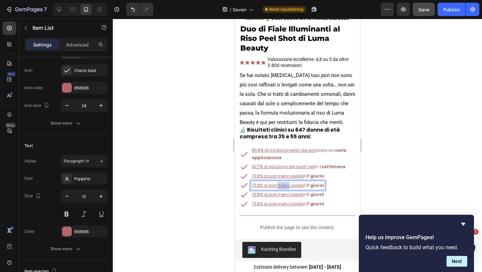
click at [283, 186] on u "73,8% di pori meno visibili" at bounding box center [277, 185] width 51 height 6
click at [328, 185] on u "69,4% di riduzione del sebo dei pori dopo 14 giorni" at bounding box center [302, 185] width 101 height 6
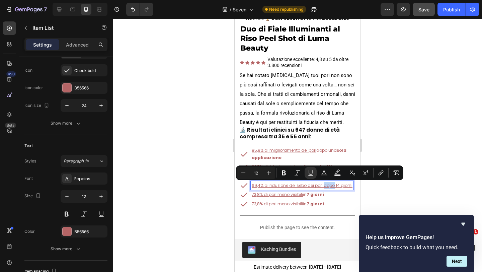
click at [323, 185] on u "69,4% di riduzione del sebo dei pori dopo 14 giorni" at bounding box center [302, 185] width 101 height 6
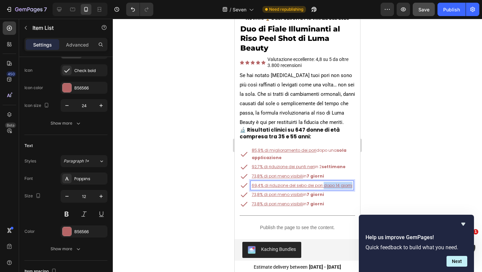
drag, startPoint x: 323, startPoint y: 185, endPoint x: 350, endPoint y: 185, distance: 27.1
click at [350, 185] on div "69,4% di riduzione del sebo dei pori dopo 14 giorni" at bounding box center [302, 185] width 103 height 9
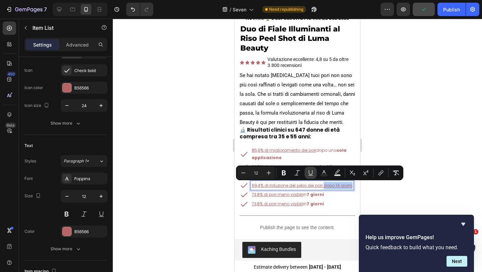
click at [310, 170] on icon "Editor contextual toolbar" at bounding box center [310, 172] width 7 height 7
click at [336, 185] on p "69,4% di riduzione del sebo dei pori dopo 14 giorni" at bounding box center [302, 185] width 100 height 7
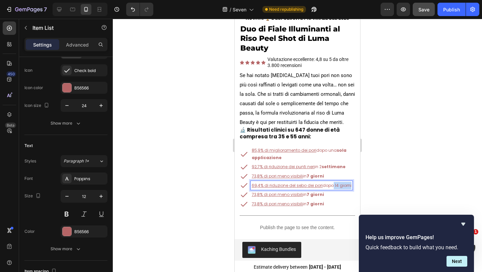
drag, startPoint x: 333, startPoint y: 185, endPoint x: 351, endPoint y: 185, distance: 17.7
click at [351, 185] on div "69,4% di riduzione del sebo dei pori dopo 14 giorni" at bounding box center [302, 185] width 102 height 9
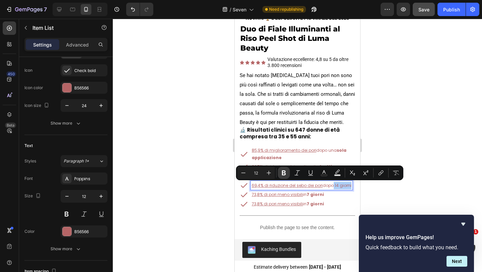
click at [286, 174] on icon "Editor contextual toolbar" at bounding box center [283, 172] width 7 height 7
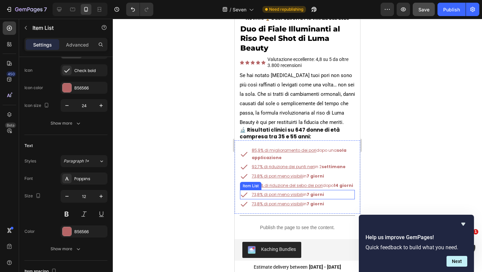
click at [297, 192] on p "73,8% di pori meno visibili in 7 giorni" at bounding box center [288, 194] width 72 height 7
click at [313, 194] on strong "giorni" at bounding box center [317, 194] width 14 height 6
click at [273, 195] on u "73,8% di pori meno visibili" at bounding box center [277, 194] width 51 height 6
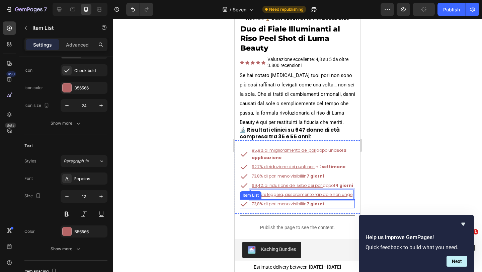
click at [266, 204] on u "73,8% di pori meno visibili" at bounding box center [277, 204] width 51 height 6
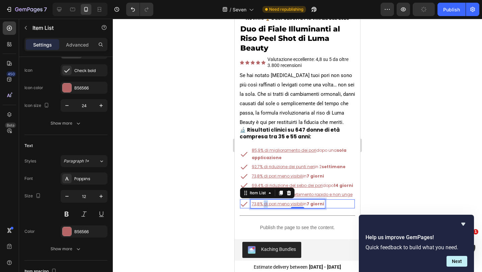
click at [266, 204] on u "73,8% di pori meno visibili" at bounding box center [277, 204] width 51 height 6
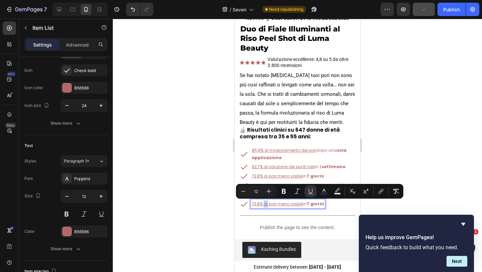
click at [266, 204] on u "73,8% di pori meno visibili" at bounding box center [277, 204] width 51 height 6
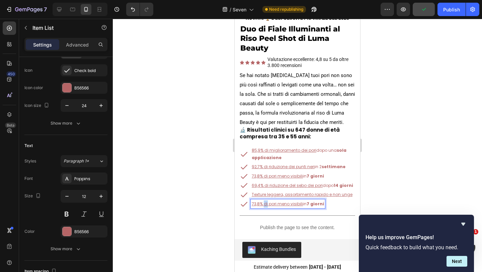
click at [266, 204] on u "73,8% di pori meno visibili" at bounding box center [277, 204] width 51 height 6
click at [328, 204] on u "Vegan, cruelty-free e adatto a tutti i tipi di pelle" at bounding box center [299, 204] width 95 height 6
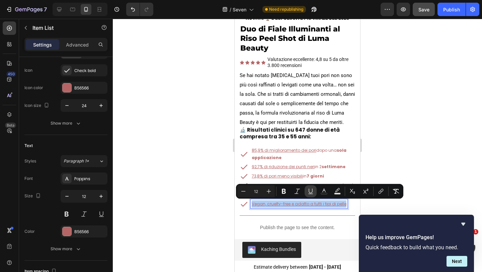
click at [309, 192] on icon "Editor contextual toolbar" at bounding box center [310, 191] width 7 height 7
click at [352, 205] on div "Vegan, cruelty-free e adatto a tutti i tipi di pelle" at bounding box center [297, 203] width 115 height 9
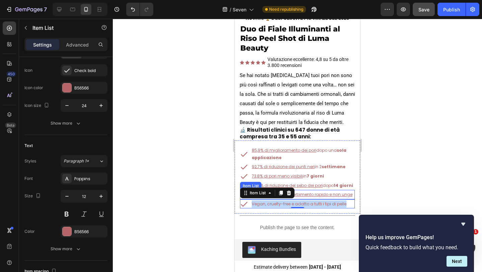
click at [340, 197] on u "Texture leggera, assorbimento rapido e non unge" at bounding box center [302, 194] width 101 height 6
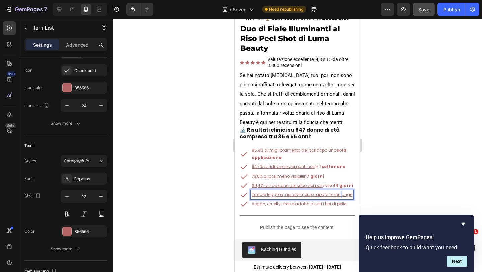
click at [340, 195] on u "Texture leggera, assorbimento rapido e non unge" at bounding box center [302, 194] width 101 height 6
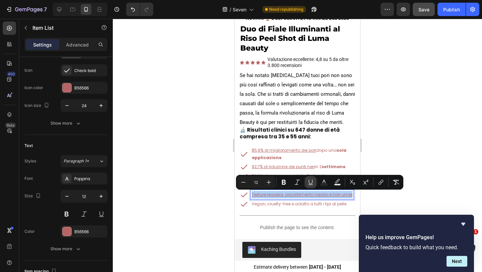
click at [307, 180] on button "Underline" at bounding box center [310, 182] width 12 height 12
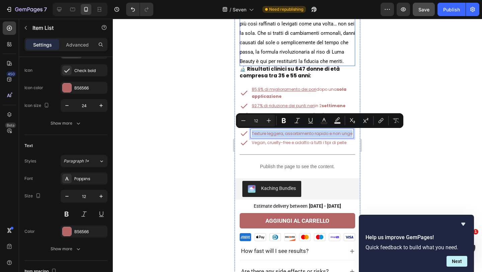
scroll to position [251, 0]
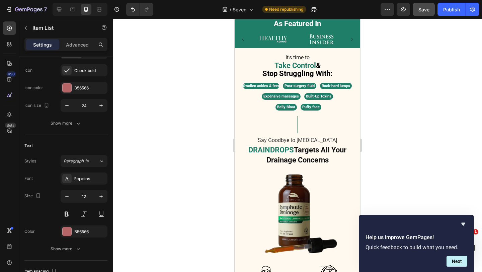
type input "16"
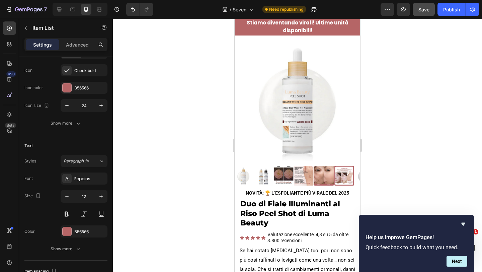
scroll to position [0, 0]
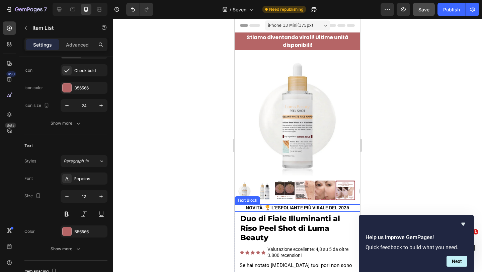
click at [302, 206] on strong "NOVITÀ: 🏆 L’ESFOLIANTE PIÙ VIRALE DEL 2025" at bounding box center [297, 207] width 103 height 5
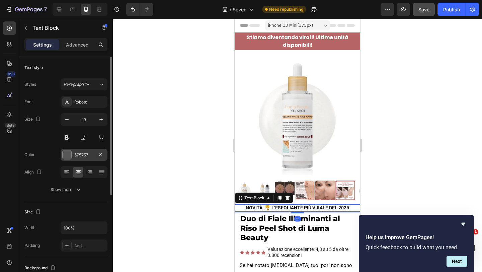
click at [66, 155] on div at bounding box center [67, 154] width 9 height 9
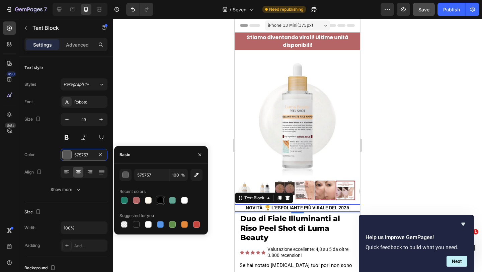
click at [162, 201] on div at bounding box center [160, 200] width 7 height 7
type input "000000"
click at [295, 208] on strong "NOVITÀ: 🏆 L’ESFOLIANTE PIÙ VIRALE DEL 2025" at bounding box center [297, 207] width 103 height 5
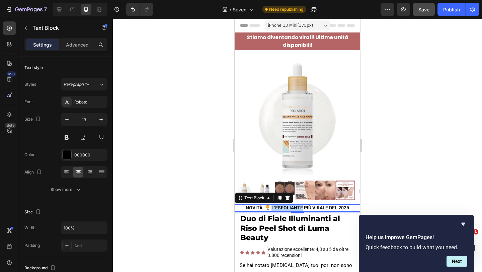
click at [295, 208] on strong "NOVITÀ: 🏆 L’ESFOLIANTE PIÙ VIRALE DEL 2025" at bounding box center [297, 207] width 103 height 5
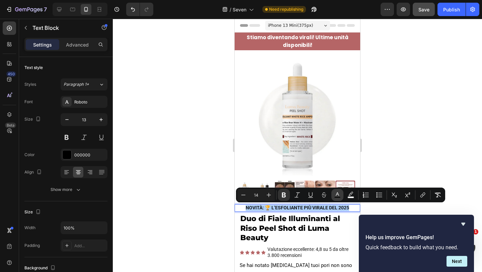
click at [338, 198] on rect "Editor contextual toolbar" at bounding box center [337, 197] width 6 height 2
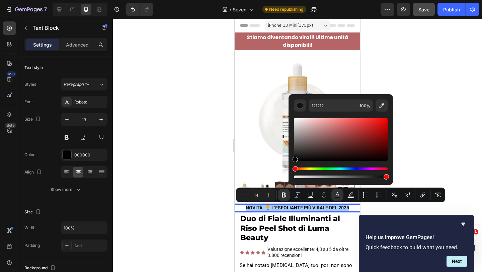
drag, startPoint x: 536, startPoint y: 165, endPoint x: 258, endPoint y: 209, distance: 280.7
type input "000000"
click at [451, 112] on div at bounding box center [297, 145] width 369 height 253
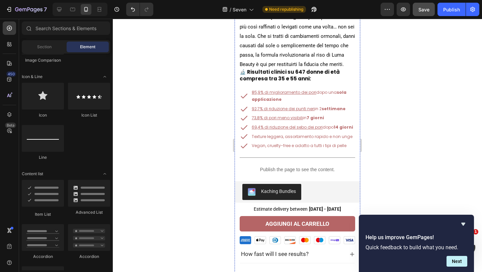
scroll to position [249, 0]
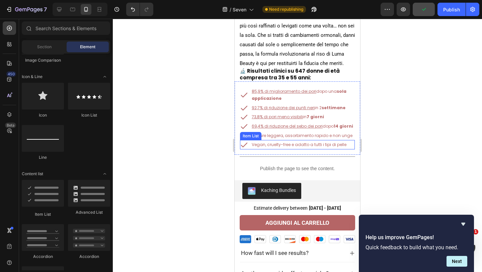
click at [349, 145] on div "Vegan, cruelty-free e adatto a tutti i tipi di pelle" at bounding box center [297, 144] width 115 height 9
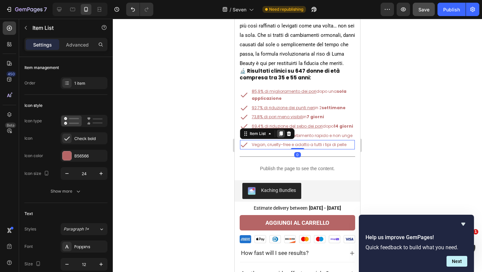
click at [281, 134] on icon at bounding box center [281, 133] width 4 height 5
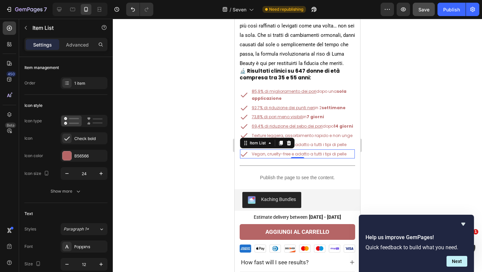
click at [276, 154] on p "Vegan, cruelty-free e adatto a tutti i tipi di pelle" at bounding box center [299, 153] width 95 height 7
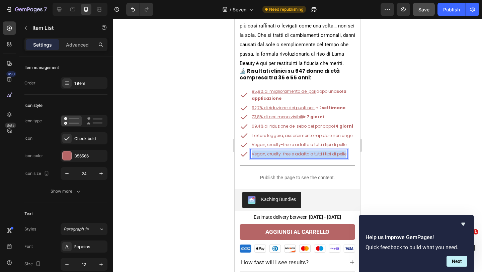
click at [276, 154] on p "Vegan, cruelty-free e adatto a tutti i tipi di pelle" at bounding box center [299, 153] width 95 height 7
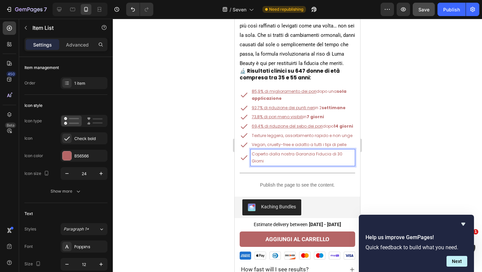
click at [354, 155] on div "Coperto dalla nostra Garanzia Fiducia di 30 Giorni" at bounding box center [297, 157] width 115 height 16
click at [351, 156] on p "Coperto dalla nostra Garanzia Fiducia di 30 Giorni" at bounding box center [303, 157] width 102 height 14
click at [253, 155] on p "Coperto dalla nostra Garanzia Fiducia di 30 Giorni" at bounding box center [303, 157] width 102 height 14
click at [272, 171] on div "Title Line" at bounding box center [297, 173] width 115 height 4
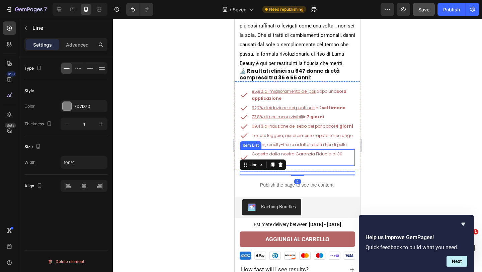
click at [309, 156] on p "Coperto dalla nostra Garanzia Fiducia di 30 Giorni" at bounding box center [303, 157] width 102 height 14
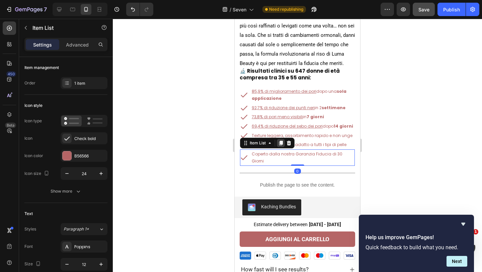
click at [279, 145] on icon at bounding box center [281, 142] width 4 height 5
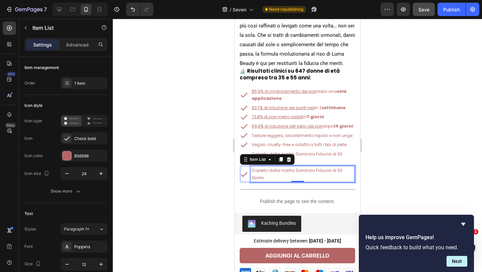
click at [273, 167] on p "Coperto dalla nostra Garanzia Fiducia di 30 Giorni" at bounding box center [303, 174] width 102 height 14
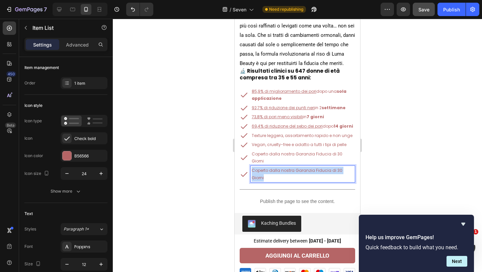
click at [273, 167] on p "Coperto dalla nostra Garanzia Fiducia di 30 Giorni" at bounding box center [303, 174] width 102 height 14
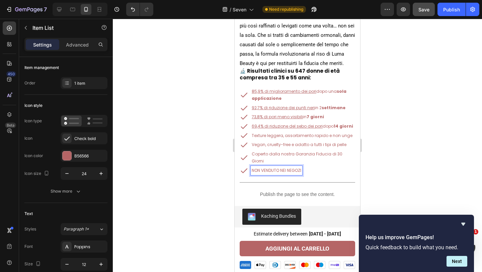
click at [270, 167] on p "NON VENDUTO NEI NEGOZI" at bounding box center [277, 170] width 50 height 7
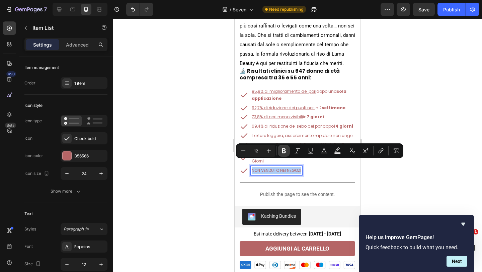
click at [281, 149] on icon "Editor contextual toolbar" at bounding box center [283, 150] width 7 height 7
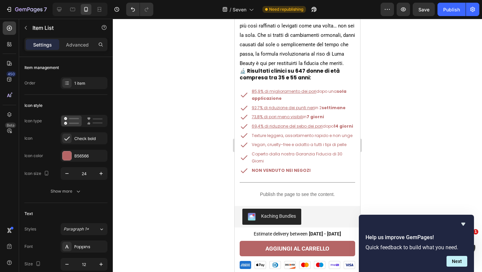
click at [287, 167] on strong "NON VENDUTO NEI NEGOZI" at bounding box center [281, 170] width 59 height 6
click at [280, 167] on strong "NON VENDUTO NEI NEGOZI" at bounding box center [281, 170] width 59 height 6
click at [288, 167] on strong "NON VENDUTO NEI NEGOZI" at bounding box center [281, 170] width 59 height 6
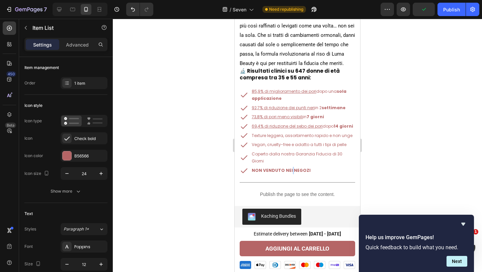
click at [288, 167] on strong "NON VENDUTO NEI NEGOZI" at bounding box center [281, 170] width 59 height 6
click at [284, 170] on div "85,9% di miglioramento dei pori dopo una sola applicazione Item List 92,7% di r…" at bounding box center [296, 130] width 125 height 99
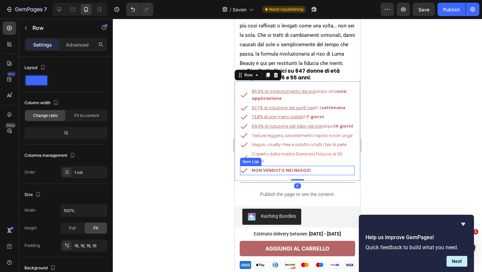
click at [289, 167] on strong "NON VENDUTO NEI NEGOZI" at bounding box center [281, 170] width 59 height 6
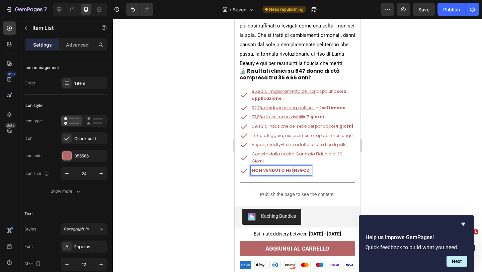
click at [288, 167] on strong "NON VENDUTO NEI NEGOZI" at bounding box center [281, 170] width 59 height 6
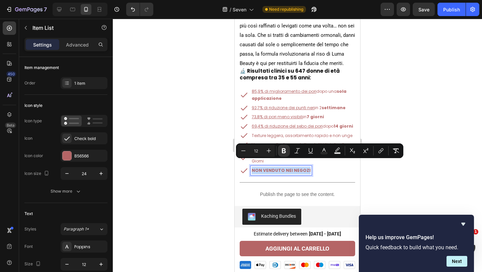
click at [288, 167] on strong "NON VENDUTO NEI NEGOZI" at bounding box center [281, 170] width 59 height 6
click at [310, 151] on icon "Editor contextual toolbar" at bounding box center [310, 150] width 7 height 7
click at [323, 166] on div "NON VENDUTO NEI NEGOZI" at bounding box center [297, 170] width 115 height 9
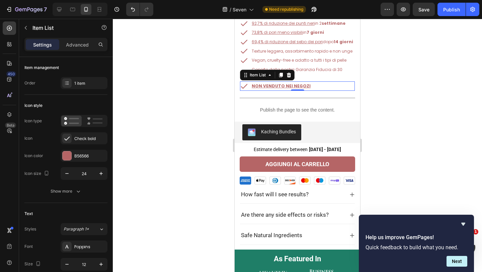
scroll to position [333, 0]
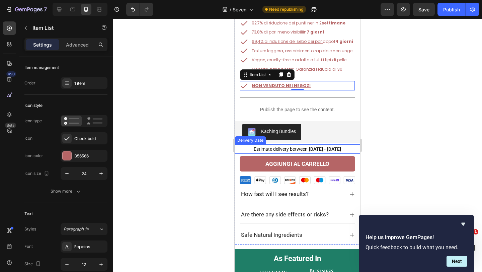
click at [296, 146] on span "Estimate delivery between" at bounding box center [281, 148] width 54 height 5
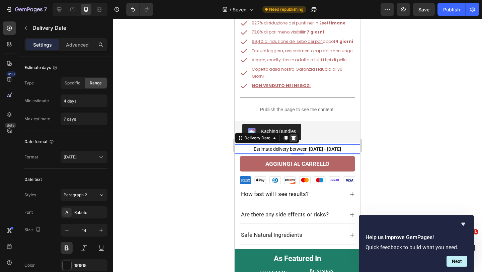
click at [293, 135] on icon at bounding box center [293, 137] width 5 height 5
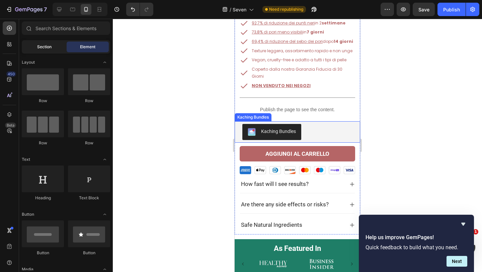
click at [50, 51] on div "Section" at bounding box center [44, 46] width 42 height 11
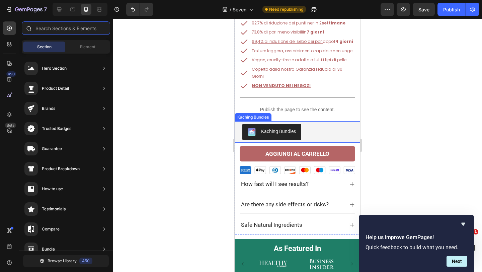
click at [70, 32] on input "text" at bounding box center [66, 27] width 88 height 13
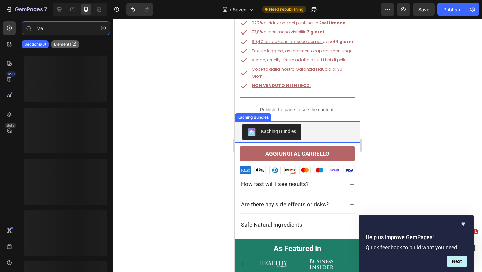
type input "live"
click at [65, 45] on p "Elements(2)" at bounding box center [65, 43] width 22 height 5
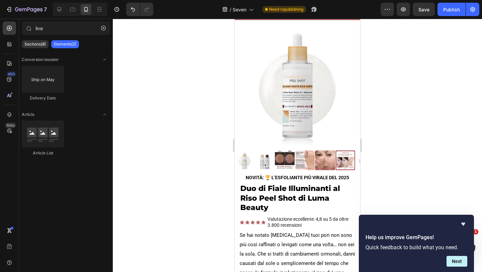
scroll to position [24, 0]
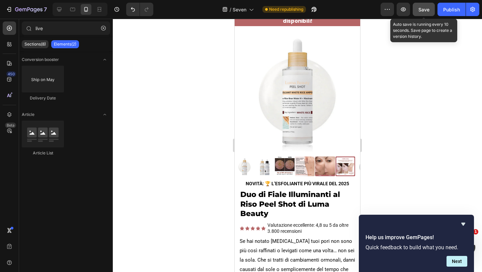
click at [422, 7] on span "Save" at bounding box center [423, 10] width 11 height 6
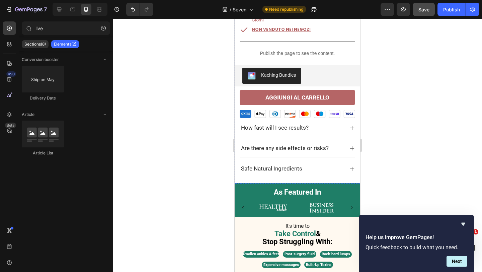
scroll to position [388, 0]
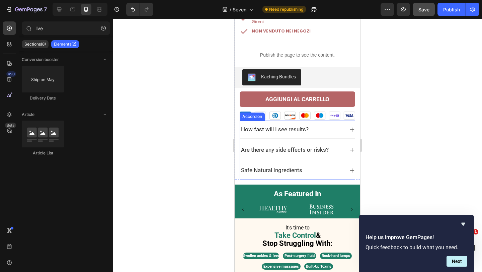
click at [295, 126] on span "How fast will I see results?" at bounding box center [275, 129] width 68 height 7
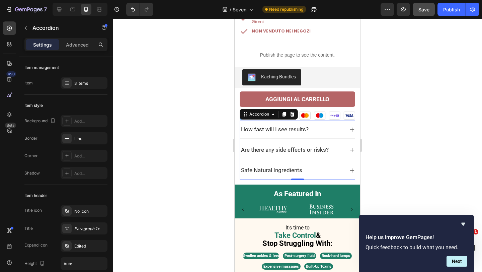
click at [277, 126] on span "How fast will I see results?" at bounding box center [275, 129] width 68 height 7
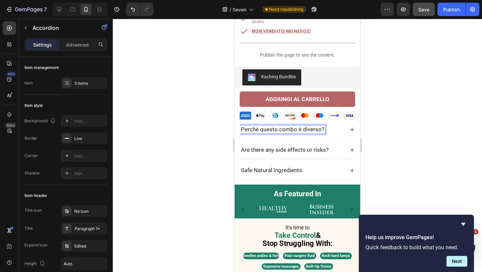
click at [352, 127] on icon at bounding box center [352, 129] width 4 height 4
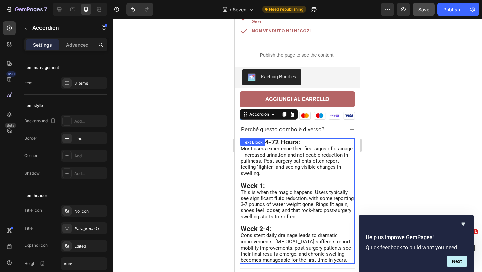
click at [295, 146] on span "Most users experience their first signs of drainage - increased urination and n…" at bounding box center [297, 161] width 112 height 30
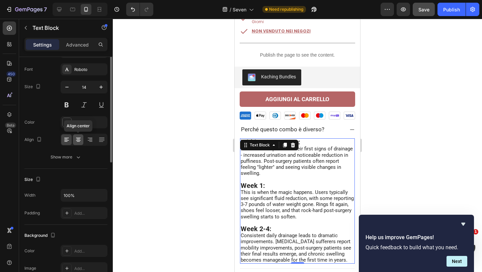
scroll to position [0, 0]
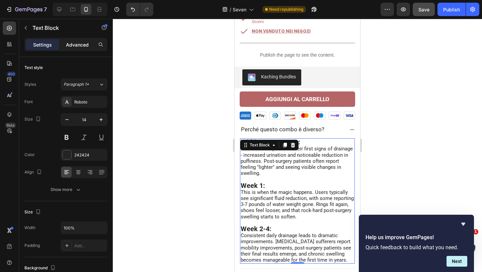
click at [77, 45] on p "Advanced" at bounding box center [77, 44] width 23 height 7
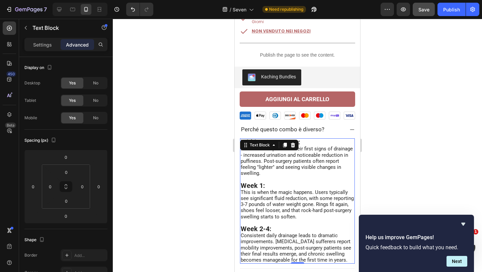
click at [44, 49] on div "Settings" at bounding box center [42, 44] width 33 height 11
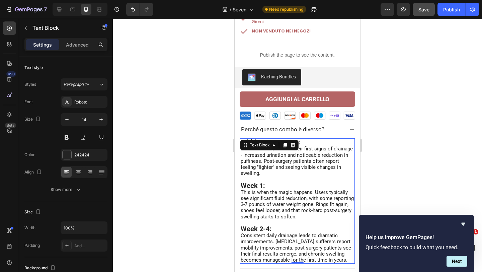
click at [318, 204] on span "This is when the magic happens. Users typically see significant fluid reduction…" at bounding box center [297, 204] width 113 height 30
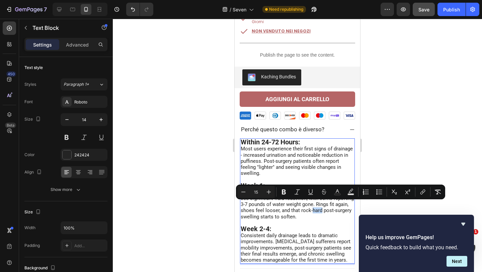
type input "20"
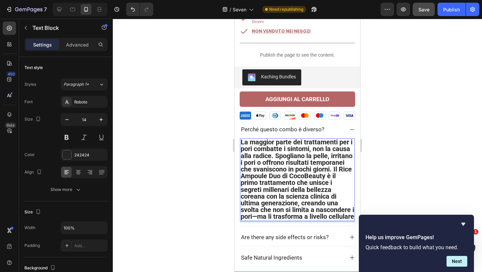
click at [270, 215] on p "La maggior parte dei trattamenti per i pori combatte i sintomi, non la causa al…" at bounding box center [297, 179] width 113 height 81
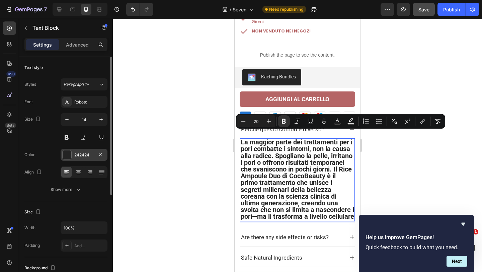
click at [76, 156] on div "242424" at bounding box center [83, 155] width 19 height 6
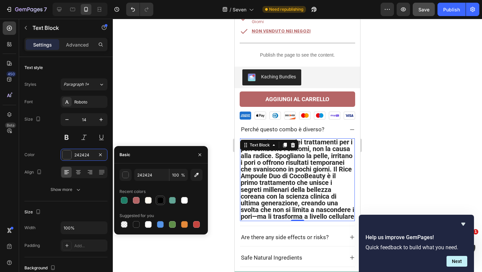
click at [162, 200] on div at bounding box center [160, 200] width 7 height 7
type input "000000"
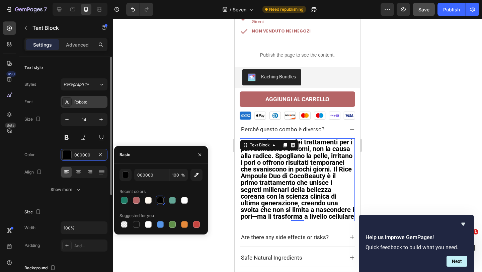
click at [79, 102] on div "Roboto" at bounding box center [89, 102] width 31 height 6
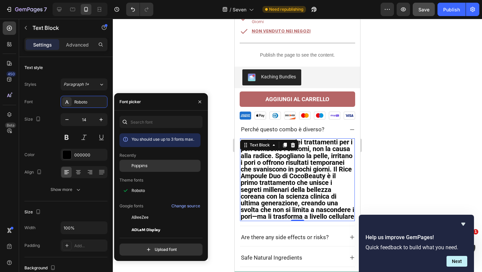
click at [144, 166] on span "Poppins" at bounding box center [139, 166] width 16 height 6
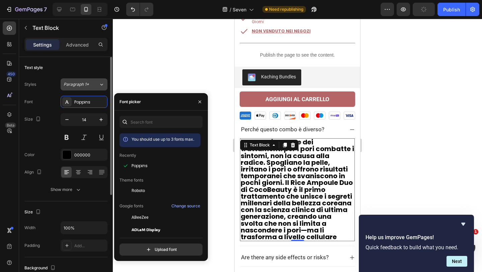
click at [88, 85] on div "Paragraph 1*" at bounding box center [77, 84] width 27 height 6
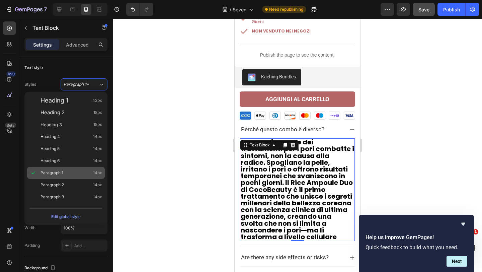
click at [75, 172] on div "Paragraph 1 14px" at bounding box center [71, 172] width 62 height 7
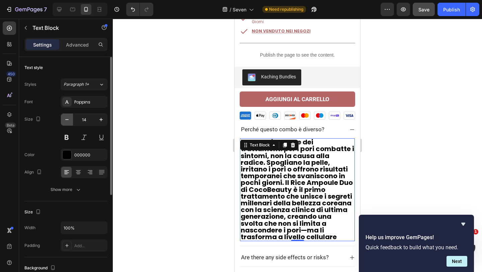
click at [67, 119] on icon "button" at bounding box center [66, 119] width 3 height 1
type input "13"
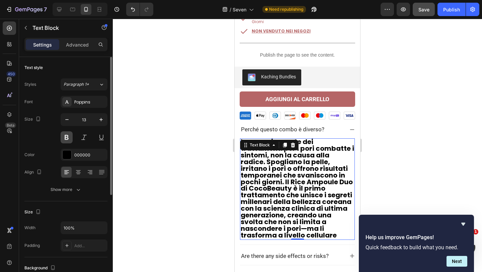
click at [70, 137] on button at bounding box center [67, 137] width 12 height 12
click at [319, 185] on strong "La maggior parte dei trattamenti per i pori combatte i sintomi, non la causa al…" at bounding box center [297, 188] width 113 height 103
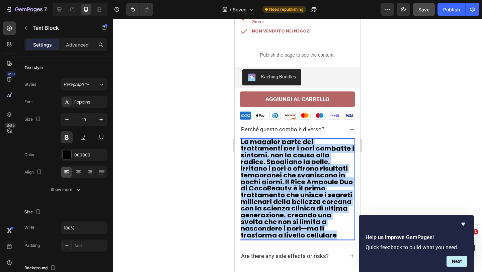
click at [319, 185] on strong "La maggior parte dei trattamenti per i pori combatte i sintomi, non la causa al…" at bounding box center [297, 188] width 113 height 103
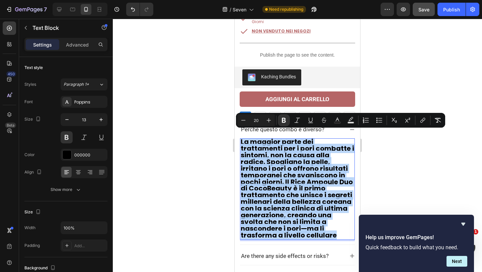
click at [319, 185] on strong "La maggior parte dei trattamenti per i pori combatte i sintomi, non la causa al…" at bounding box center [297, 188] width 113 height 103
click at [283, 118] on icon "Editor contextual toolbar" at bounding box center [283, 120] width 7 height 7
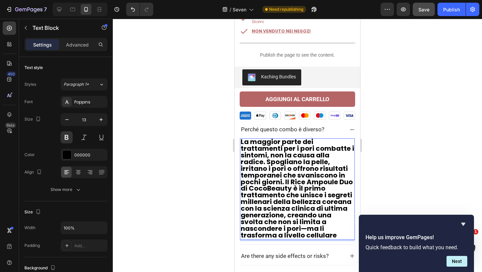
click at [267, 146] on span "La maggior parte dei trattamenti per i pori combatte i sintomi, non la causa al…" at bounding box center [297, 188] width 113 height 103
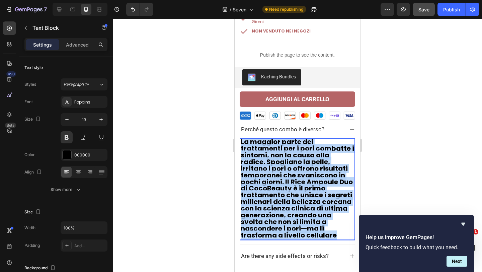
click at [267, 146] on span "La maggior parte dei trattamenti per i pori combatte i sintomi, non la causa al…" at bounding box center [297, 188] width 113 height 103
click at [286, 146] on span "La maggior parte dei trattamenti per i pori combatte i sintomi, non la causa al…" at bounding box center [297, 188] width 113 height 103
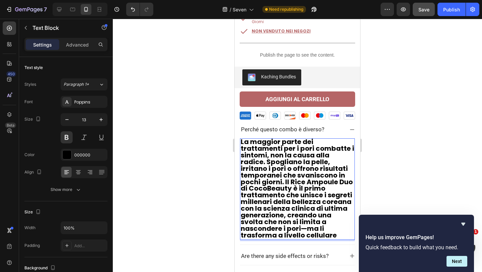
click at [293, 161] on span "La maggior parte dei trattamenti per i pori combatte i sintomi, non la causa al…" at bounding box center [297, 188] width 113 height 103
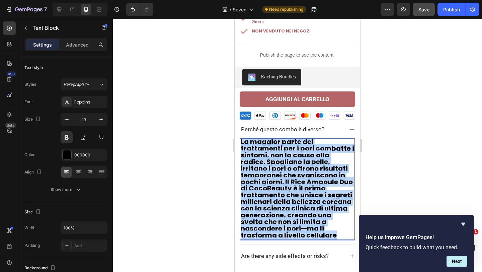
click at [293, 161] on span "La maggior parte dei trattamenti per i pori combatte i sintomi, non la causa al…" at bounding box center [297, 188] width 113 height 103
click at [387, 146] on div at bounding box center [297, 145] width 369 height 253
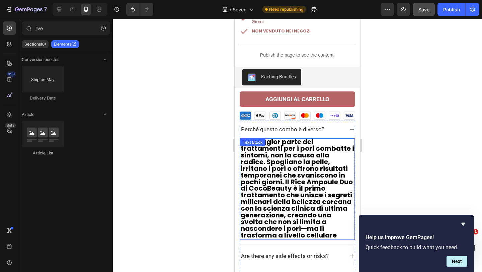
click at [304, 150] on span "La maggior parte dei trattamenti per i pori combatte i sintomi, non la causa al…" at bounding box center [297, 188] width 113 height 103
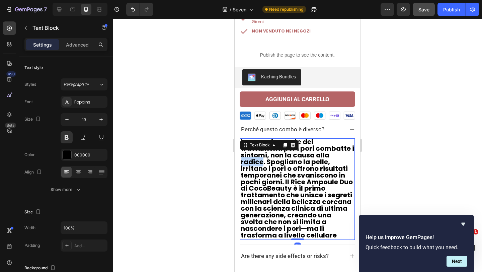
click at [304, 150] on span "La maggior parte dei trattamenti per i pori combatte i sintomi, non la causa al…" at bounding box center [297, 188] width 113 height 103
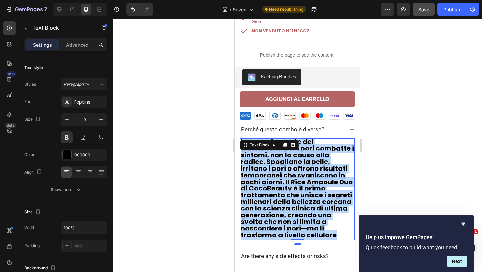
click at [304, 150] on span "La maggior parte dei trattamenti per i pori combatte i sintomi, non la causa al…" at bounding box center [297, 188] width 113 height 103
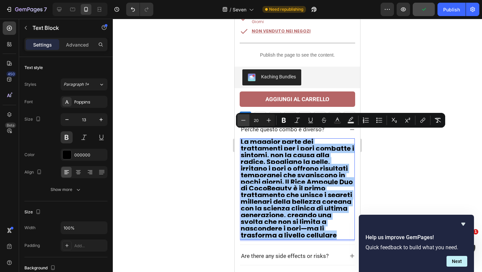
click at [245, 119] on icon "Editor contextual toolbar" at bounding box center [243, 120] width 7 height 7
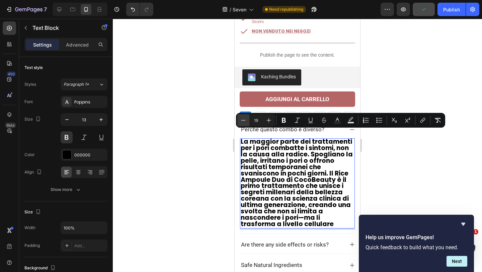
click at [245, 119] on icon "Editor contextual toolbar" at bounding box center [243, 120] width 7 height 7
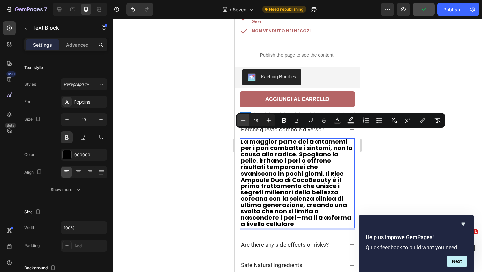
click at [245, 119] on icon "Editor contextual toolbar" at bounding box center [243, 120] width 7 height 7
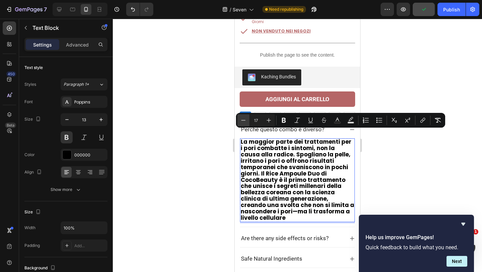
click at [245, 119] on icon "Editor contextual toolbar" at bounding box center [243, 120] width 7 height 7
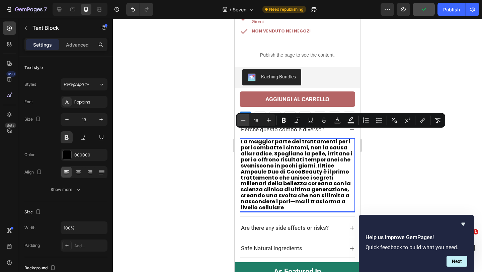
click at [245, 119] on icon "Editor contextual toolbar" at bounding box center [243, 120] width 7 height 7
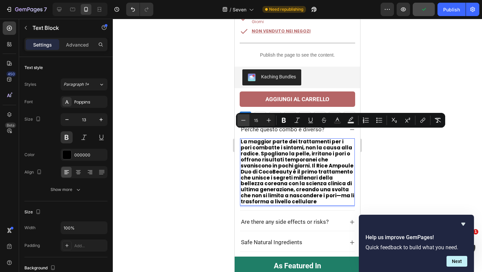
click at [245, 119] on icon "Editor contextual toolbar" at bounding box center [243, 120] width 7 height 7
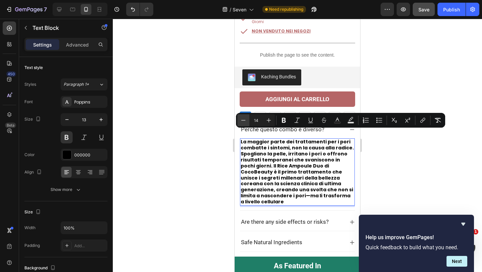
click at [245, 119] on icon "Editor contextual toolbar" at bounding box center [243, 120] width 7 height 7
type input "13"
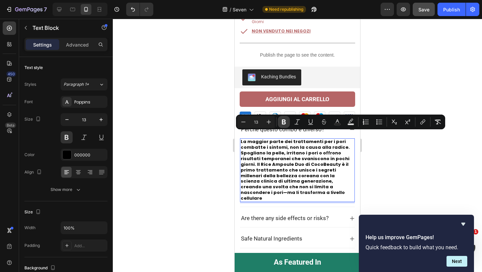
click at [284, 123] on icon "Editor contextual toolbar" at bounding box center [284, 121] width 4 height 5
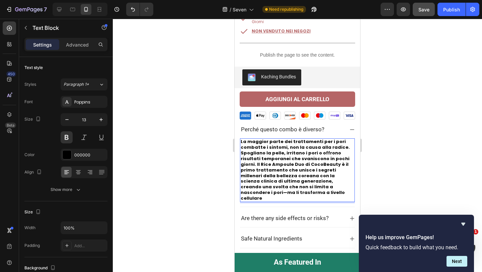
click at [284, 148] on strong "La maggior parte dei trattamenti per i pori combatte i sintomi, non la causa al…" at bounding box center [295, 169] width 109 height 63
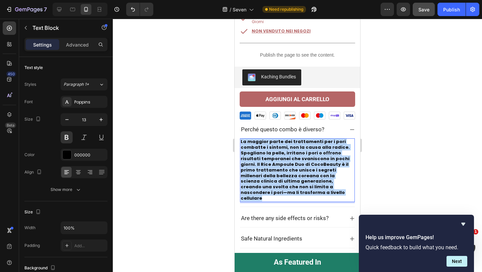
click at [284, 148] on strong "La maggior parte dei trattamenti per i pori combatte i sintomi, non la causa al…" at bounding box center [295, 169] width 109 height 63
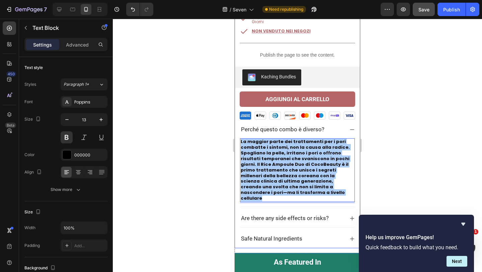
click at [373, 147] on div at bounding box center [297, 145] width 369 height 253
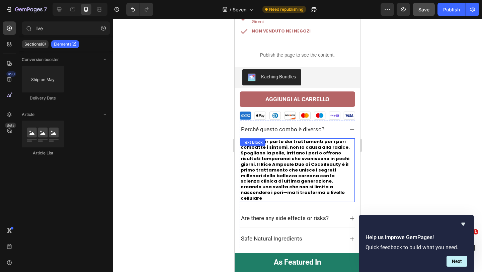
click at [311, 153] on strong "La maggior parte dei trattamenti per i pori combatte i sintomi, non la causa al…" at bounding box center [295, 169] width 109 height 63
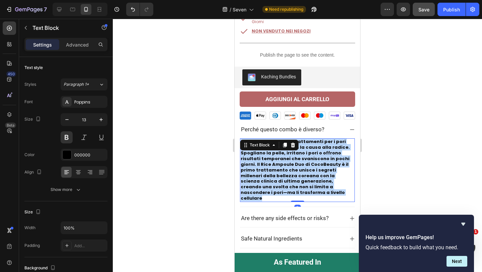
click at [311, 153] on strong "La maggior parte dei trattamenti per i pori combatte i sintomi, non la causa al…" at bounding box center [295, 169] width 109 height 63
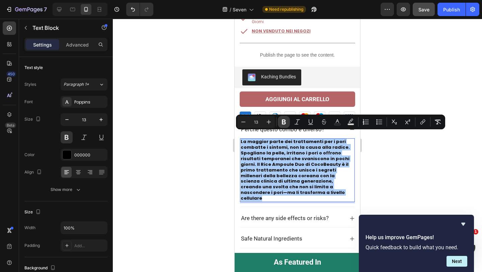
click at [283, 124] on icon "Editor contextual toolbar" at bounding box center [283, 121] width 7 height 7
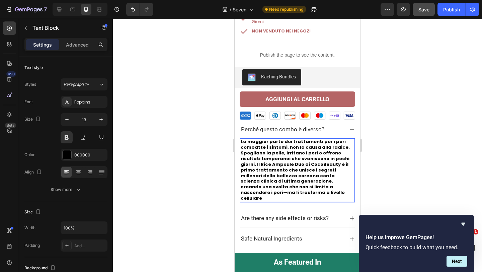
click at [290, 146] on span "La maggior parte dei trattamenti per i pori combatte i sintomi, non la causa al…" at bounding box center [295, 169] width 109 height 63
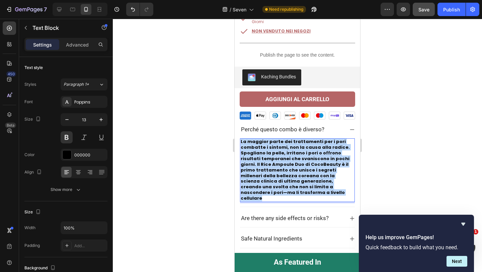
click at [290, 146] on span "La maggior parte dei trattamenti per i pori combatte i sintomi, non la causa al…" at bounding box center [295, 169] width 109 height 63
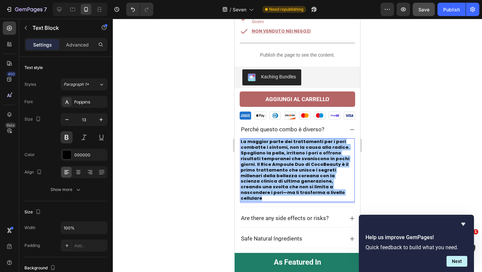
click at [439, 135] on div at bounding box center [297, 145] width 369 height 253
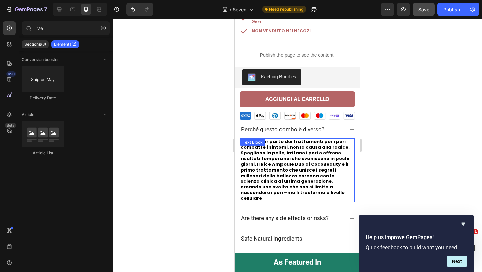
click at [290, 146] on span "La maggior parte dei trattamenti per i pori combatte i sintomi, non la causa al…" at bounding box center [295, 169] width 109 height 63
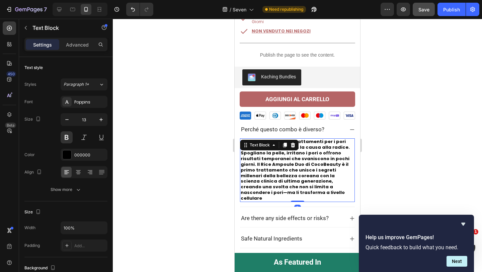
click at [290, 146] on span "La maggior parte dei trattamenti per i pori combatte i sintomi, non la causa al…" at bounding box center [295, 169] width 109 height 63
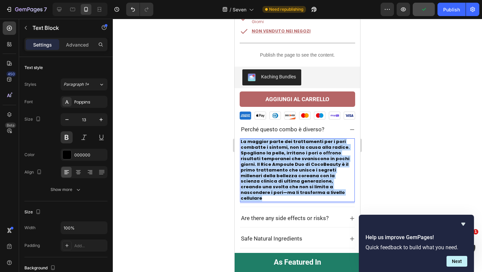
click at [290, 146] on span "La maggior parte dei trattamenti per i pori combatte i sintomi, non la causa al…" at bounding box center [295, 169] width 109 height 63
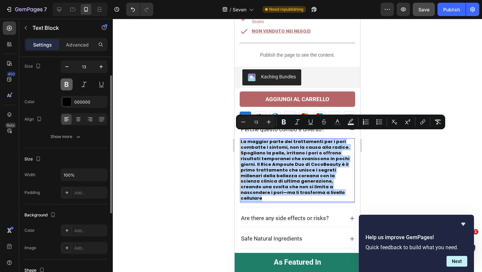
scroll to position [59, 0]
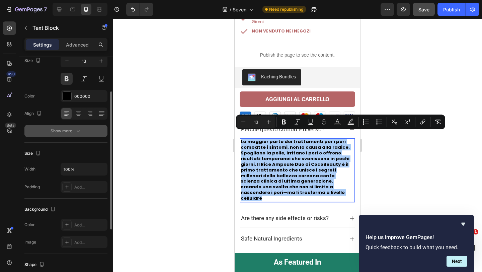
click at [64, 134] on button "Show more" at bounding box center [65, 131] width 83 height 12
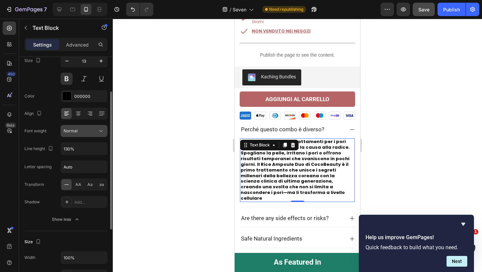
click at [77, 131] on div "Normal" at bounding box center [81, 131] width 34 height 6
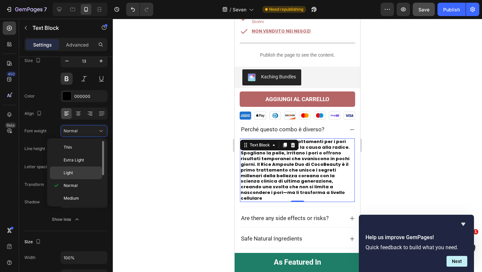
click at [77, 171] on p "Light" at bounding box center [81, 173] width 35 height 6
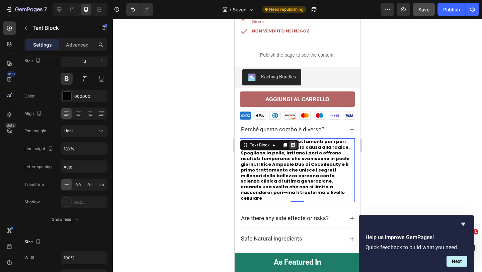
click at [291, 142] on icon at bounding box center [292, 144] width 5 height 5
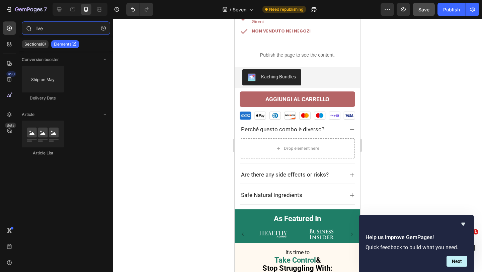
click at [56, 29] on input "live" at bounding box center [66, 27] width 88 height 13
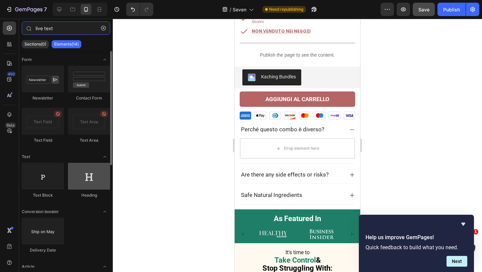
type input "live text"
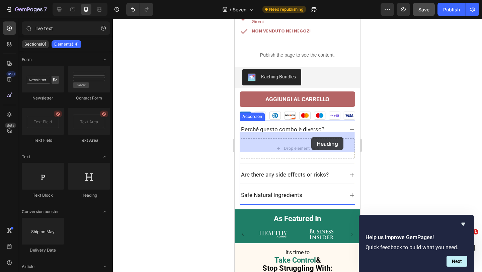
drag, startPoint x: 319, startPoint y: 199, endPoint x: 311, endPoint y: 137, distance: 63.1
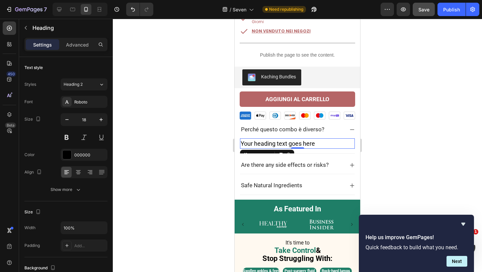
click at [249, 138] on h2 "Your heading text goes here" at bounding box center [297, 143] width 115 height 10
click at [249, 139] on p "Your heading text goes here" at bounding box center [297, 143] width 113 height 9
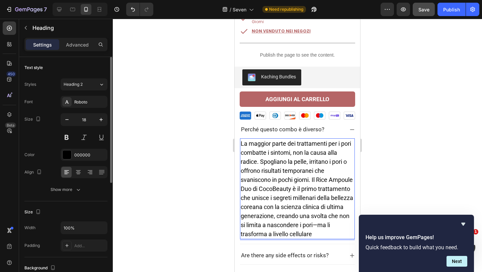
click at [91, 111] on div "Font Roboto Size 18 Color 000000 Align Show more" at bounding box center [65, 146] width 83 height 100
click at [87, 105] on div "Roboto" at bounding box center [84, 102] width 47 height 12
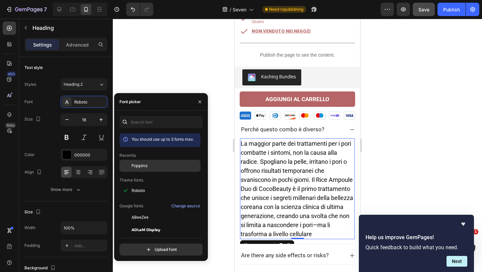
click at [145, 164] on span "Poppins" at bounding box center [139, 166] width 16 height 6
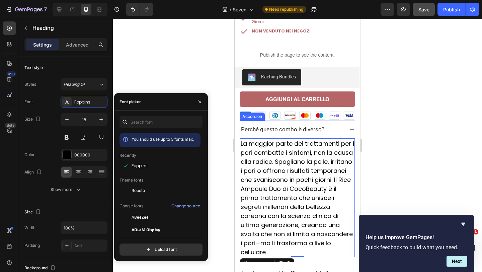
click at [249, 126] on span "Perché questo combo è diverso?" at bounding box center [282, 129] width 83 height 7
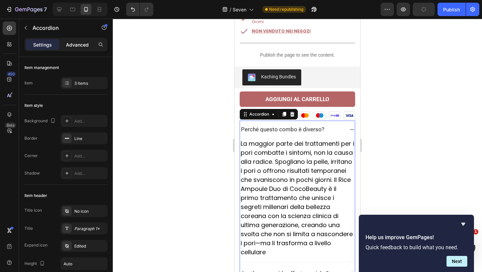
click at [65, 41] on div "Advanced" at bounding box center [77, 44] width 33 height 11
type input "100%"
type input "100"
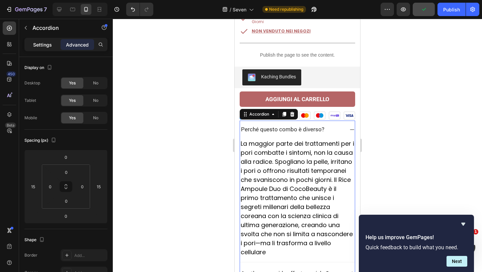
click at [47, 42] on p "Settings" at bounding box center [42, 44] width 19 height 7
type input "7"
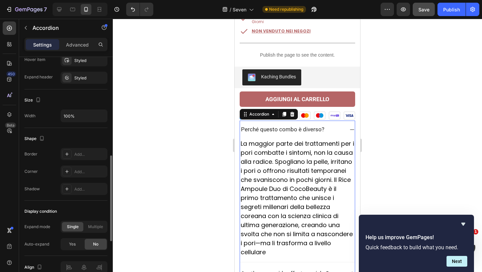
scroll to position [403, 0]
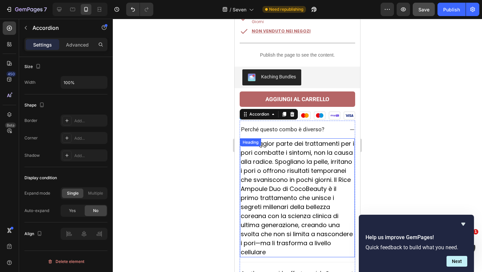
click at [281, 168] on p "La maggior parte dei trattamenti per i pori combatte i sintomi, non la causa al…" at bounding box center [297, 197] width 113 height 117
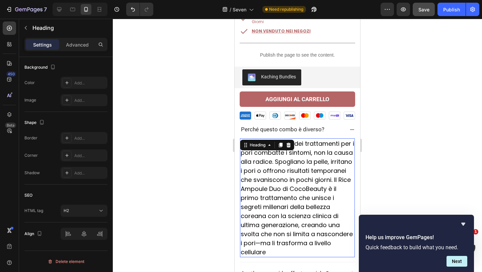
scroll to position [0, 0]
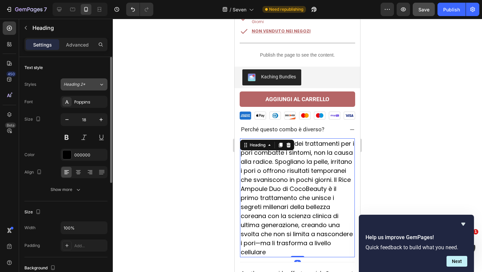
click at [89, 82] on div "Heading 2*" at bounding box center [77, 84] width 27 height 6
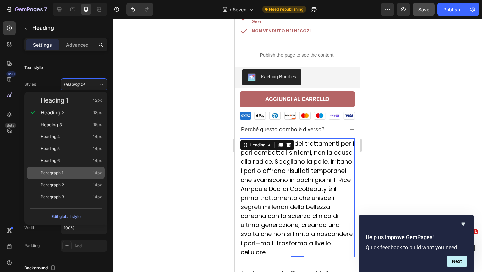
click at [62, 173] on span "Paragraph 1" at bounding box center [51, 172] width 23 height 7
type input "14"
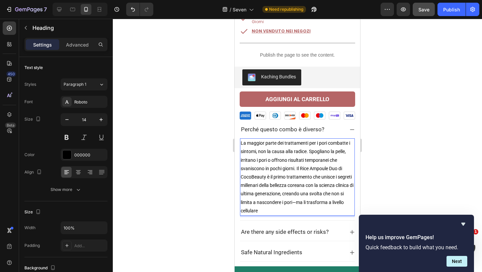
click at [419, 150] on div at bounding box center [297, 145] width 369 height 253
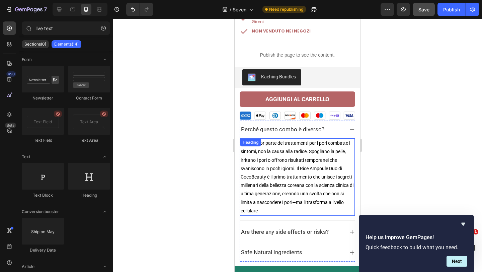
click at [329, 165] on p "La maggior parte dei trattamenti per i pori combatte i sintomi, non la causa al…" at bounding box center [297, 177] width 113 height 76
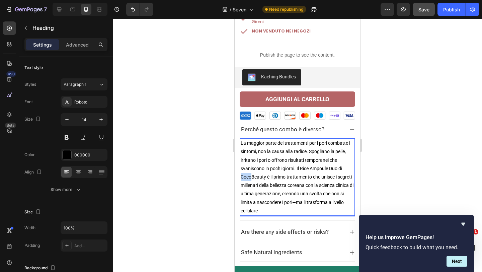
drag, startPoint x: 252, startPoint y: 171, endPoint x: 242, endPoint y: 171, distance: 10.0
click at [242, 171] on p "La maggior parte dei trattamenti per i pori combatte i sintomi, non la causa al…" at bounding box center [297, 177] width 113 height 76
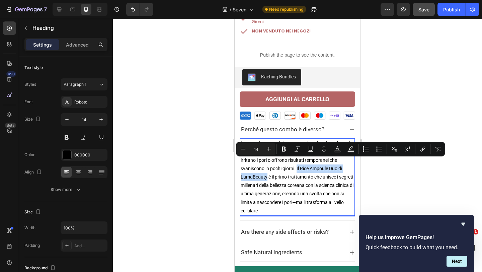
drag, startPoint x: 297, startPoint y: 161, endPoint x: 266, endPoint y: 171, distance: 32.3
click at [266, 171] on p "La maggior parte dei trattamenti per i pori combatte i sintomi, non la causa al…" at bounding box center [297, 177] width 113 height 76
click at [284, 151] on icon "Editor contextual toolbar" at bounding box center [284, 149] width 4 height 5
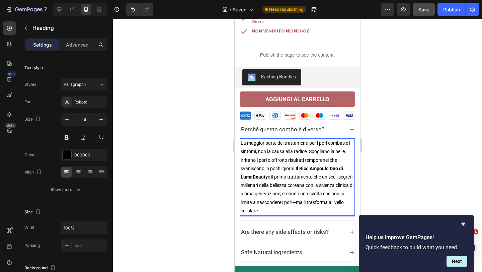
click at [280, 202] on p "La maggior parte dei trattamenti per i pori combatte i sintomi, non la causa al…" at bounding box center [297, 177] width 113 height 76
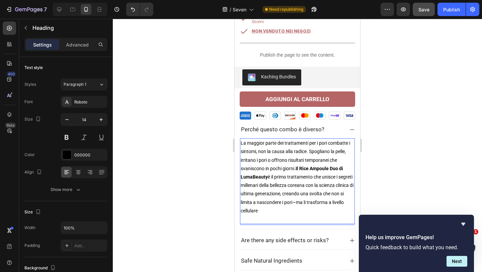
click at [249, 211] on p "La maggior parte dei trattamenti per i pori combatte i sintomi, non la causa al…" at bounding box center [297, 181] width 113 height 84
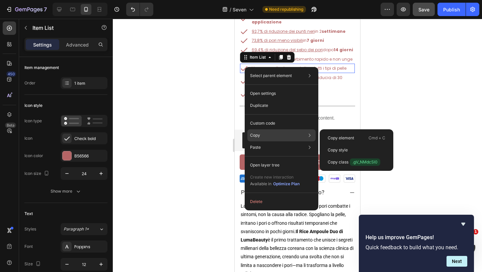
click at [263, 137] on div "Copy Copy element Cmd + C Copy style Copy class .gV_NMdcSl0" at bounding box center [281, 135] width 68 height 12
click at [341, 133] on div "Copy element Cmd + C" at bounding box center [356, 138] width 68 height 12
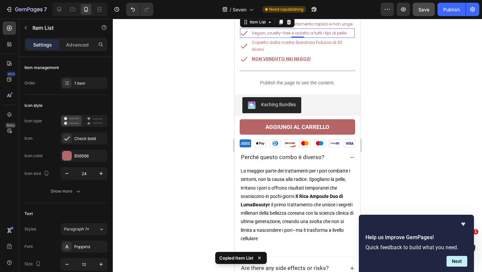
scroll to position [407, 0]
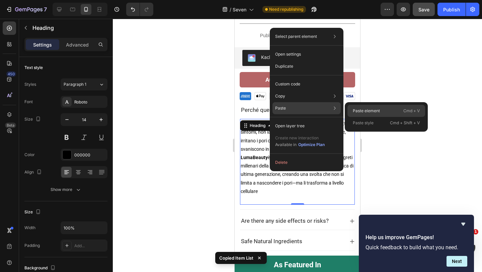
click at [384, 109] on div "Paste element Cmd + V" at bounding box center [386, 111] width 78 height 12
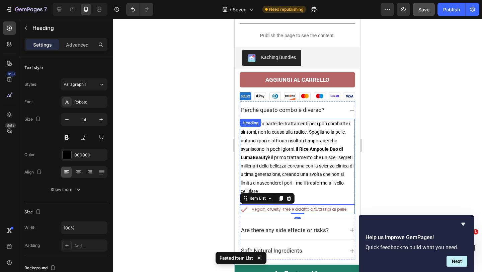
click at [326, 165] on p "La maggior parte dei trattamenti per i pori combatte i sintomi, non la causa al…" at bounding box center [297, 161] width 113 height 84
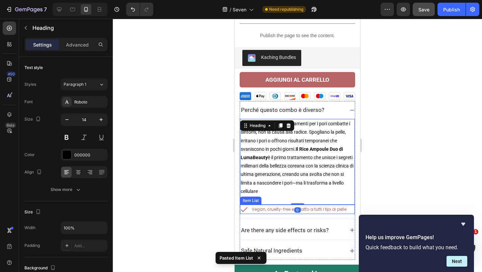
click at [316, 205] on p "Vegan, cruelty-free e adatto a tutti i tipi di pelle" at bounding box center [299, 208] width 95 height 7
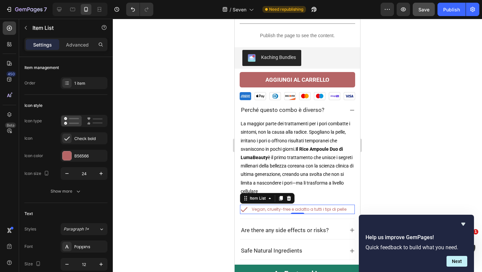
click at [293, 205] on p "Vegan, cruelty-free e adatto a tutti i tipi di pelle" at bounding box center [299, 208] width 95 height 7
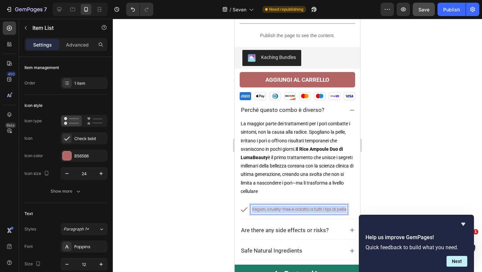
click at [293, 205] on p "Vegan, cruelty-free e adatto a tutti i tipi di pelle" at bounding box center [299, 208] width 95 height 7
click at [283, 205] on p "Sistema Dual-Action PENTARICE:" at bounding box center [285, 208] width 66 height 7
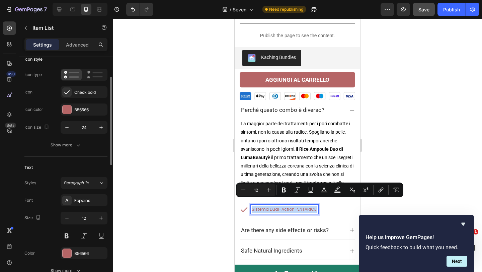
scroll to position [48, 0]
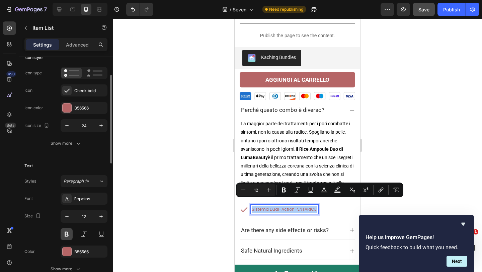
click at [66, 229] on button at bounding box center [67, 234] width 12 height 12
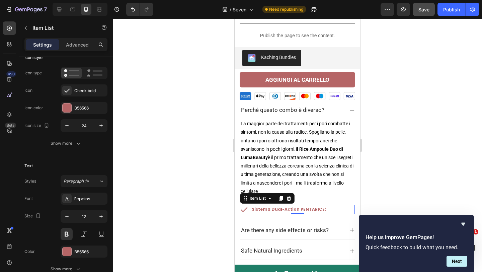
click at [327, 204] on div "Sistema Dual-Action PENTARICE:" at bounding box center [297, 208] width 115 height 9
click at [323, 204] on div "Sistema Dual-Action PENTARICE:" at bounding box center [297, 208] width 115 height 9
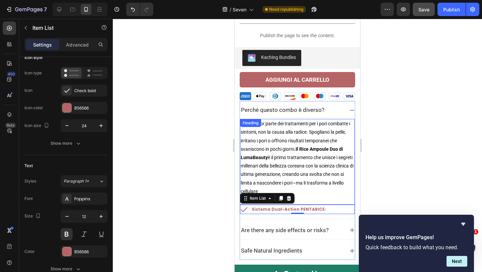
click at [304, 159] on p "La maggior parte dei trattamenti per i pori combatte i sintomi, non la causa al…" at bounding box center [297, 161] width 113 height 84
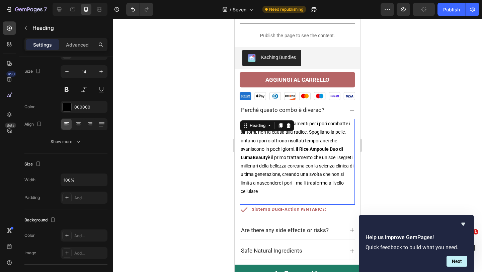
scroll to position [0, 0]
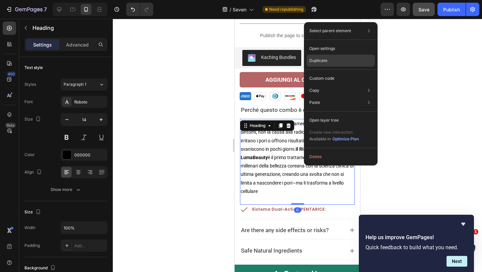
drag, startPoint x: 348, startPoint y: 58, endPoint x: 109, endPoint y: 57, distance: 238.5
click at [348, 58] on div "Duplicate" at bounding box center [340, 61] width 68 height 12
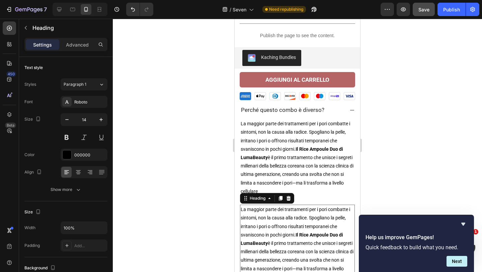
scroll to position [506, 0]
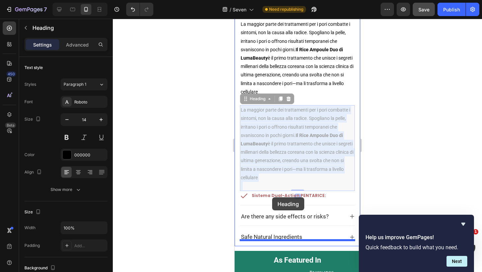
drag, startPoint x: 273, startPoint y: 128, endPoint x: 272, endPoint y: 190, distance: 61.6
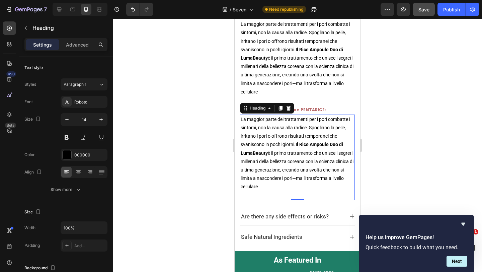
click at [412, 121] on div at bounding box center [297, 145] width 369 height 253
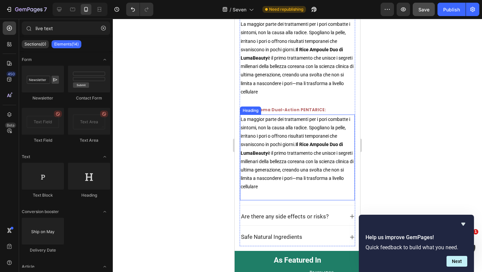
click at [313, 146] on p "La maggior parte dei trattamenti per i pori combatte i sintomi, non la causa al…" at bounding box center [297, 157] width 113 height 84
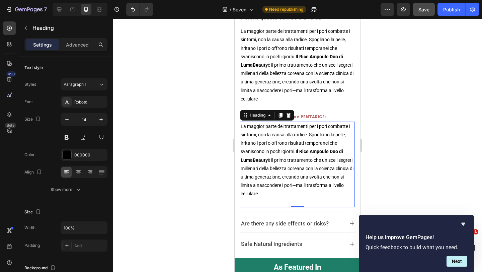
scroll to position [502, 0]
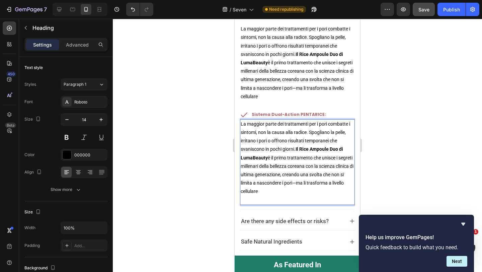
click at [320, 190] on p "La maggior parte dei trattamenti per i pori combatte i sintomi, non la causa al…" at bounding box center [297, 162] width 113 height 84
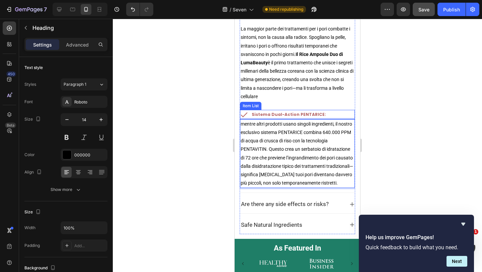
click at [332, 110] on div "Sistema Dual-Action PENTARICE:" at bounding box center [297, 114] width 115 height 9
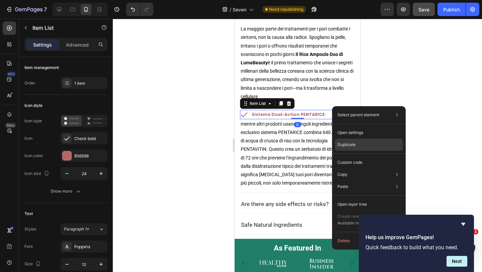
click at [345, 141] on p "Duplicate" at bounding box center [346, 144] width 18 height 6
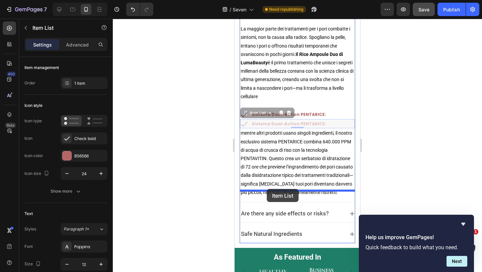
drag, startPoint x: 247, startPoint y: 107, endPoint x: 267, endPoint y: 189, distance: 83.6
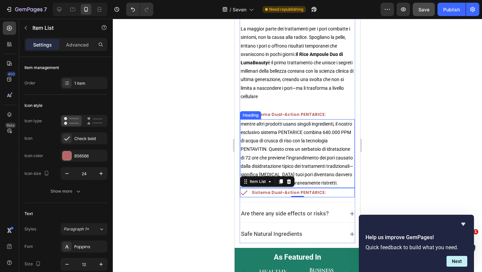
click at [268, 124] on p "mentre altri prodotti usano singoli ingredienti, il nostro esclusivo sistema PE…" at bounding box center [297, 154] width 113 height 68
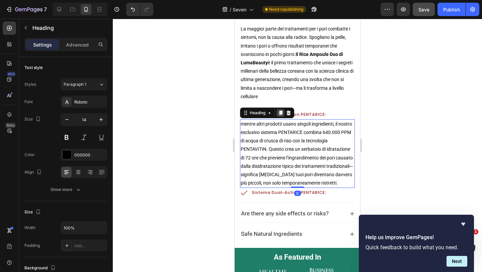
click at [279, 110] on icon at bounding box center [280, 112] width 5 height 5
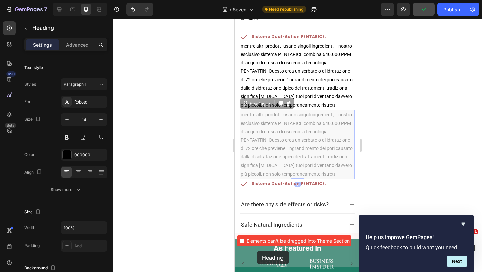
scroll to position [589, 0]
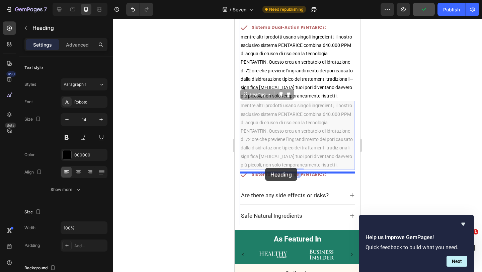
drag, startPoint x: 247, startPoint y: 177, endPoint x: 265, endPoint y: 168, distance: 20.2
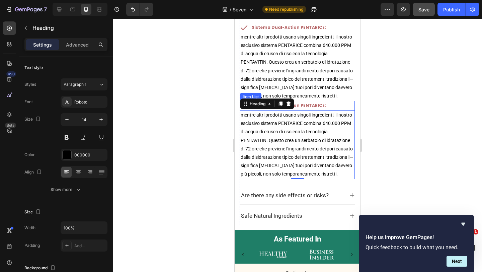
click at [302, 102] on p "Sistema Dual-Action PENTARICE:" at bounding box center [289, 105] width 74 height 7
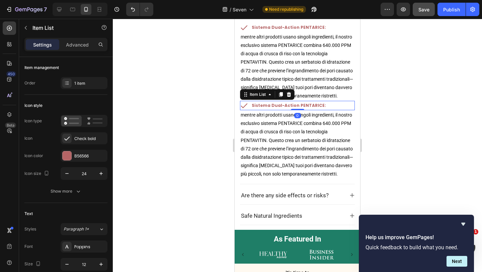
click at [272, 102] on p "Sistema Dual-Action PENTARICE:" at bounding box center [289, 105] width 74 height 7
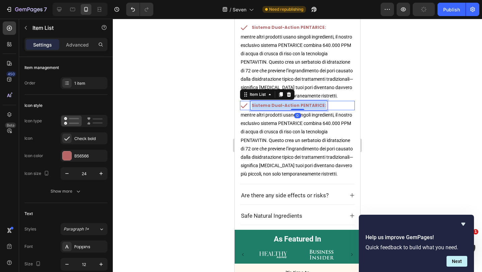
click at [272, 102] on p "Sistema Dual-Action PENTARICE:" at bounding box center [289, 105] width 74 height 7
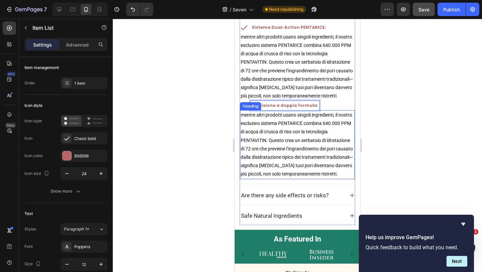
click at [288, 124] on h2 "mentre altri prodotti usano singoli ingredienti, il nostro esclusivo sistema PE…" at bounding box center [297, 144] width 115 height 69
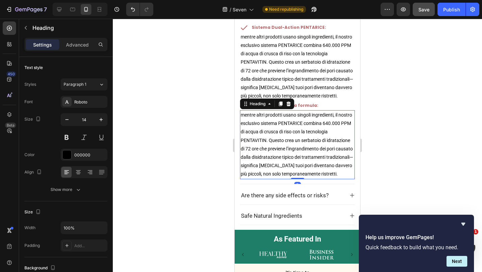
click at [317, 139] on h2 "mentre altri prodotti usano singoli ingredienti, il nostro esclusivo sistema PE…" at bounding box center [297, 144] width 115 height 69
click at [317, 139] on p "mentre altri prodotti usano singoli ingredienti, il nostro esclusivo sistema PE…" at bounding box center [297, 145] width 113 height 68
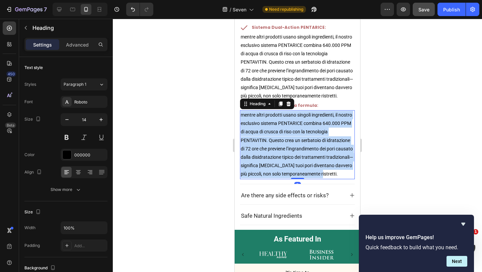
click at [317, 139] on p "mentre altri prodotti usano singoli ingredienti, il nostro esclusivo sistema PE…" at bounding box center [297, 145] width 113 height 68
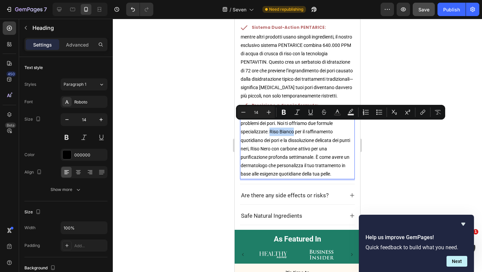
drag, startPoint x: 294, startPoint y: 126, endPoint x: 270, endPoint y: 126, distance: 23.8
click at [270, 126] on p "tutti gli altri brand offrono un solo prodotto per tutti i problemi dei pori. N…" at bounding box center [297, 145] width 113 height 68
click at [282, 111] on icon "Editor contextual toolbar" at bounding box center [284, 112] width 4 height 5
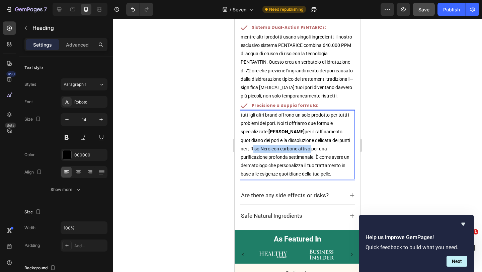
drag, startPoint x: 250, startPoint y: 141, endPoint x: 311, endPoint y: 141, distance: 60.9
click at [311, 141] on p "tutti gli altri brand offrono un solo prodotto per tutti i problemi dei pori. N…" at bounding box center [297, 145] width 113 height 68
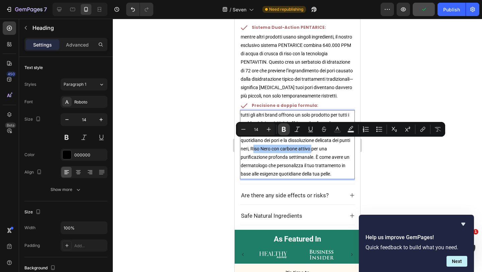
click at [283, 131] on icon "Editor contextual toolbar" at bounding box center [284, 129] width 4 height 5
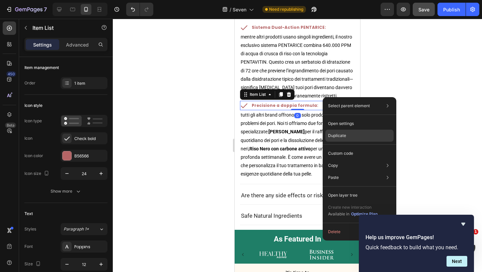
click at [368, 135] on div "Duplicate" at bounding box center [359, 135] width 68 height 12
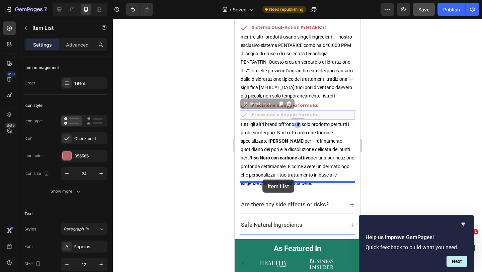
drag, startPoint x: 248, startPoint y: 97, endPoint x: 262, endPoint y: 179, distance: 83.6
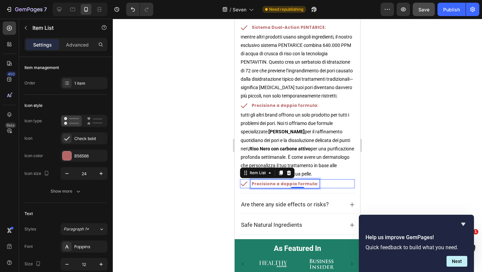
click at [273, 180] on p "Precisione a doppia formula:" at bounding box center [285, 183] width 67 height 7
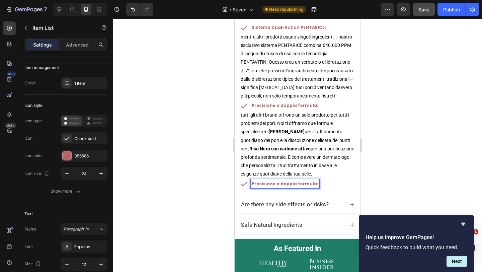
click at [259, 180] on p "Precisione a doppia formula:" at bounding box center [285, 183] width 67 height 7
click at [268, 180] on p "Tecnologia di penetrazione liposolubile:" at bounding box center [298, 183] width 92 height 7
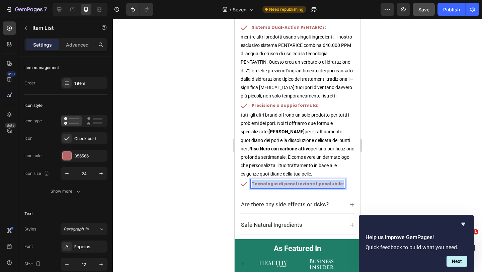
click at [268, 180] on p "Tecnologia di penetrazione liposolubile:" at bounding box center [298, 183] width 92 height 7
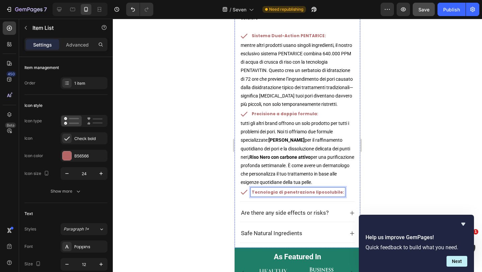
scroll to position [582, 0]
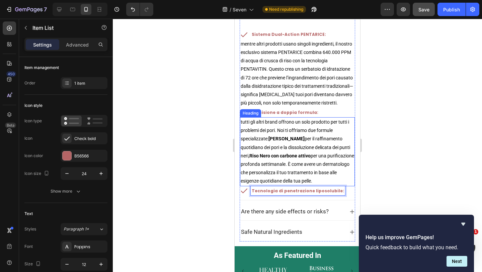
click at [329, 140] on p "tutti gli altri brand offrono un solo prodotto per tutti i problemi dei pori. N…" at bounding box center [297, 152] width 113 height 68
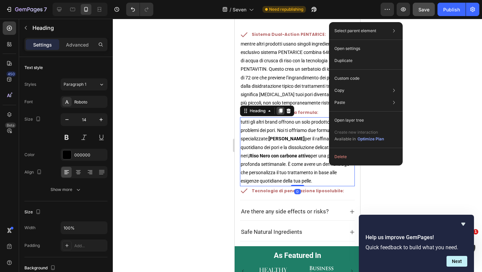
click at [278, 107] on div at bounding box center [280, 111] width 8 height 8
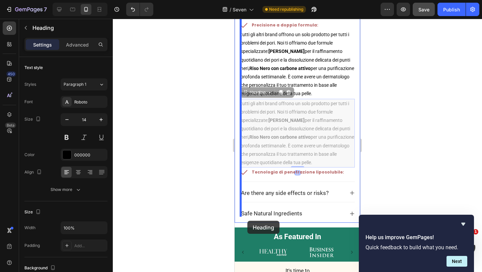
scroll to position [681, 0]
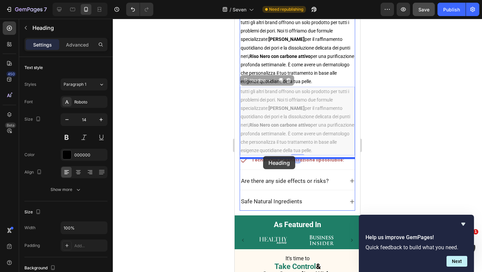
drag, startPoint x: 246, startPoint y: 172, endPoint x: 263, endPoint y: 156, distance: 23.4
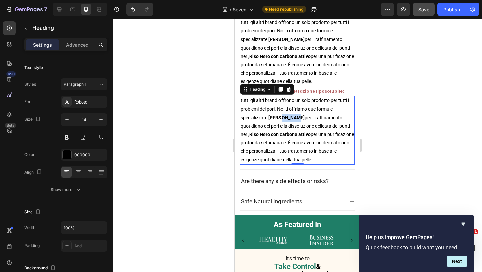
click at [285, 115] on strong "[PERSON_NAME]" at bounding box center [286, 117] width 36 height 5
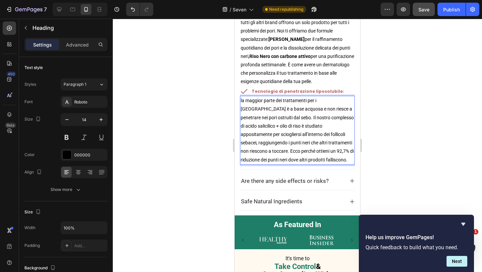
drag, startPoint x: 301, startPoint y: 128, endPoint x: 313, endPoint y: 121, distance: 13.3
click at [313, 121] on p "la maggior parte dei trattamenti per i [GEOGRAPHIC_DATA] è a base acquosa e non…" at bounding box center [297, 130] width 113 height 68
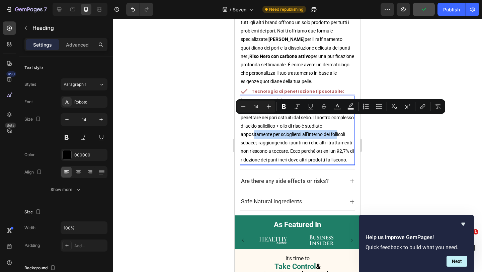
drag, startPoint x: 313, startPoint y: 121, endPoint x: 302, endPoint y: 129, distance: 13.6
click at [302, 129] on p "la maggior parte dei trattamenti per i [GEOGRAPHIC_DATA] è a base acquosa e non…" at bounding box center [297, 130] width 113 height 68
click at [285, 108] on icon "Editor contextual toolbar" at bounding box center [284, 106] width 4 height 5
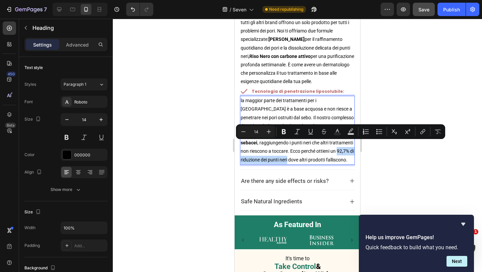
drag, startPoint x: 277, startPoint y: 144, endPoint x: 342, endPoint y: 147, distance: 65.3
click at [342, 147] on p "la maggior parte dei trattamenti per i [GEOGRAPHIC_DATA] è a base acquosa e non…" at bounding box center [297, 130] width 113 height 68
click at [282, 130] on icon "Editor contextual toolbar" at bounding box center [284, 131] width 4 height 5
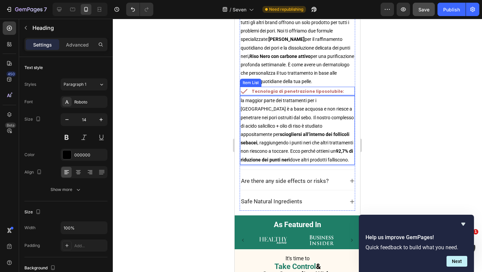
click at [280, 88] on p "Tecnologia di penetrazione liposolubile:" at bounding box center [298, 91] width 92 height 7
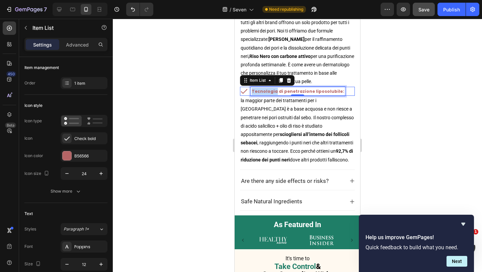
click at [259, 88] on p "Tecnologia di penetrazione liposolubile:" at bounding box center [298, 91] width 92 height 7
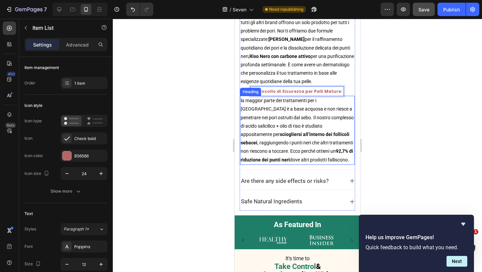
click at [290, 122] on p "la maggior parte dei trattamenti per i [GEOGRAPHIC_DATA] è a base acquosa e non…" at bounding box center [297, 130] width 113 height 68
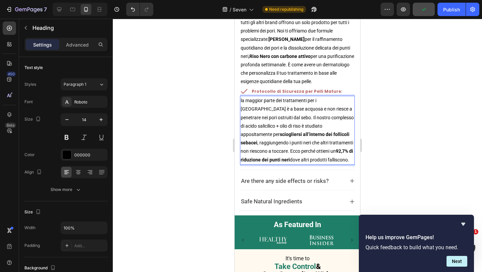
click at [292, 119] on p "la maggior parte dei trattamenti per i [GEOGRAPHIC_DATA] è a base acquosa e non…" at bounding box center [297, 130] width 113 height 68
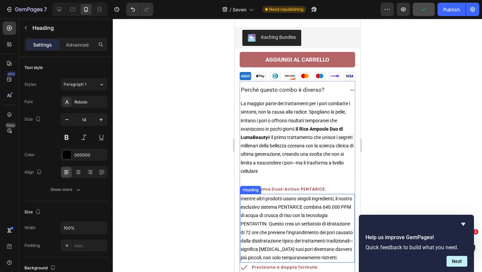
scroll to position [428, 0]
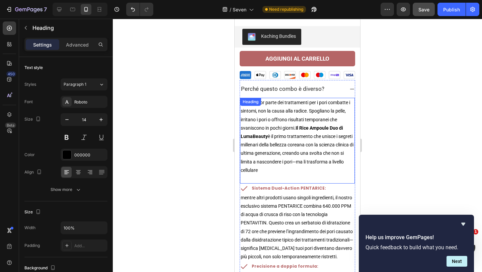
click at [296, 164] on p "La maggior parte dei trattamenti per i pori combatte i sintomi, non la causa al…" at bounding box center [297, 140] width 113 height 84
drag, startPoint x: 297, startPoint y: 176, endPoint x: 295, endPoint y: 166, distance: 9.8
click at [295, 166] on div "La maggior parte dei trattamenti per i pori combatte i sintomi, non la causa al…" at bounding box center [297, 141] width 115 height 86
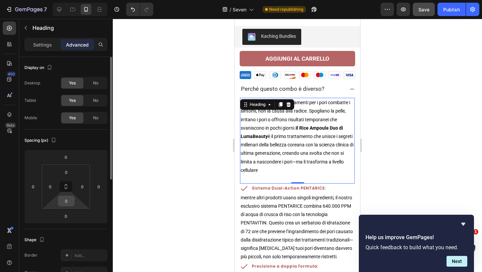
click at [72, 202] on input "0" at bounding box center [66, 201] width 13 height 10
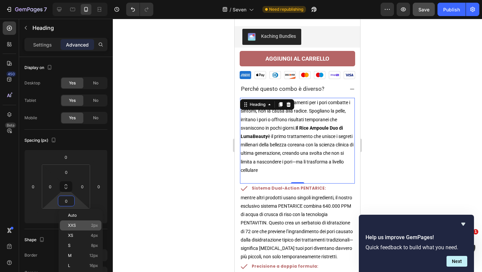
click at [86, 223] on p "XXS 2px" at bounding box center [83, 225] width 30 height 5
type input "2"
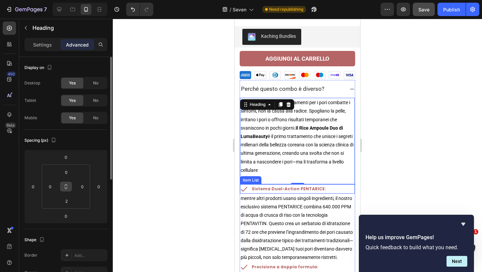
click at [68, 186] on icon at bounding box center [65, 186] width 5 height 5
click at [66, 187] on icon at bounding box center [66, 186] width 0 height 2
click at [67, 203] on input "2" at bounding box center [66, 201] width 13 height 10
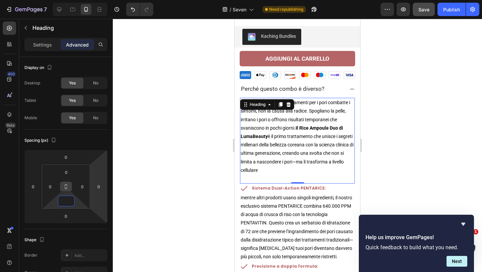
type input "0"
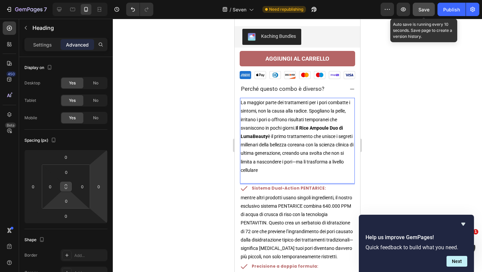
click at [425, 13] on button "Save" at bounding box center [423, 9] width 22 height 13
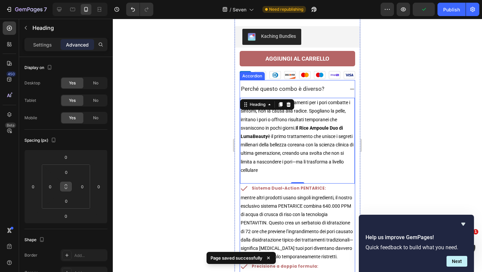
click at [346, 84] on div "Perché questo combo è diverso?" at bounding box center [297, 89] width 115 height 18
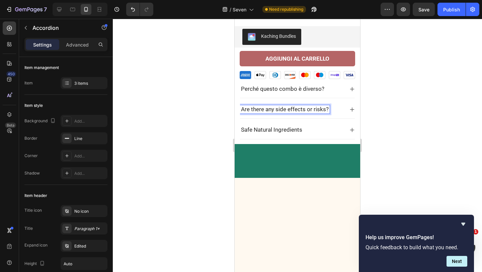
click at [274, 106] on span "Are there any side effects or risks?" at bounding box center [285, 109] width 88 height 7
click at [348, 102] on div "Come applicare" at bounding box center [297, 109] width 115 height 18
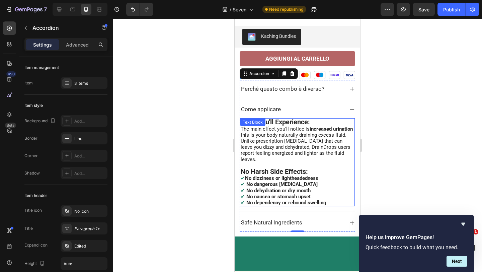
click at [281, 126] on span "The main effect you'll notice is increased urination - this is your body natura…" at bounding box center [297, 144] width 113 height 36
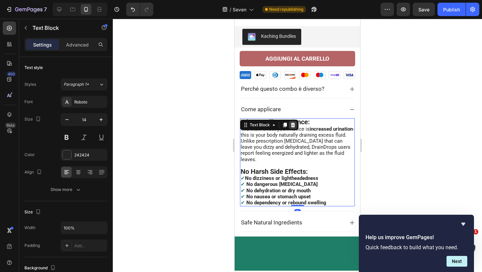
click at [293, 122] on icon at bounding box center [292, 124] width 5 height 5
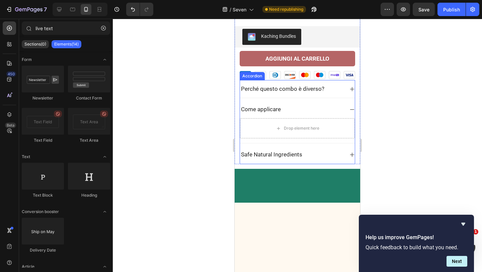
click at [289, 85] on span "Perché questo combo è diverso?" at bounding box center [282, 88] width 83 height 7
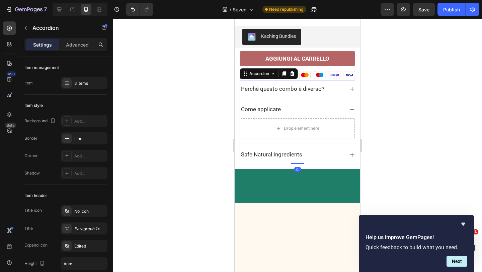
click at [349, 86] on icon at bounding box center [351, 88] width 5 height 5
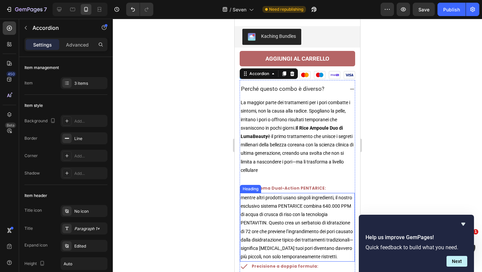
scroll to position [436, 0]
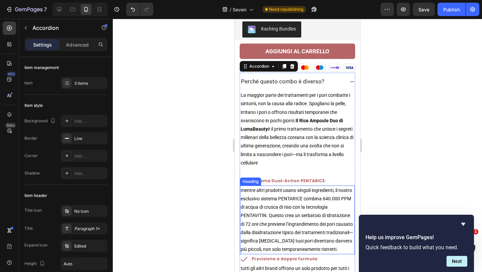
click at [313, 202] on h2 "mentre altri prodotti usano singoli ingredienti, il nostro esclusivo sistema PE…" at bounding box center [297, 219] width 115 height 69
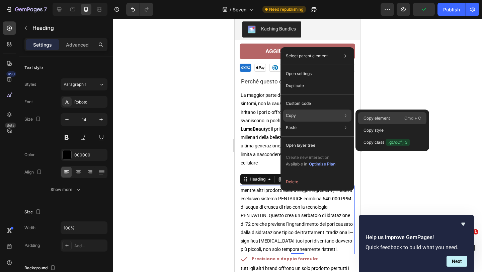
click at [372, 115] on p "Copy element" at bounding box center [376, 118] width 26 height 6
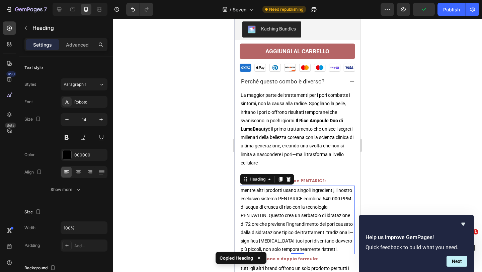
click at [351, 79] on icon at bounding box center [351, 81] width 5 height 5
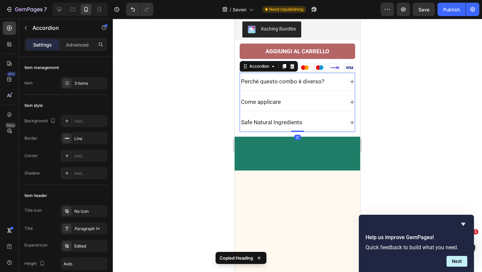
click at [350, 99] on icon at bounding box center [351, 101] width 5 height 5
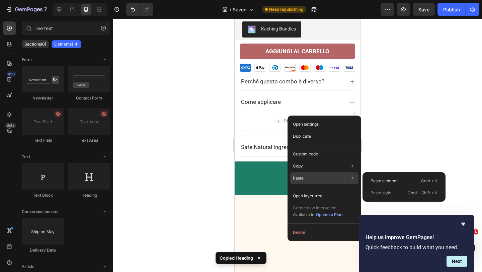
click at [302, 177] on p "Paste" at bounding box center [298, 178] width 11 height 6
click at [385, 178] on p "Paste element" at bounding box center [383, 181] width 27 height 6
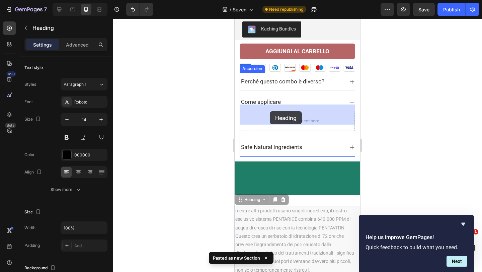
drag, startPoint x: 240, startPoint y: 197, endPoint x: 270, endPoint y: 111, distance: 90.3
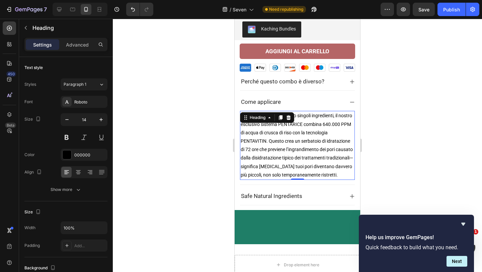
click at [303, 144] on h2 "mentre altri prodotti usano singoli ingredienti, il nostro esclusivo sistema PE…" at bounding box center [297, 145] width 115 height 69
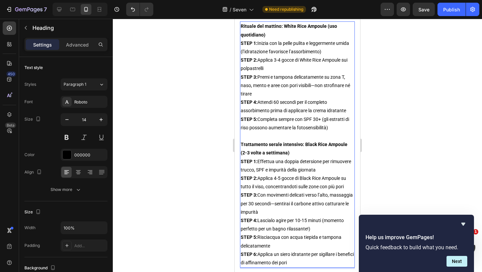
scroll to position [520, 0]
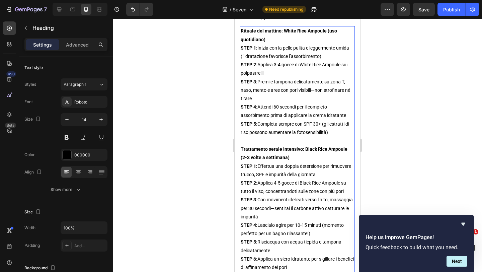
click at [267, 136] on p "Rich Text Editor. Editing area: main" at bounding box center [297, 140] width 113 height 8
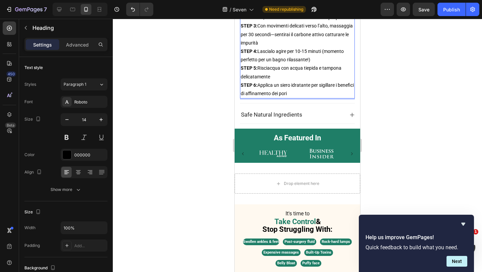
scroll to position [681, 0]
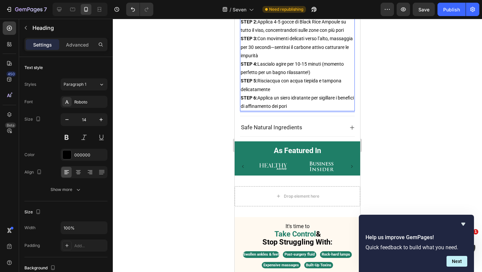
click at [307, 93] on p "STEP 1: Effettua una doppia detersione per rimuovere trucco, SPF e impurità del…" at bounding box center [297, 56] width 113 height 110
click at [306, 99] on p "STEP 1: Effettua una doppia detersione per rimuovere trucco, SPF e impurità del…" at bounding box center [297, 56] width 113 height 110
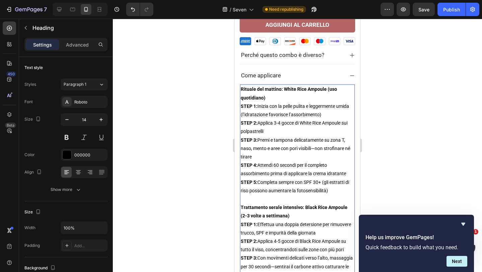
scroll to position [457, 0]
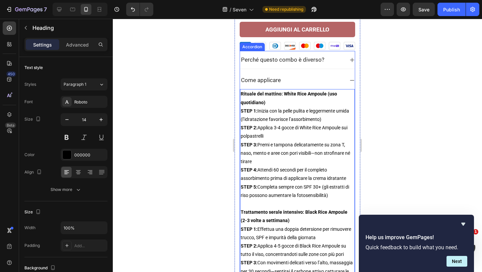
click at [350, 78] on icon at bounding box center [351, 80] width 5 height 5
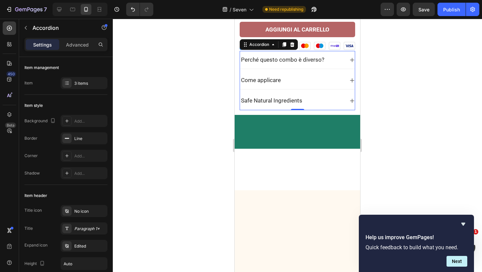
click at [346, 92] on div "Safe Natural Ingredients" at bounding box center [297, 101] width 115 height 18
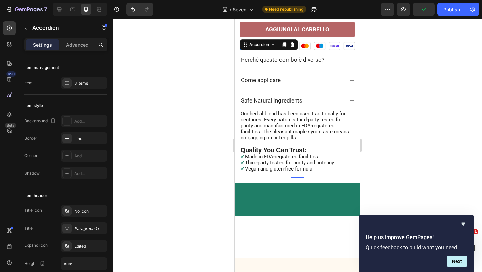
click at [348, 93] on div "Safe Natural Ingredients" at bounding box center [297, 101] width 115 height 18
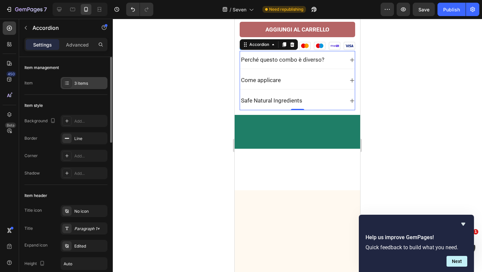
click at [66, 79] on div at bounding box center [66, 82] width 9 height 9
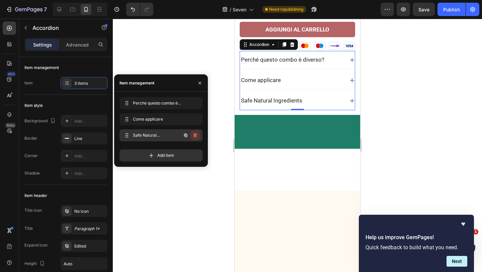
click at [195, 133] on icon "button" at bounding box center [194, 135] width 3 height 4
click at [193, 135] on div "Delete" at bounding box center [190, 135] width 12 height 6
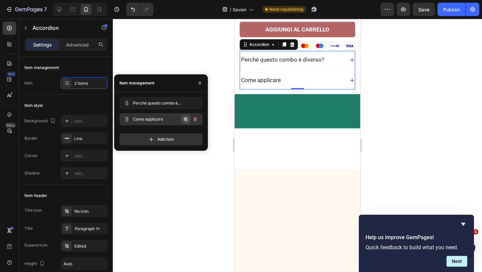
click at [185, 118] on icon "button" at bounding box center [185, 118] width 5 height 5
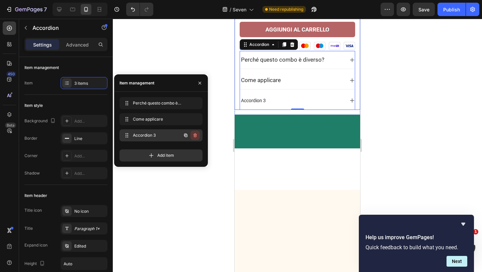
click at [194, 136] on icon "button" at bounding box center [194, 136] width 0 height 2
click at [262, 96] on div "Accordion 3" at bounding box center [253, 100] width 27 height 8
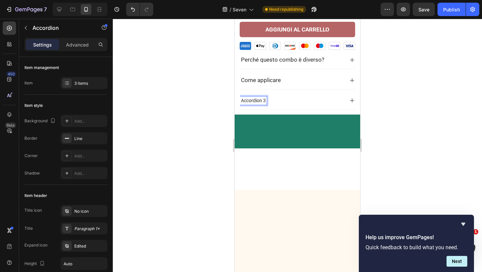
click at [253, 77] on span "Come applicare" at bounding box center [261, 80] width 40 height 7
click at [254, 97] on p "Accordion 3" at bounding box center [253, 100] width 25 height 6
click at [272, 77] on span "Come applicare" at bounding box center [261, 80] width 40 height 7
click at [311, 76] on div "Come applicare" at bounding box center [292, 80] width 104 height 8
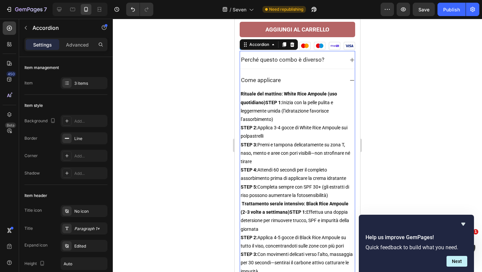
click at [311, 76] on div "Come applicare" at bounding box center [292, 80] width 104 height 8
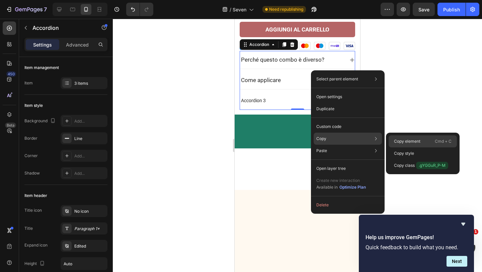
click at [420, 143] on p "Copy element" at bounding box center [407, 141] width 26 height 6
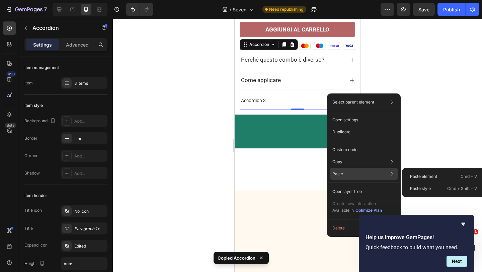
click at [350, 174] on div "Paste Paste element Cmd + V Paste style Cmd + Shift + V" at bounding box center [363, 174] width 68 height 12
click at [425, 175] on p "Paste element" at bounding box center [423, 176] width 27 height 6
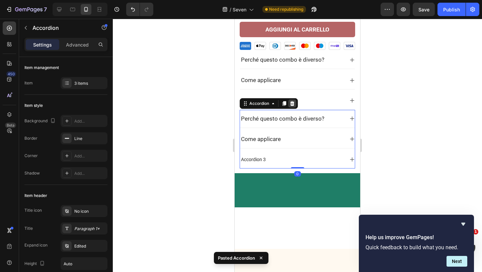
click at [292, 101] on icon at bounding box center [292, 103] width 4 height 5
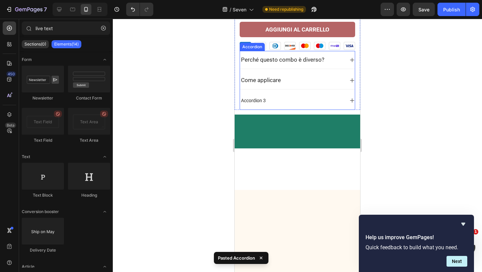
click at [271, 96] on div "Accordion 3" at bounding box center [292, 100] width 104 height 8
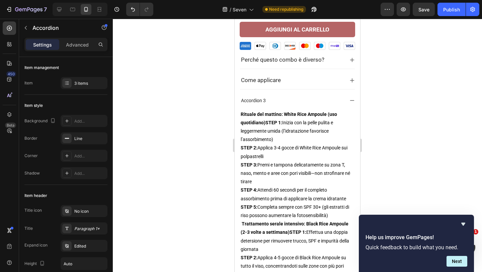
click at [351, 98] on icon at bounding box center [351, 100] width 5 height 5
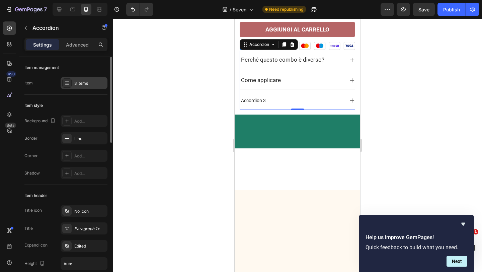
click at [93, 87] on div "3 items" at bounding box center [84, 83] width 47 height 12
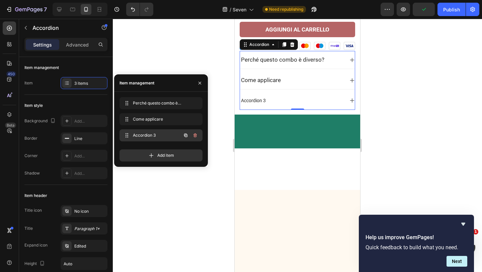
click at [146, 133] on span "Accordion 3" at bounding box center [152, 135] width 38 height 6
click at [158, 139] on div "Accordion 3 Accordion 3" at bounding box center [151, 134] width 59 height 9
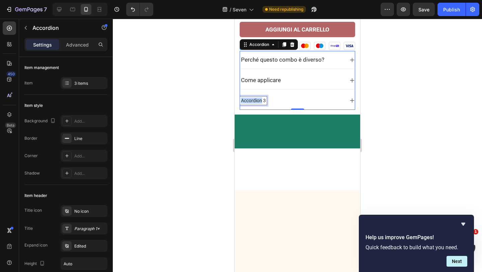
click at [253, 97] on p "Accordion 3" at bounding box center [253, 100] width 25 height 6
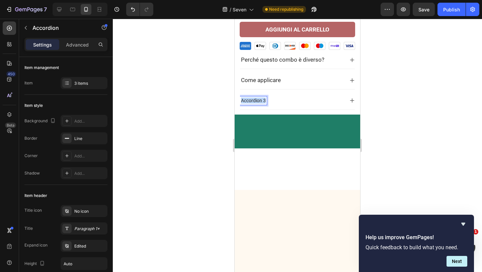
click at [253, 97] on p "Accordion 3" at bounding box center [253, 100] width 25 height 6
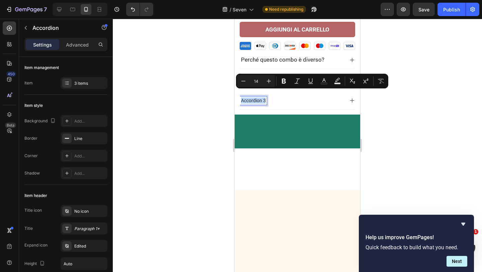
type input "17"
click at [261, 77] on span "Come applicare" at bounding box center [261, 80] width 40 height 7
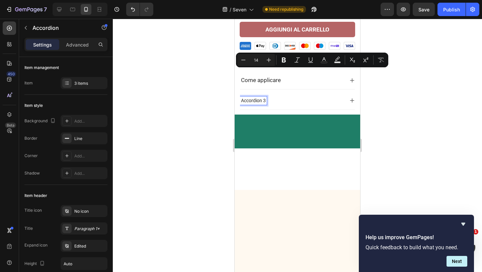
click at [262, 97] on p "Accordion 3" at bounding box center [253, 100] width 25 height 6
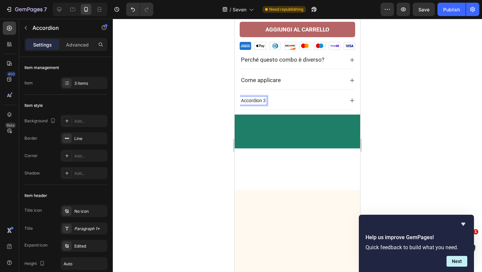
click at [262, 97] on p "Accordion 3" at bounding box center [253, 100] width 25 height 6
click at [301, 99] on div "Accordion 3" at bounding box center [297, 100] width 115 height 17
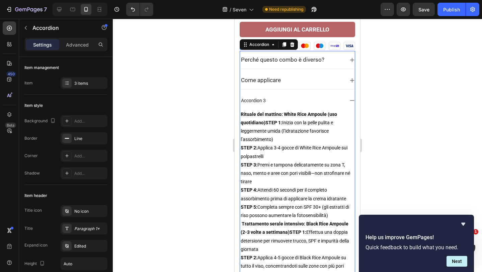
click at [257, 97] on p "Accordion 3" at bounding box center [253, 100] width 25 height 6
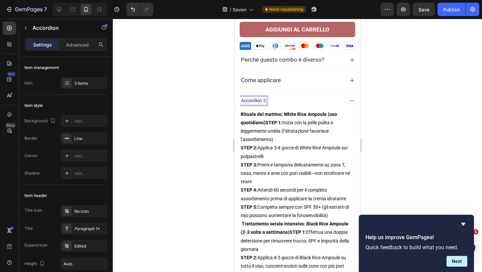
click at [420, 105] on div at bounding box center [297, 145] width 369 height 253
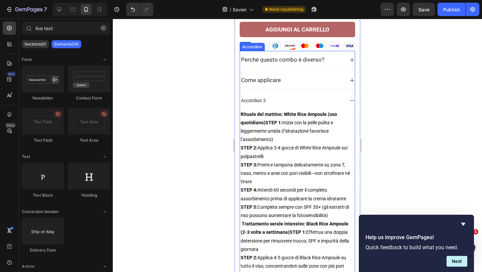
click at [247, 97] on p "Accordion 3" at bounding box center [253, 100] width 25 height 6
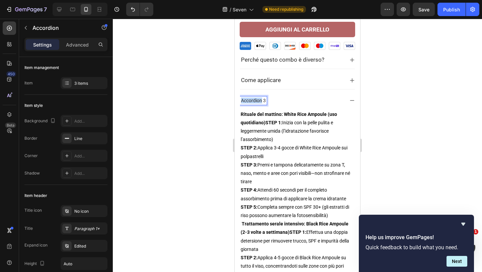
click at [254, 97] on p "Accordion 3" at bounding box center [253, 100] width 25 height 6
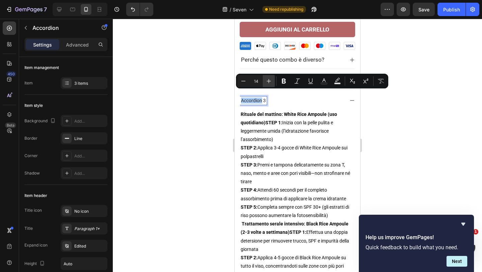
click at [272, 79] on icon "Editor contextual toolbar" at bounding box center [268, 81] width 7 height 7
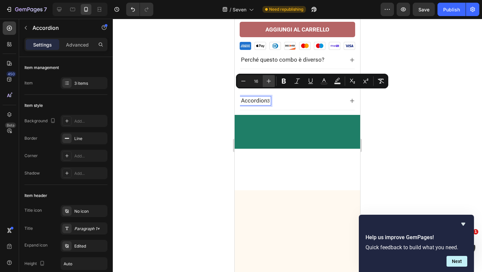
type input "17"
click at [262, 97] on span "Accordion" at bounding box center [254, 100] width 26 height 7
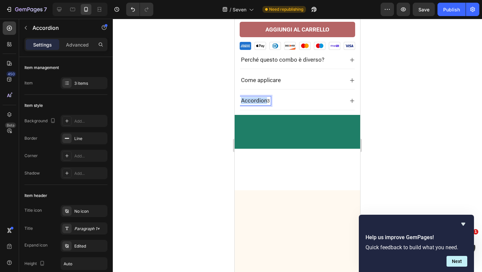
click at [262, 97] on span "Accordion" at bounding box center [254, 100] width 26 height 7
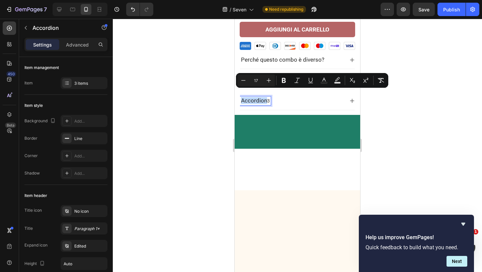
click at [262, 97] on span "Accordion" at bounding box center [254, 100] width 26 height 7
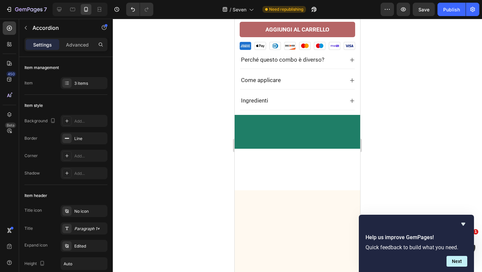
click at [350, 98] on icon at bounding box center [351, 100] width 5 height 5
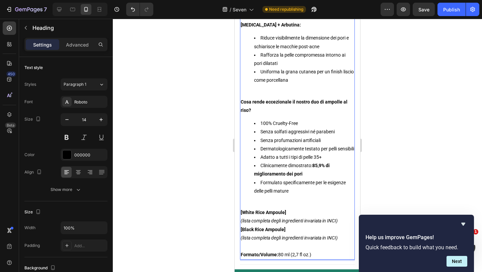
scroll to position [1077, 0]
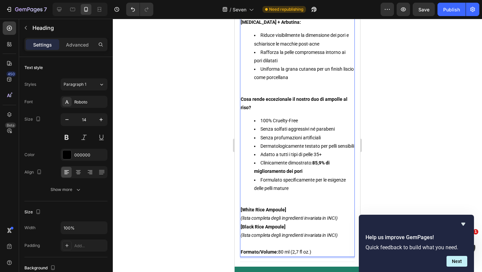
click at [258, 205] on p "Rich Text Editor. Editing area: main" at bounding box center [297, 201] width 113 height 8
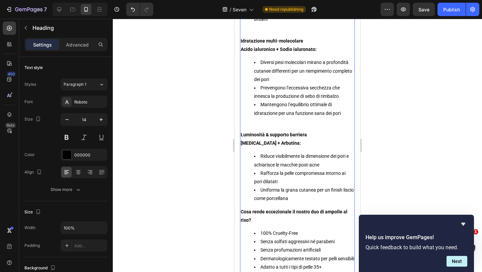
scroll to position [945, 0]
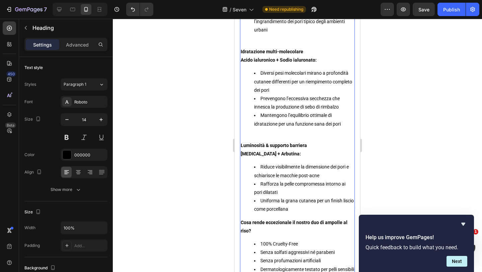
click at [246, 135] on p "Rich Text Editor. Editing area: main" at bounding box center [297, 137] width 113 height 8
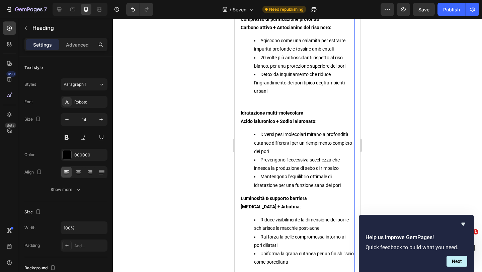
scroll to position [844, 0]
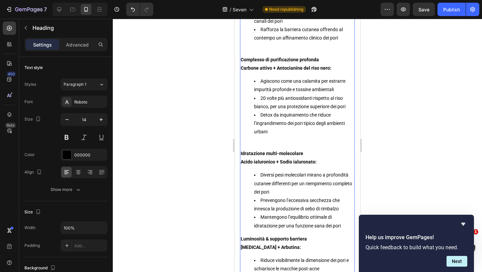
click at [251, 146] on p "Rich Text Editor. Editing area: main" at bounding box center [297, 145] width 113 height 8
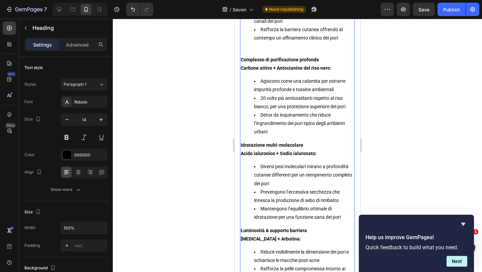
scroll to position [732, 0]
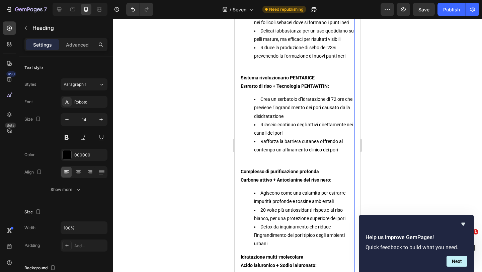
click at [252, 161] on h2 "Troppi trattamenti per i pori promettono una pelle liscia e raffinata—ma offron…" at bounding box center [297, 201] width 115 height 733
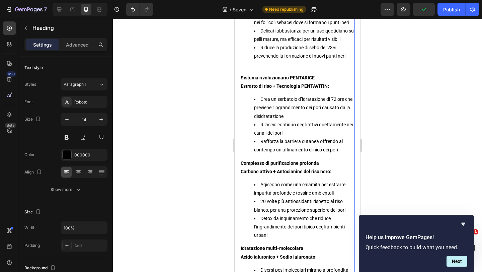
click at [242, 70] on p "Rich Text Editor. Editing area: main" at bounding box center [297, 69] width 113 height 8
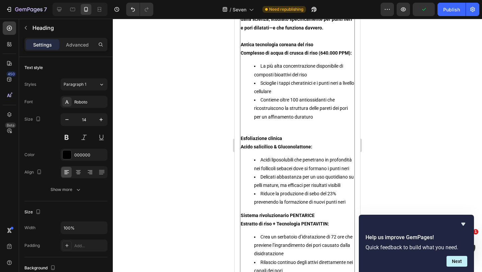
scroll to position [579, 0]
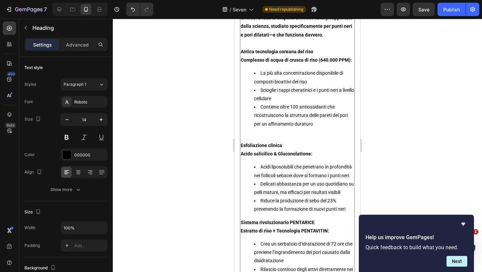
click at [246, 138] on p "Rich Text Editor. Editing area: main" at bounding box center [297, 137] width 113 height 8
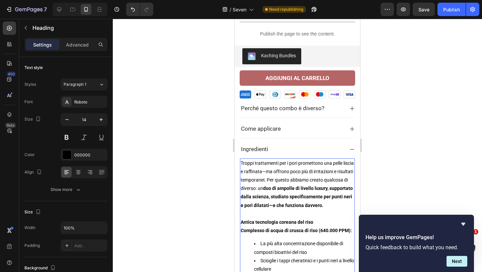
scroll to position [405, 0]
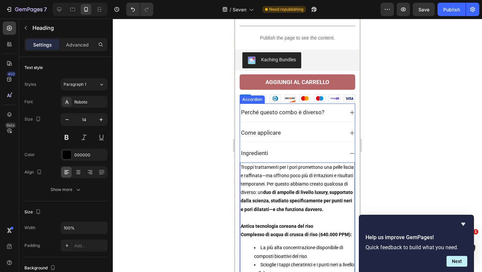
click at [349, 151] on icon at bounding box center [351, 153] width 5 height 5
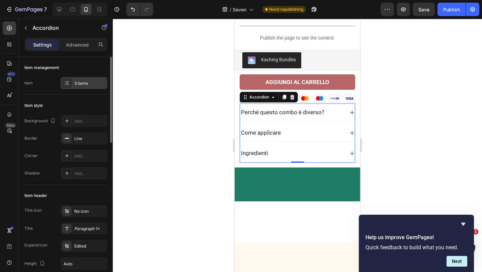
click at [75, 80] on div "3 items" at bounding box center [84, 83] width 47 height 12
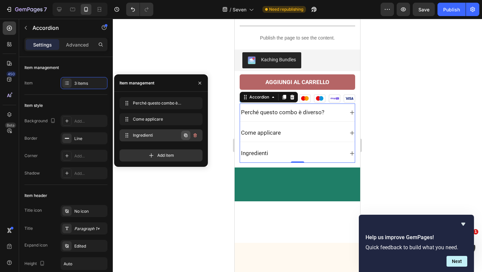
click at [184, 137] on icon "button" at bounding box center [185, 134] width 5 height 5
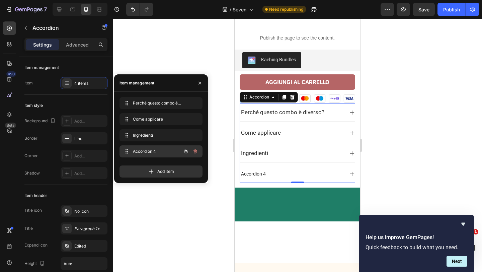
click at [165, 155] on div "Accordion 4 Accordion 4" at bounding box center [151, 151] width 59 height 9
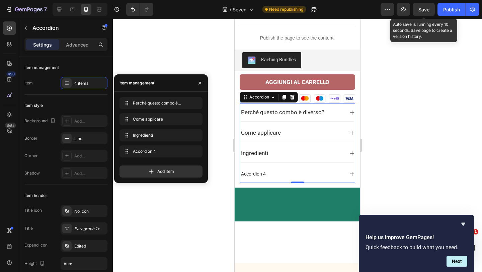
click at [425, 6] on div "Save" at bounding box center [423, 9] width 11 height 7
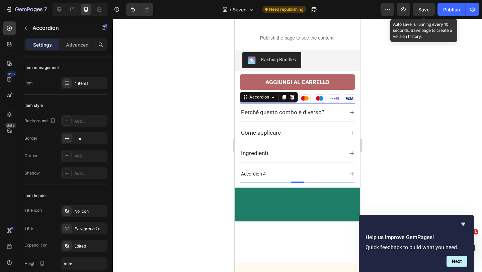
click at [425, 6] on div "Save" at bounding box center [423, 9] width 11 height 7
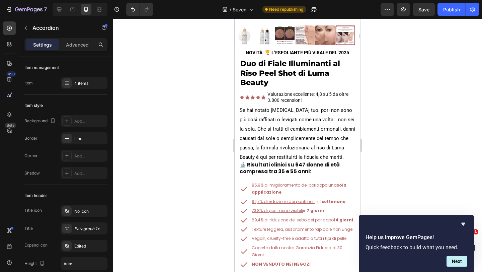
scroll to position [156, 0]
